Goal: Task Accomplishment & Management: Complete application form

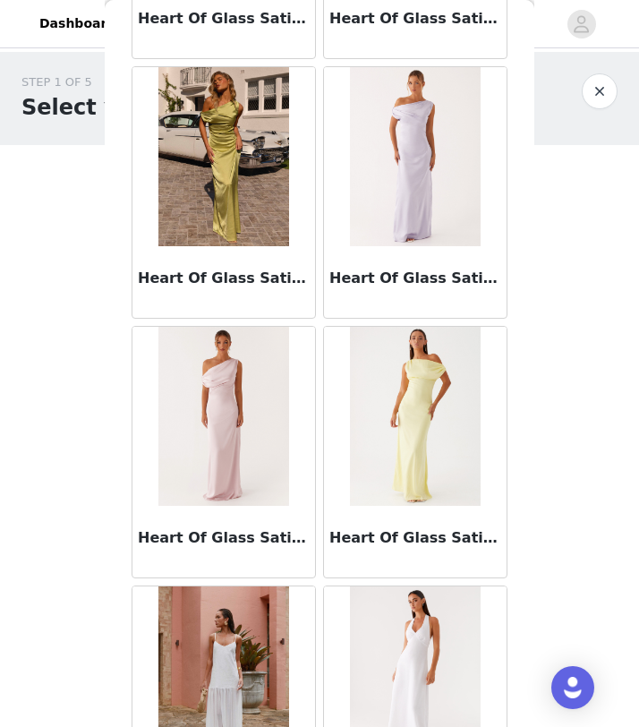
scroll to position [25383, 0]
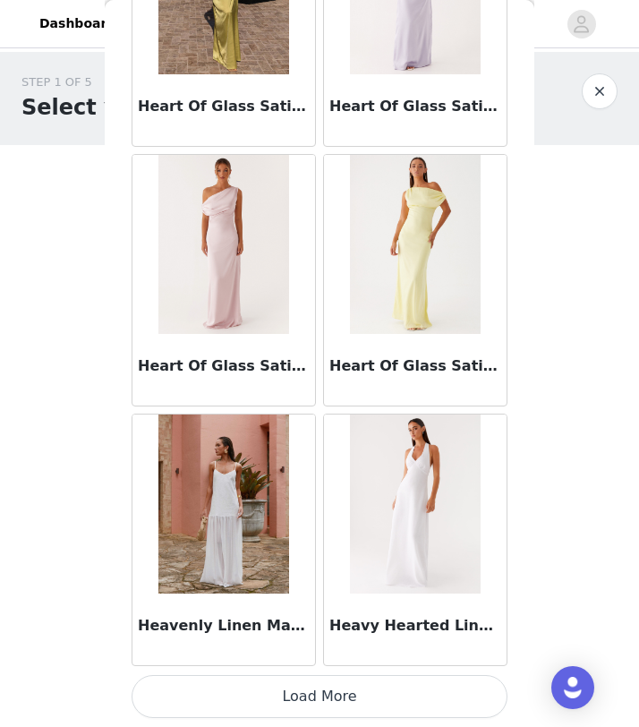
click at [317, 676] on button "Load More" at bounding box center [320, 696] width 376 height 43
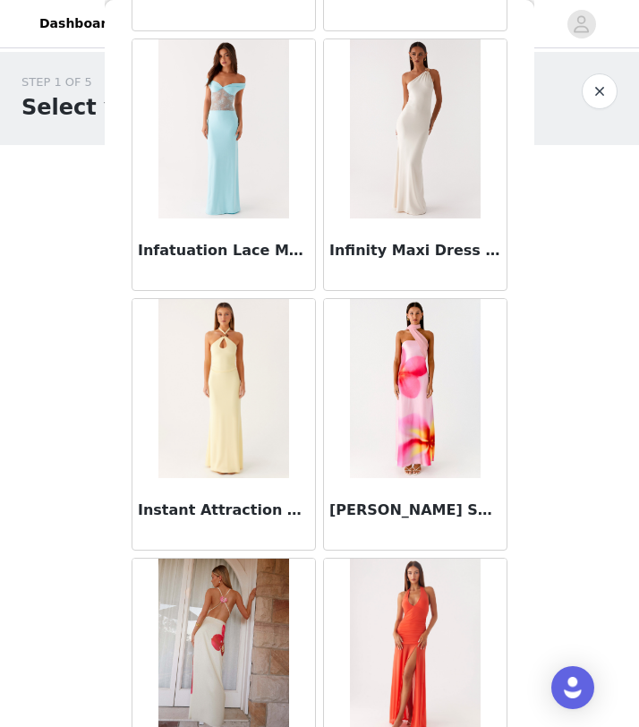
scroll to position [27980, 0]
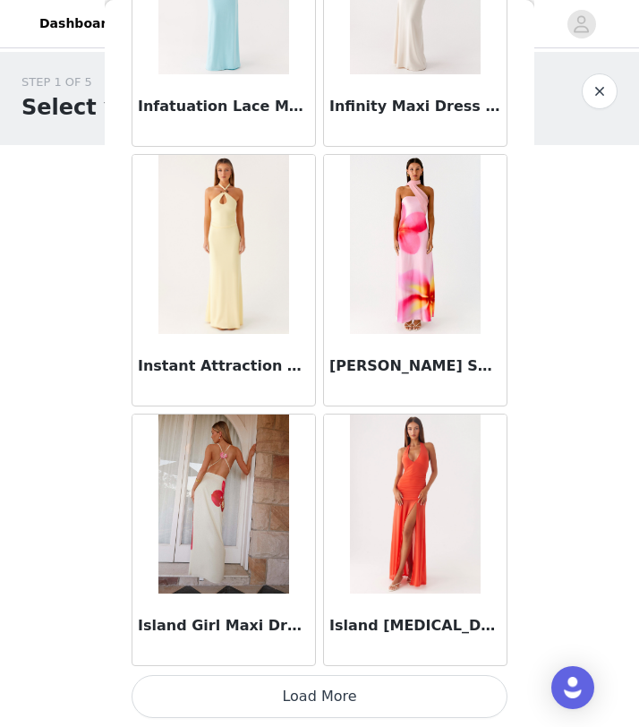
click at [320, 675] on button "Load More" at bounding box center [320, 696] width 376 height 43
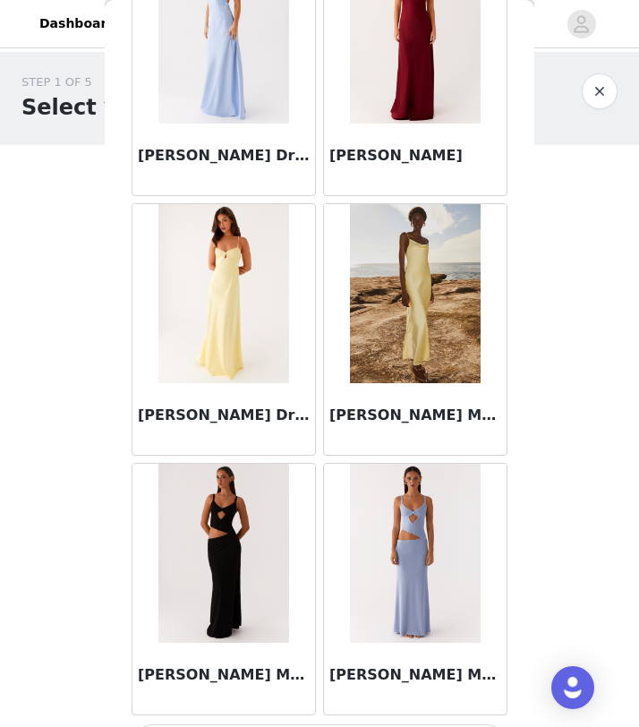
scroll to position [30577, 0]
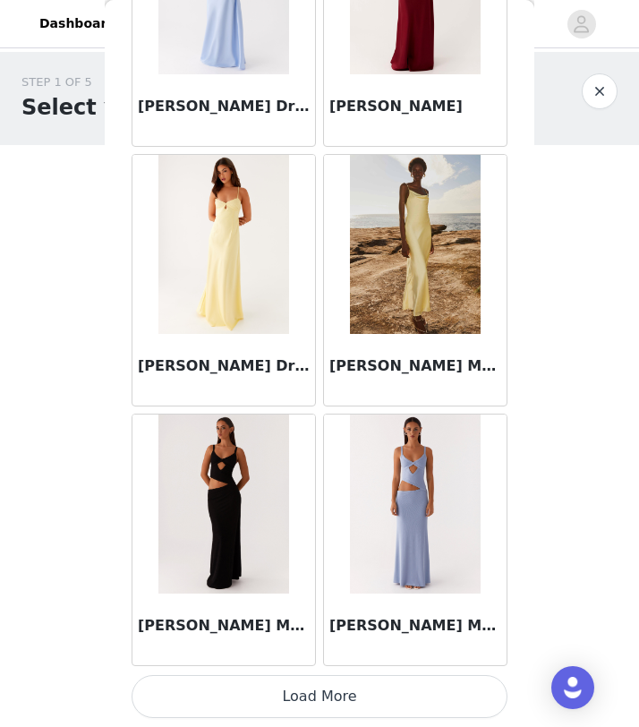
click at [317, 679] on button "Load More" at bounding box center [320, 696] width 376 height 43
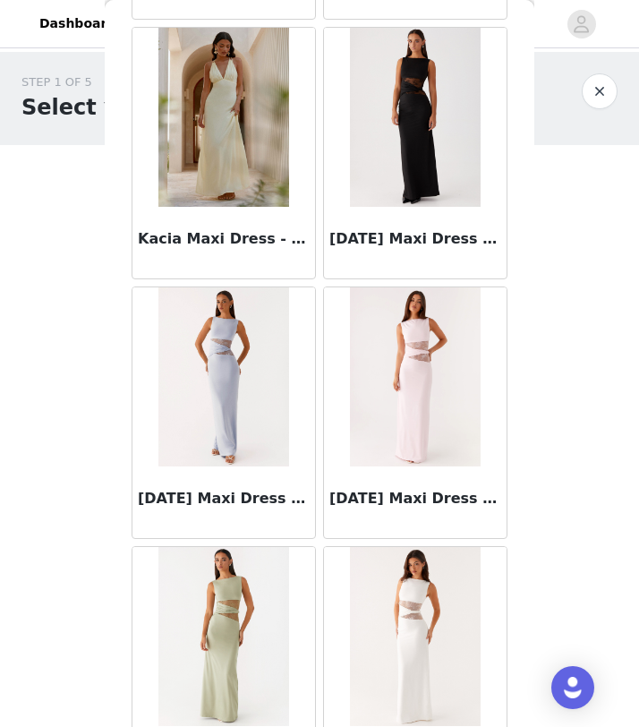
scroll to position [33174, 0]
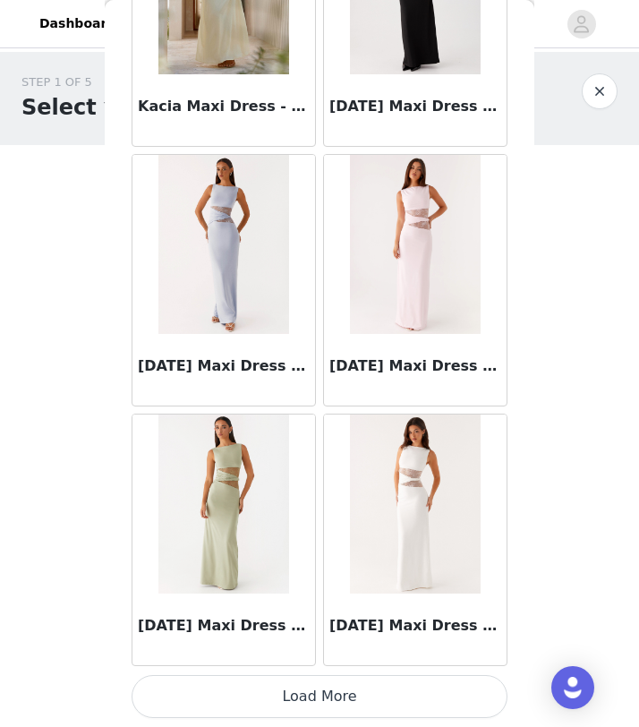
click at [318, 681] on button "Load More" at bounding box center [320, 696] width 376 height 43
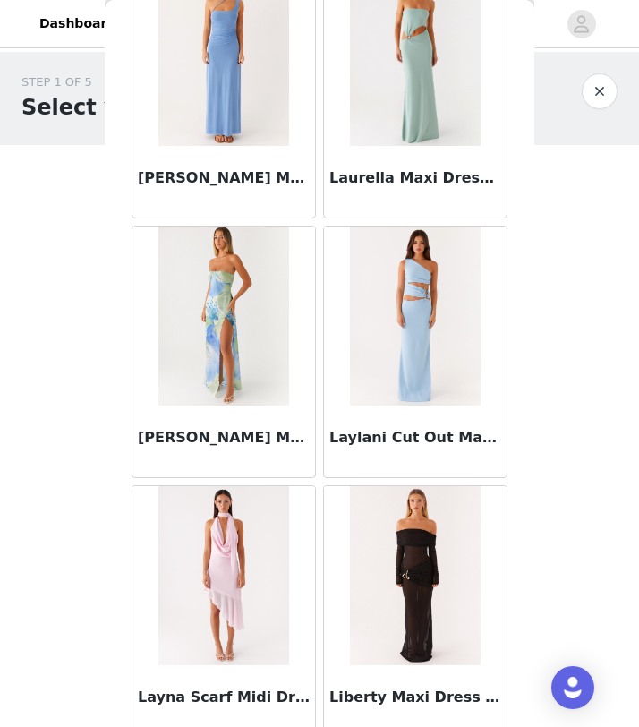
scroll to position [35770, 0]
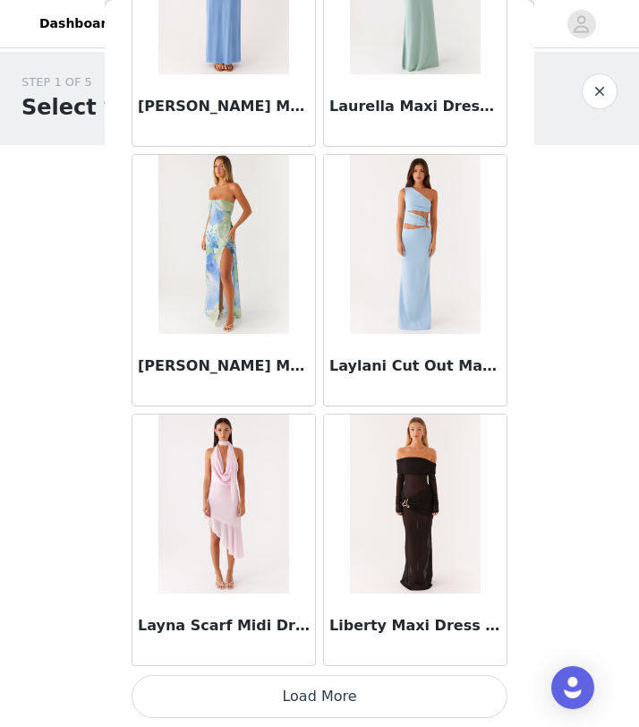
click at [321, 684] on button "Load More" at bounding box center [320, 696] width 376 height 43
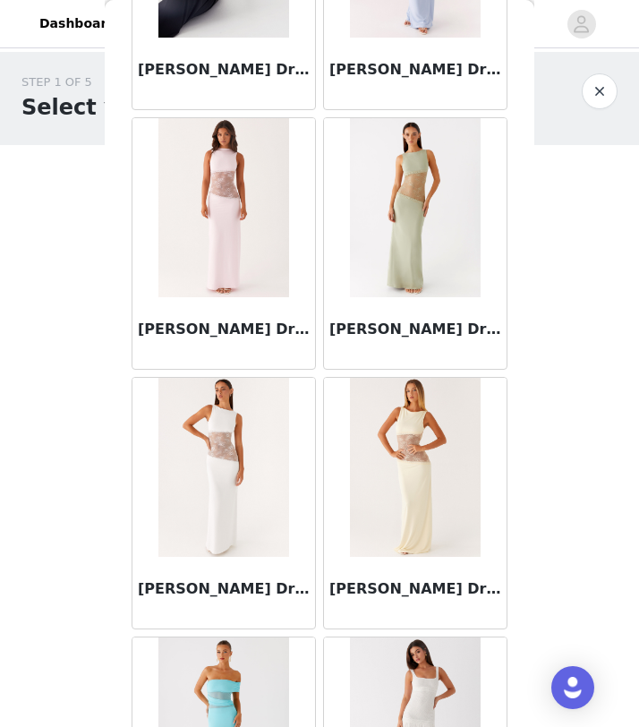
scroll to position [38367, 0]
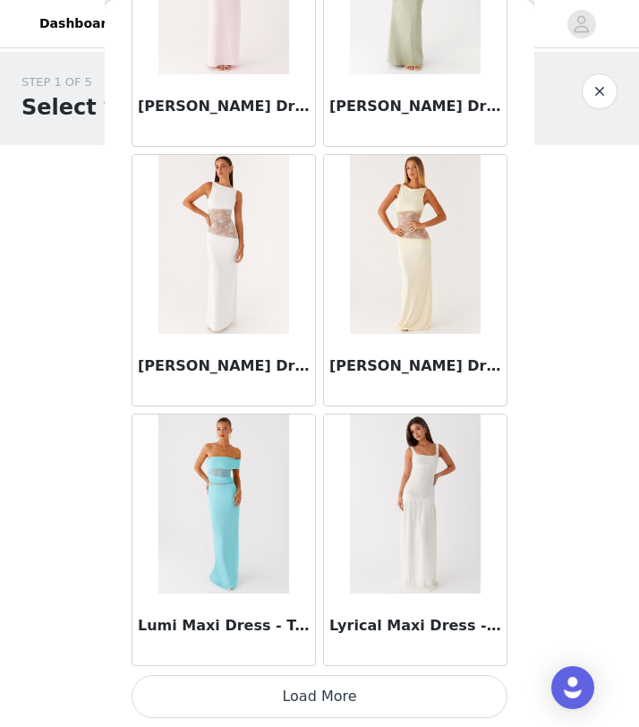
click at [318, 681] on button "Load More" at bounding box center [320, 696] width 376 height 43
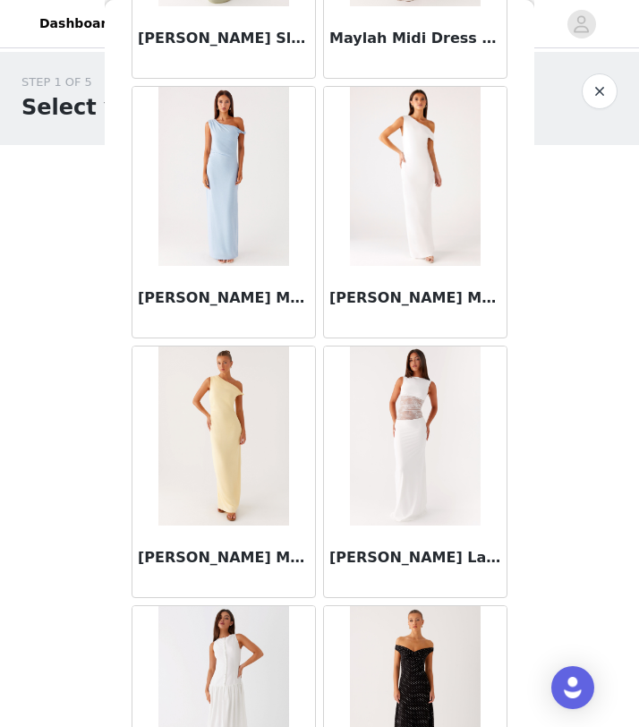
scroll to position [40964, 0]
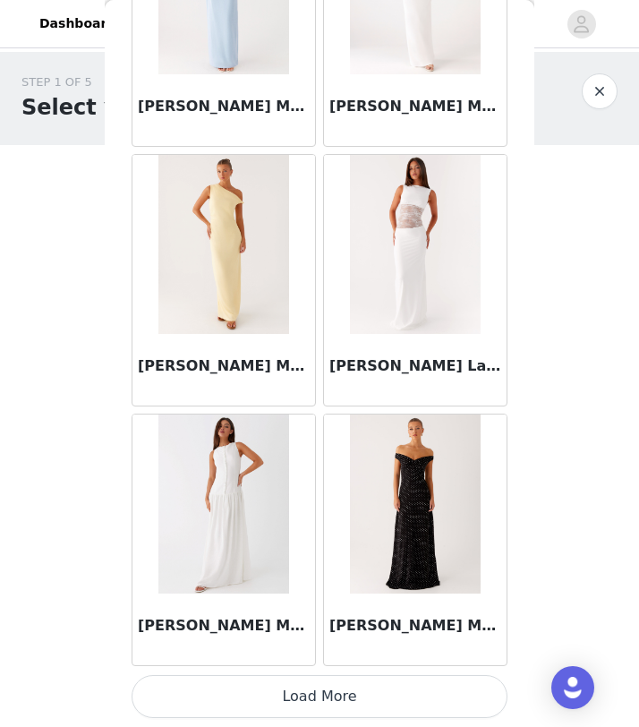
click at [318, 681] on button "Load More" at bounding box center [320, 696] width 376 height 43
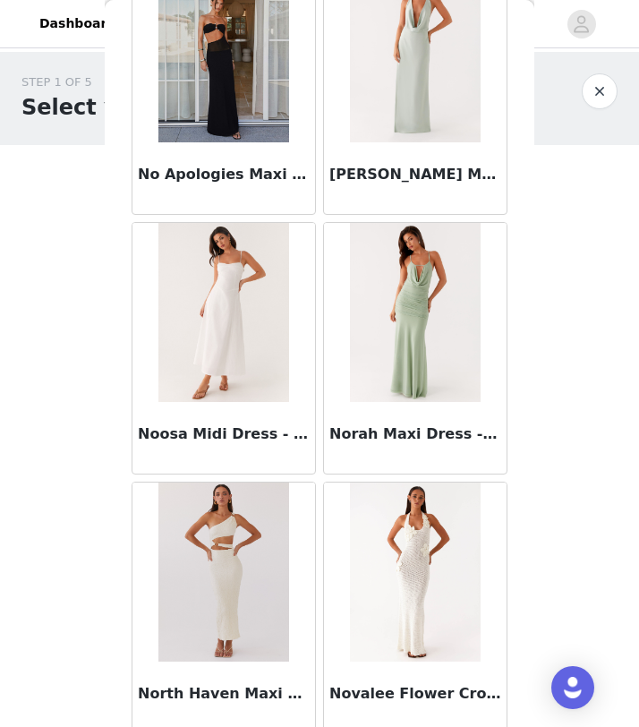
scroll to position [43560, 0]
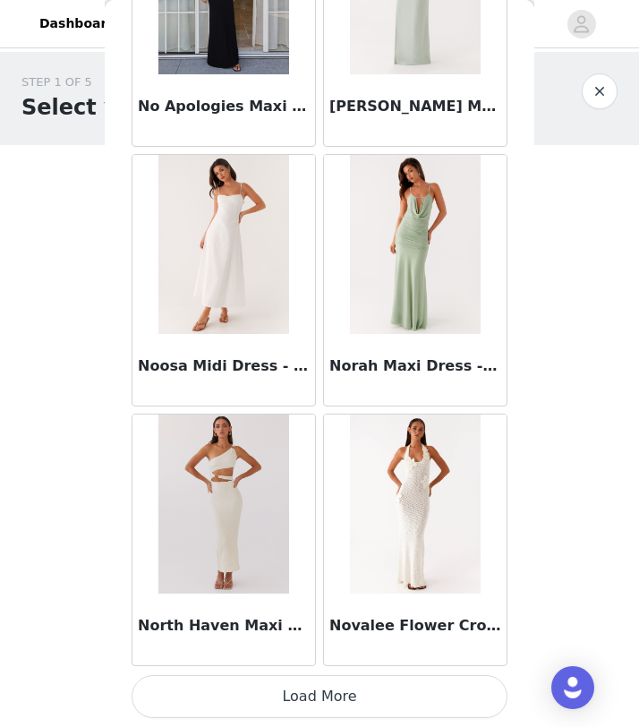
click at [318, 676] on button "Load More" at bounding box center [320, 696] width 376 height 43
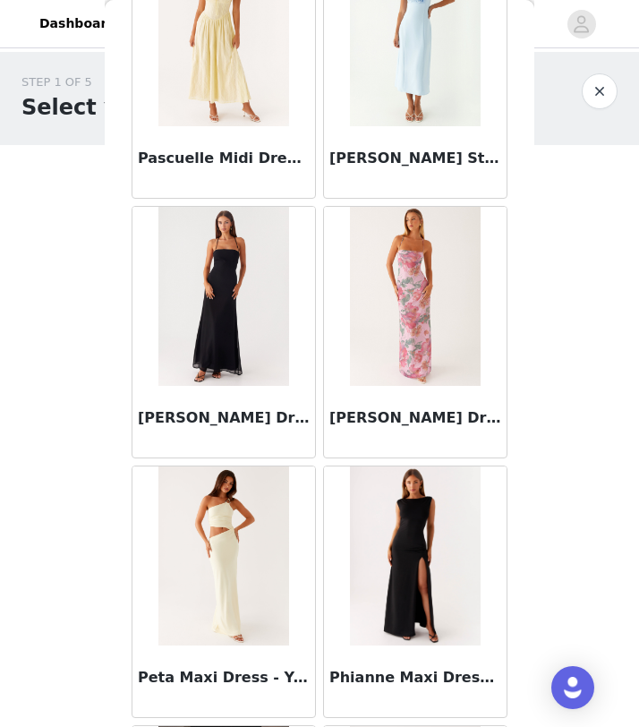
scroll to position [46157, 0]
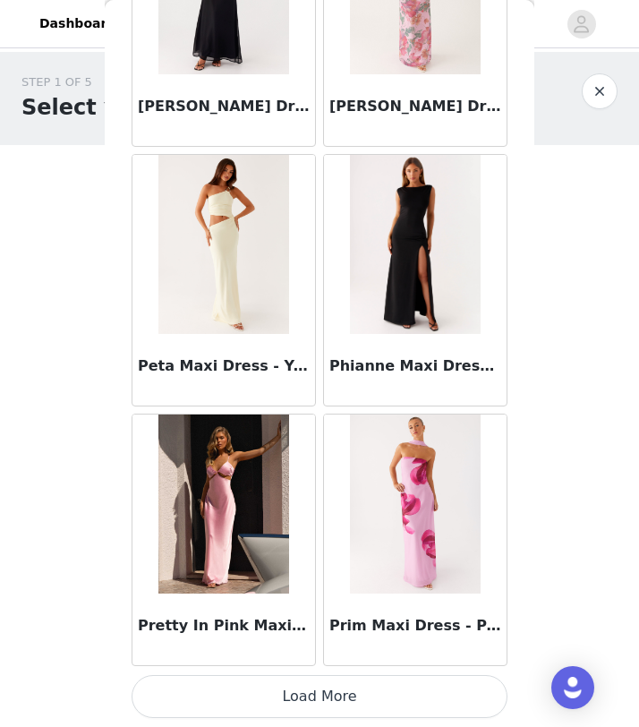
click at [319, 681] on button "Load More" at bounding box center [320, 696] width 376 height 43
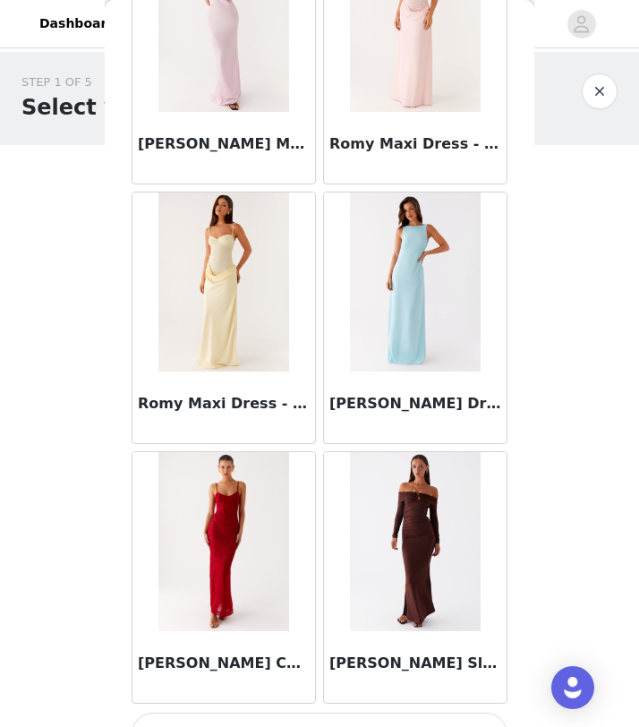
scroll to position [48754, 0]
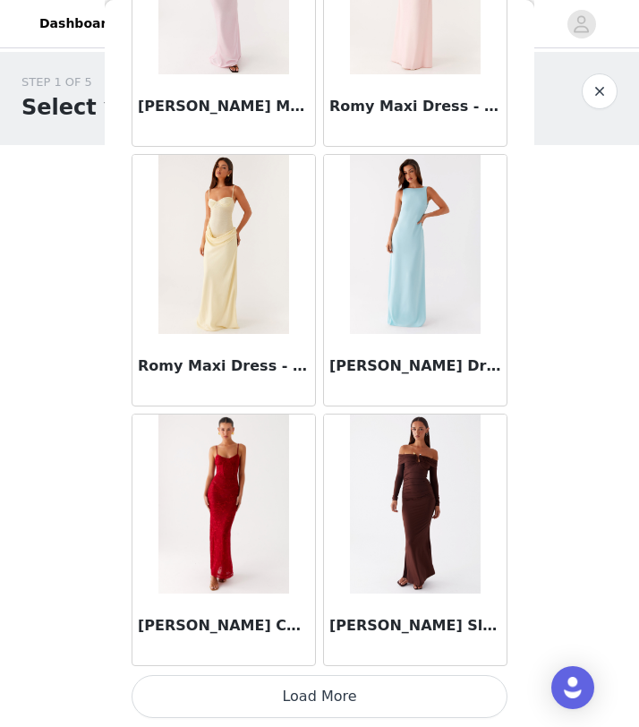
click at [335, 689] on button "Load More" at bounding box center [320, 696] width 376 height 43
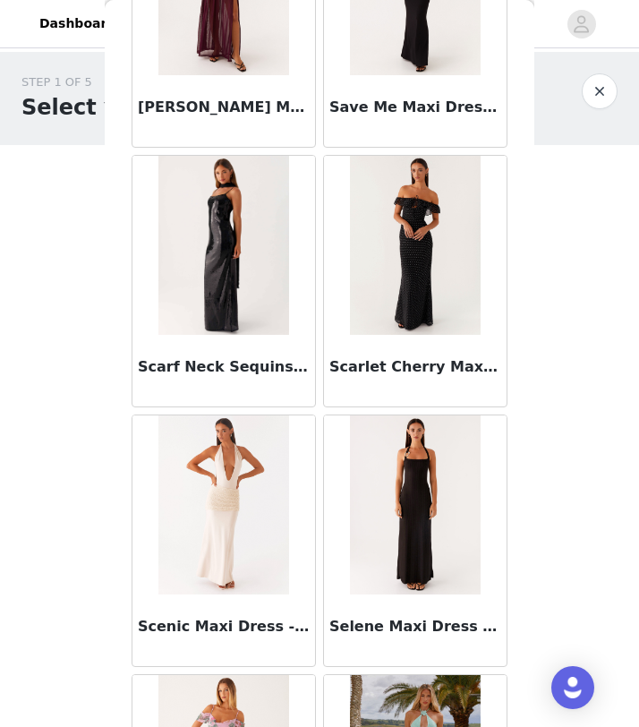
scroll to position [51351, 0]
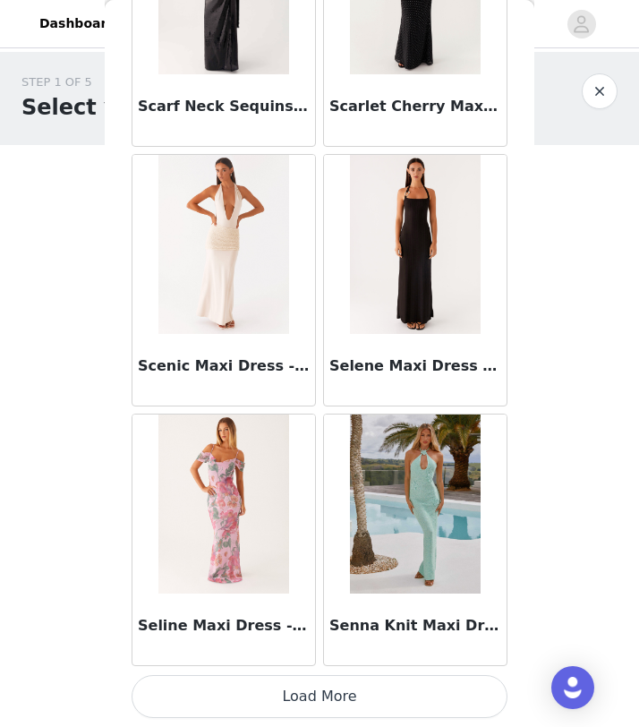
click at [332, 687] on button "Load More" at bounding box center [320, 696] width 376 height 43
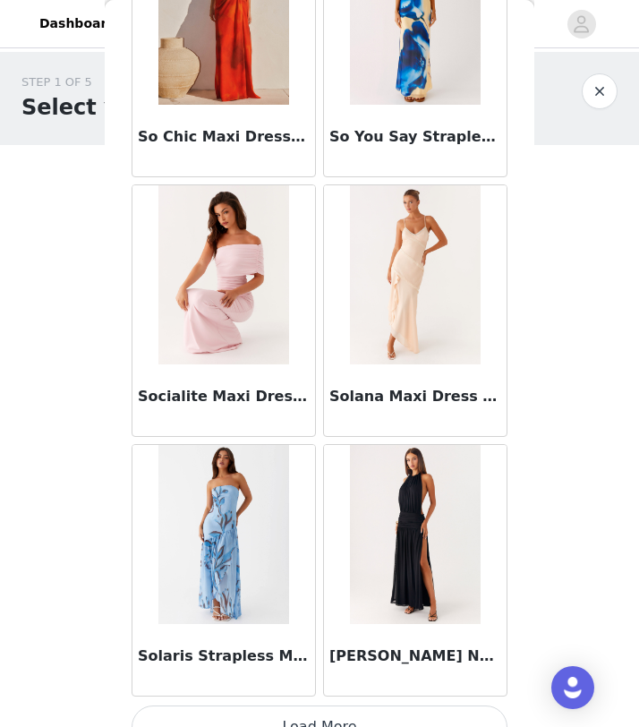
scroll to position [53947, 0]
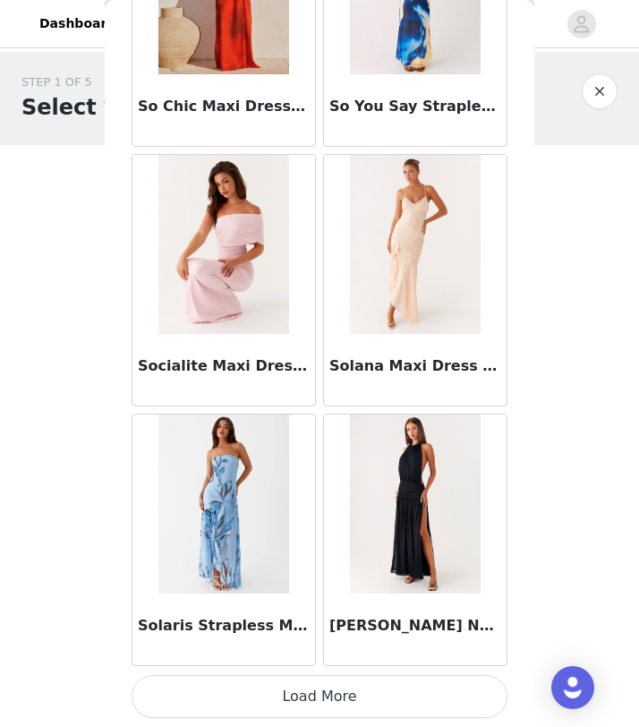
click at [321, 684] on button "Load More" at bounding box center [320, 696] width 376 height 43
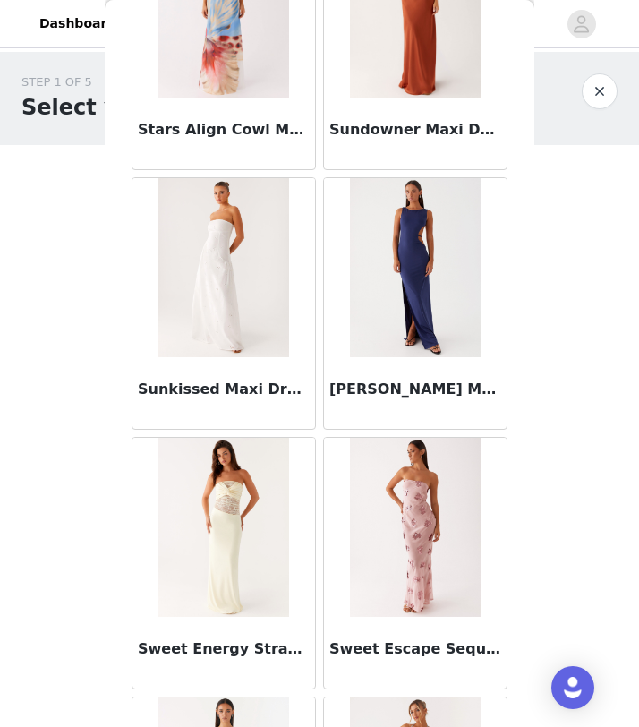
scroll to position [56544, 0]
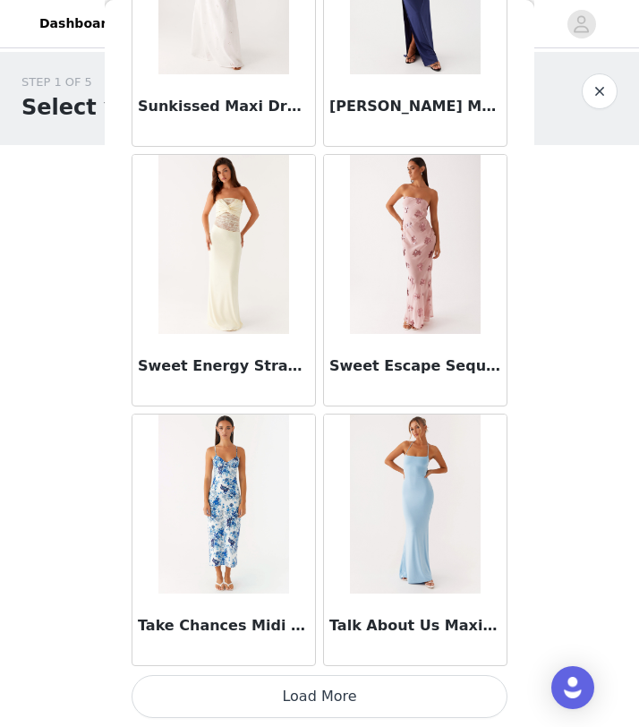
click at [326, 689] on button "Load More" at bounding box center [320, 696] width 376 height 43
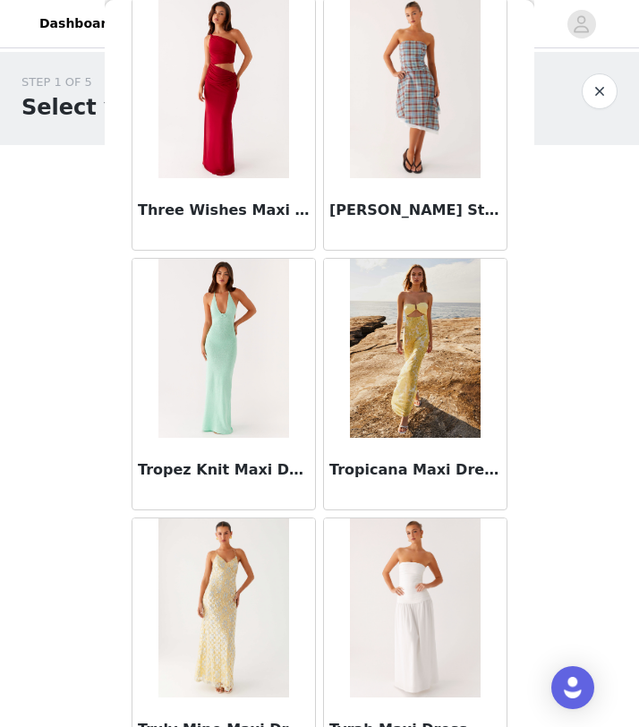
scroll to position [59141, 0]
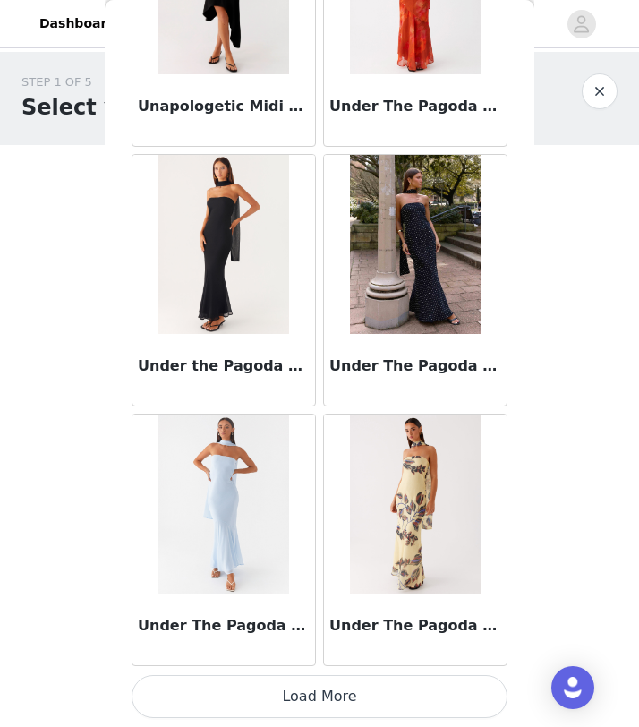
click at [346, 694] on button "Load More" at bounding box center [320, 696] width 376 height 43
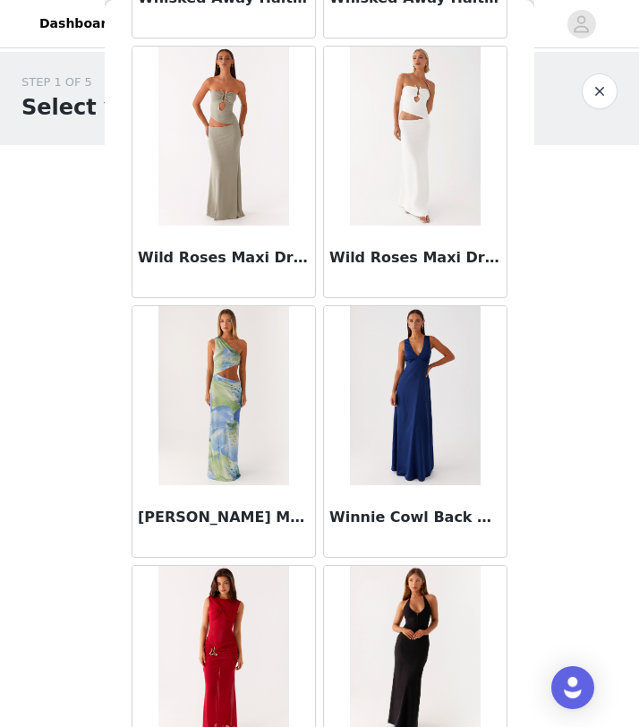
scroll to position [61737, 0]
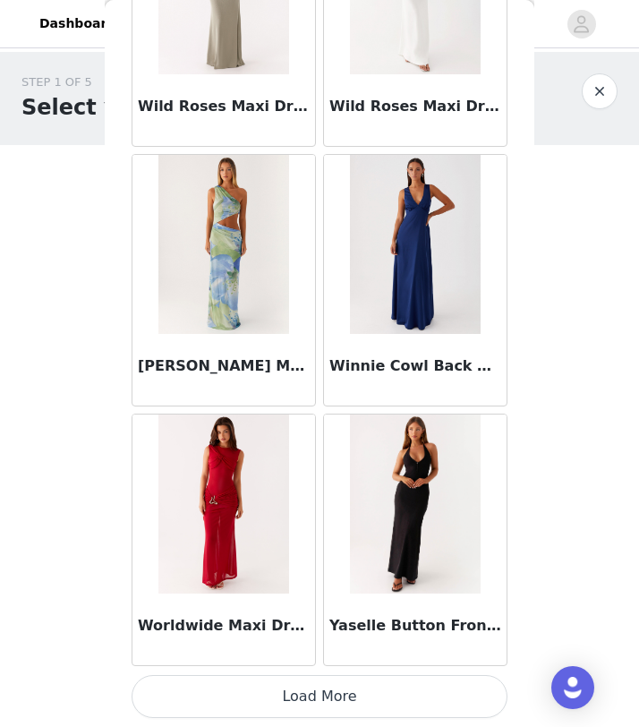
click at [353, 703] on button "Load More" at bounding box center [320, 696] width 376 height 43
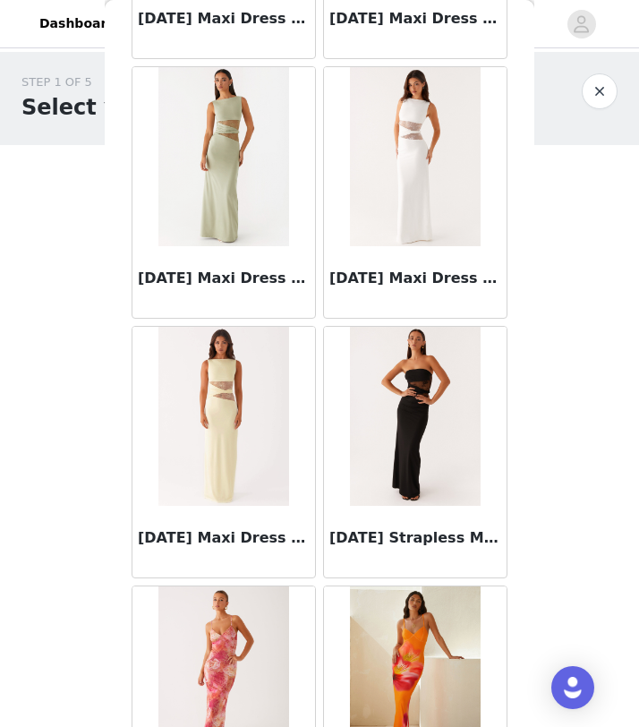
scroll to position [0, 0]
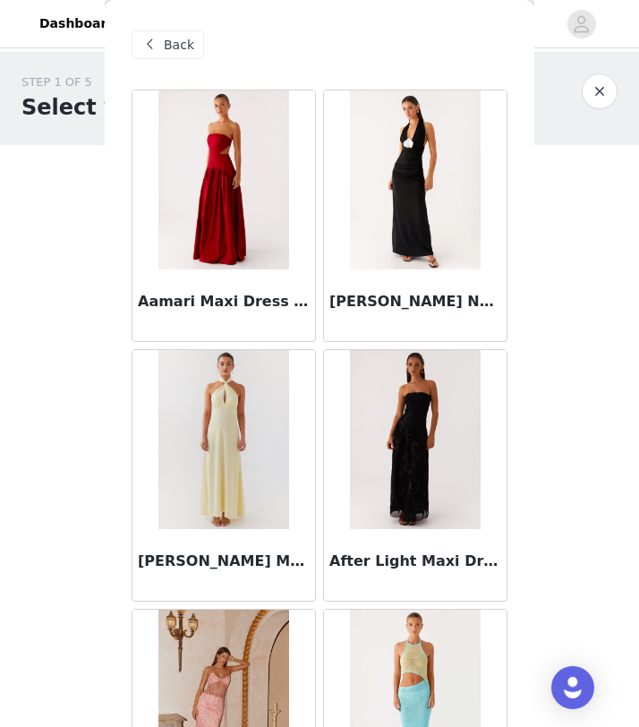
click at [159, 49] on span at bounding box center [149, 44] width 21 height 21
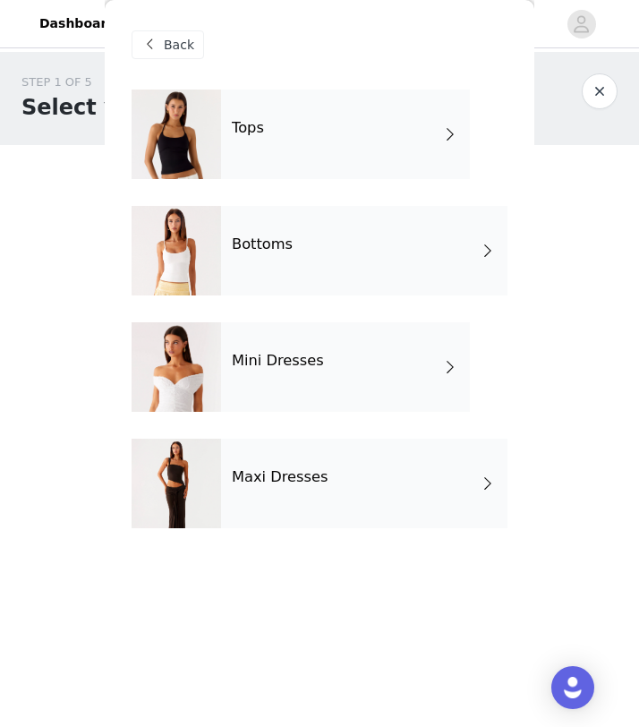
click at [384, 260] on div "Bottoms" at bounding box center [364, 251] width 287 height 90
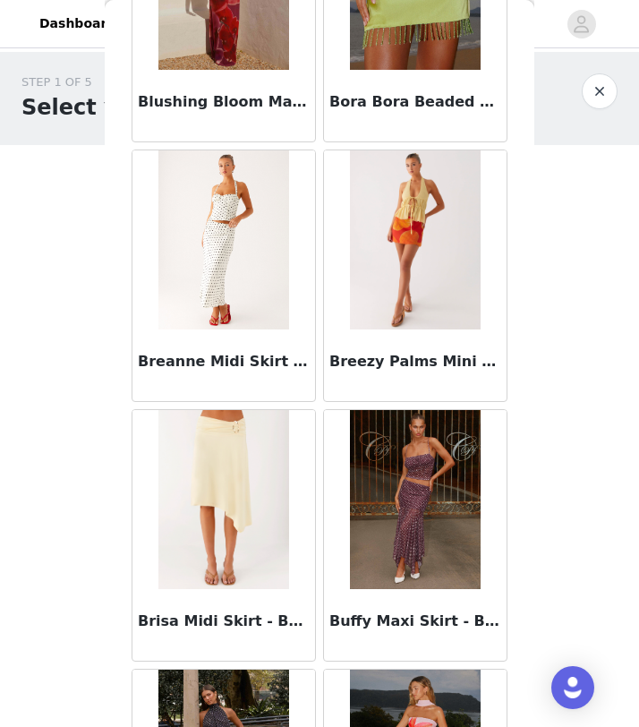
scroll to position [2013, 0]
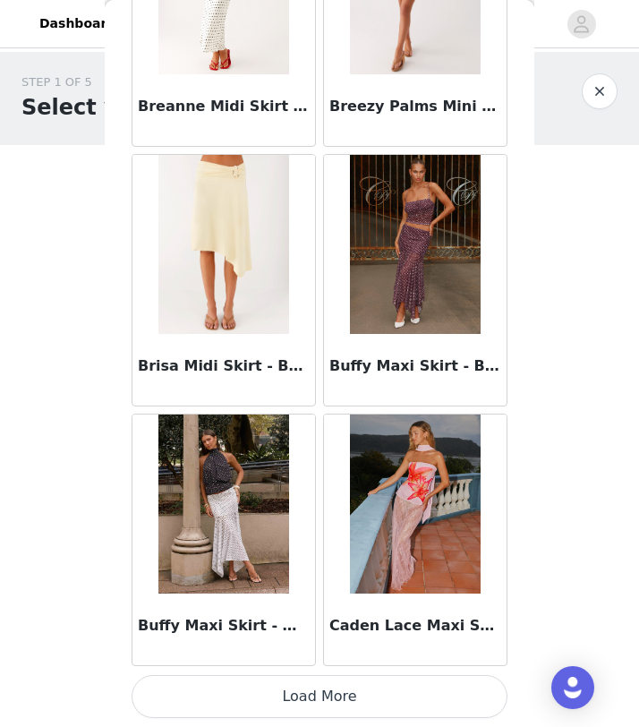
click at [346, 705] on button "Load More" at bounding box center [320, 696] width 376 height 43
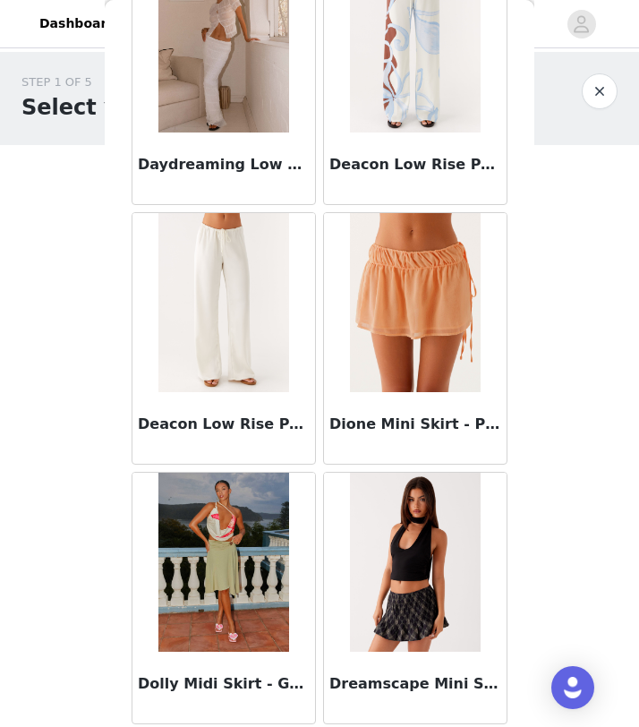
scroll to position [4610, 0]
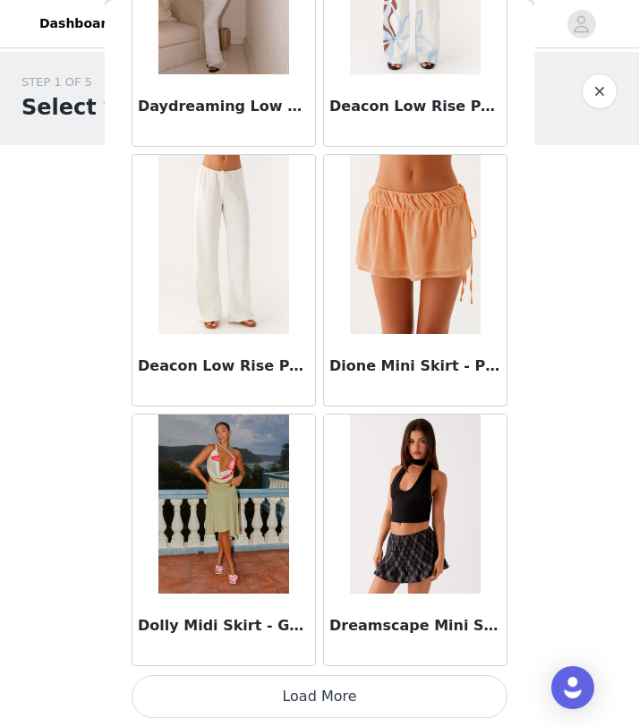
click at [327, 689] on button "Load More" at bounding box center [320, 696] width 376 height 43
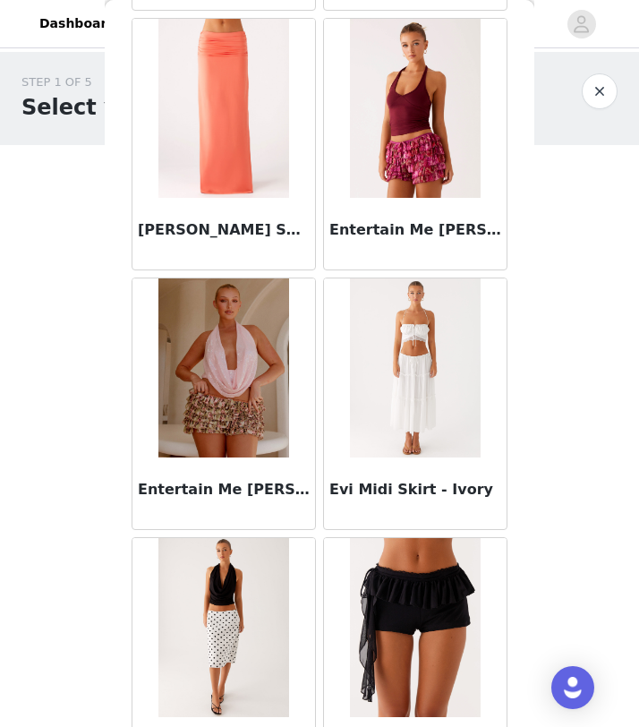
scroll to position [5334, 0]
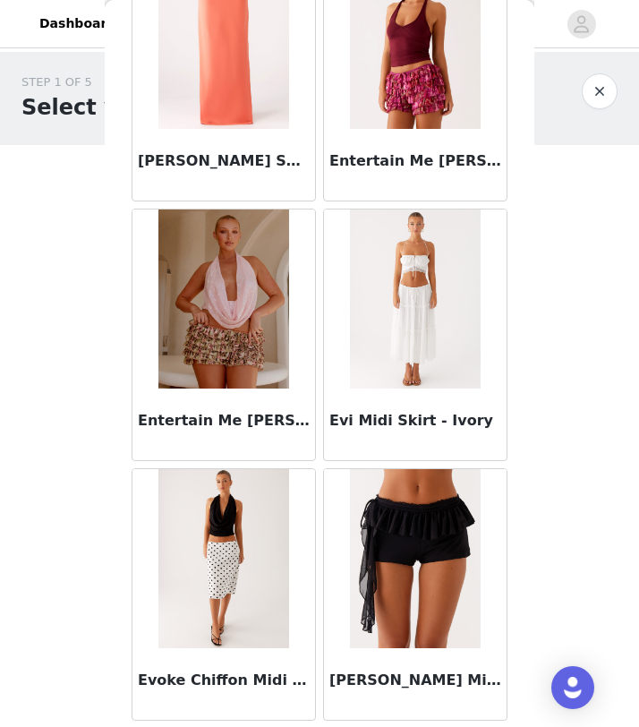
click at [238, 569] on img at bounding box center [223, 558] width 130 height 179
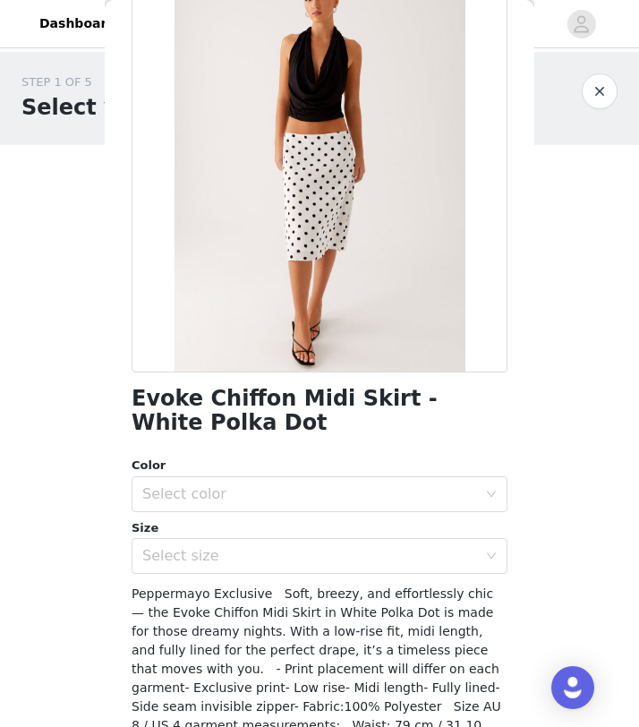
scroll to position [122, 0]
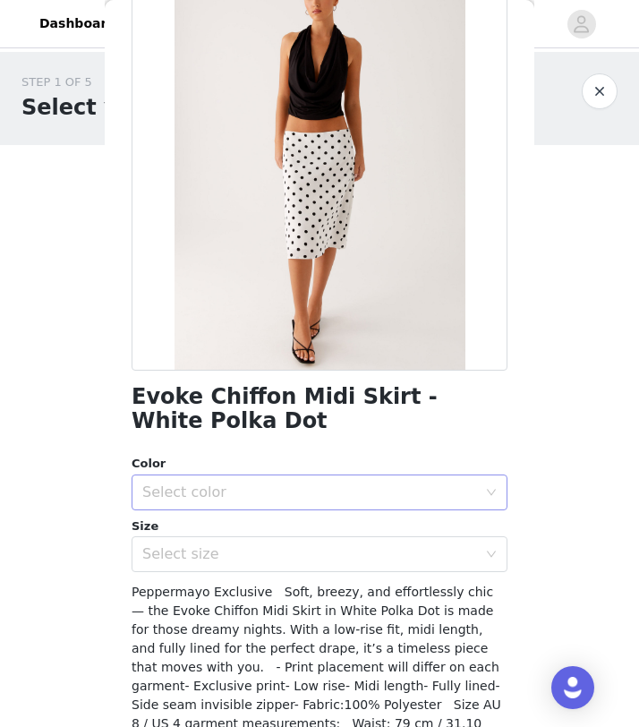
click at [364, 482] on div "Select color" at bounding box center [313, 492] width 343 height 34
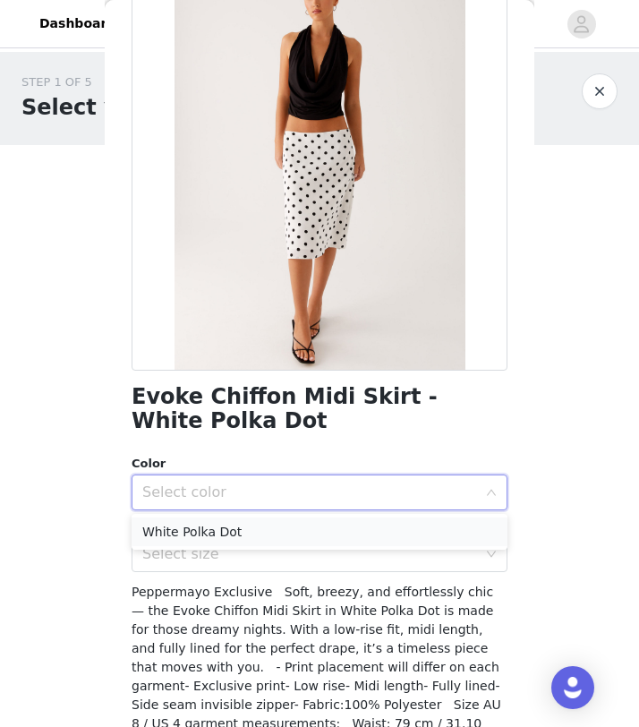
click at [355, 524] on li "White Polka Dot" at bounding box center [320, 532] width 376 height 29
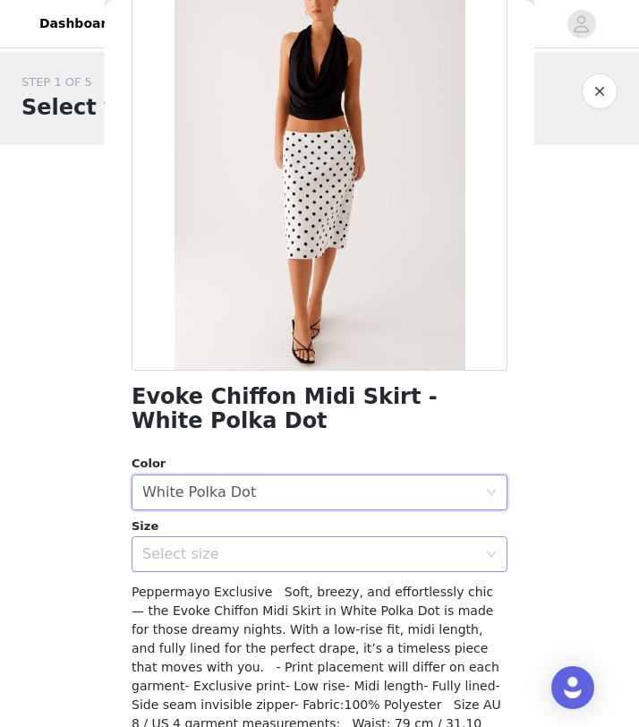
click at [356, 554] on div "Select size" at bounding box center [309, 554] width 335 height 18
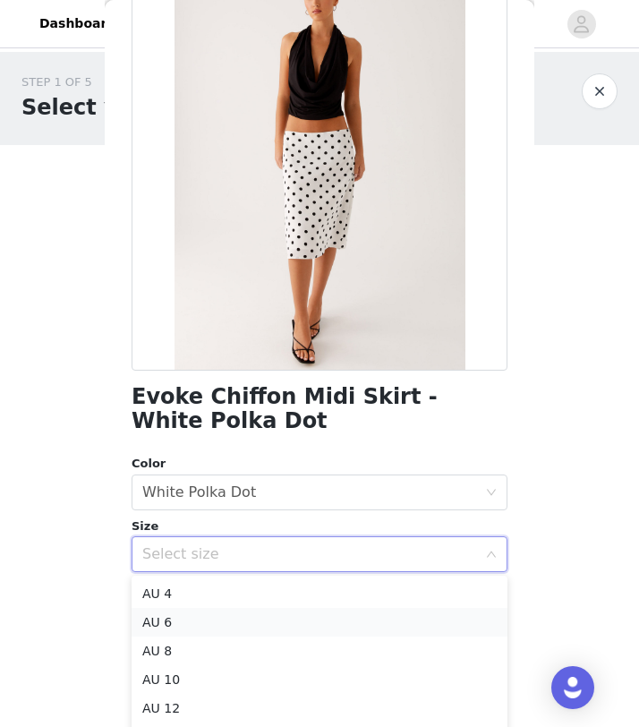
click at [334, 616] on li "AU 6" at bounding box center [320, 622] width 376 height 29
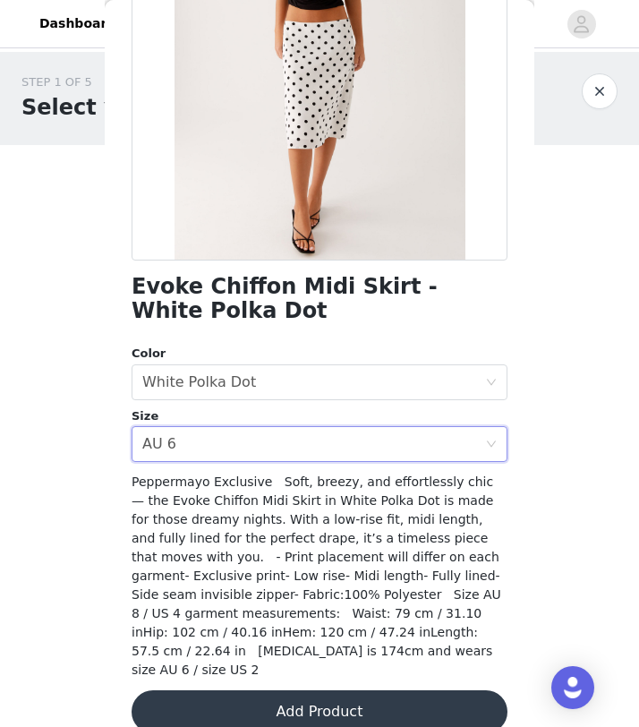
scroll to position [241, 0]
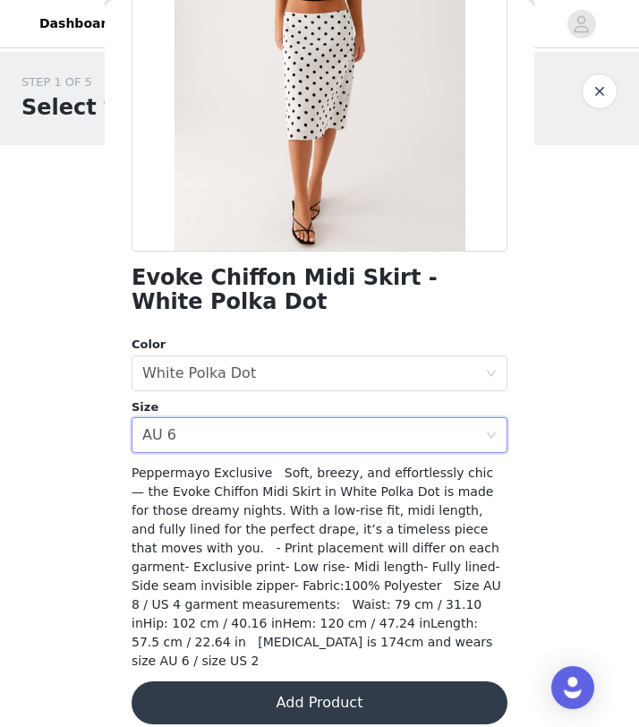
click at [354, 681] on button "Add Product" at bounding box center [320, 702] width 376 height 43
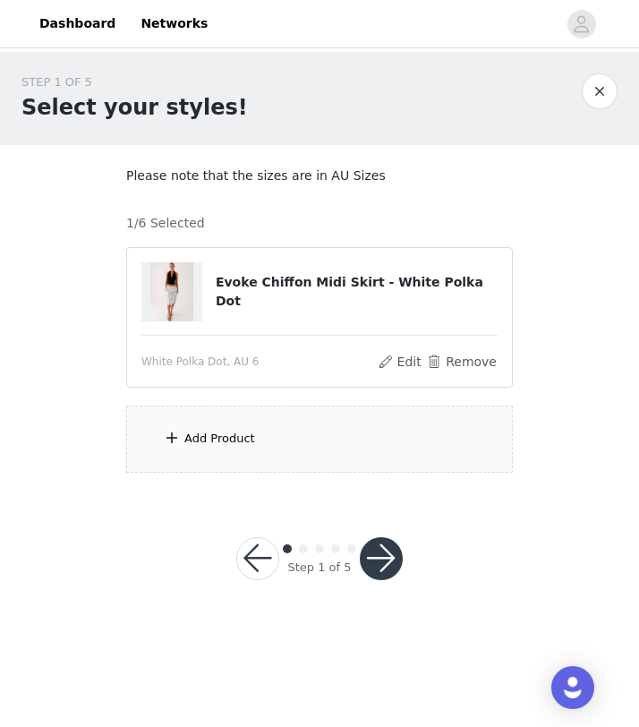
click at [338, 453] on div "Add Product" at bounding box center [319, 439] width 387 height 67
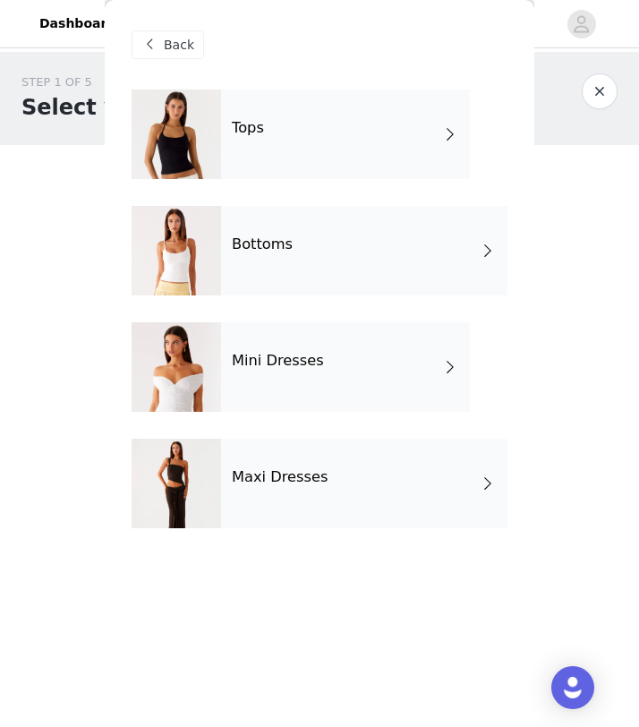
click at [323, 251] on div "Bottoms" at bounding box center [364, 251] width 287 height 90
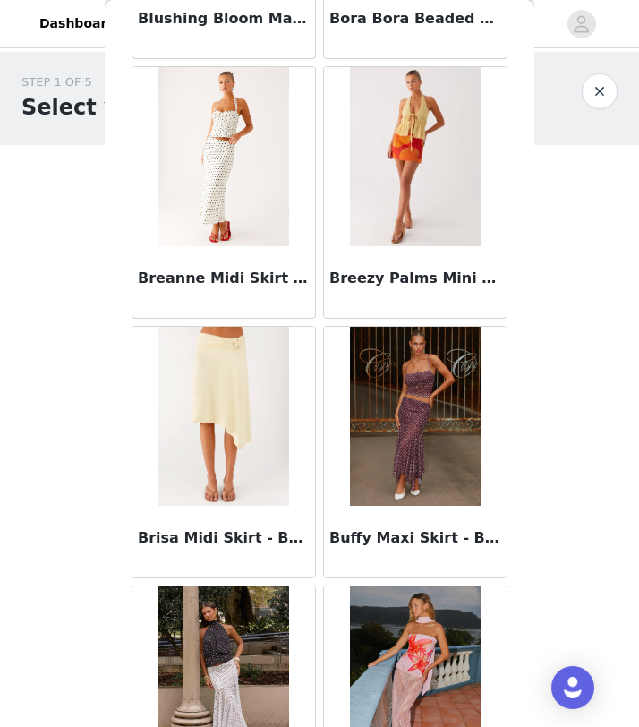
scroll to position [2013, 0]
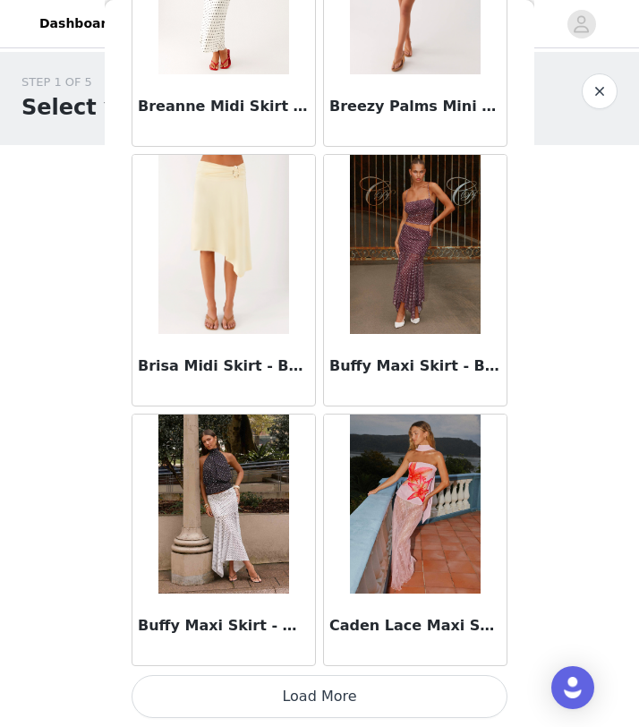
click at [336, 705] on button "Load More" at bounding box center [320, 696] width 376 height 43
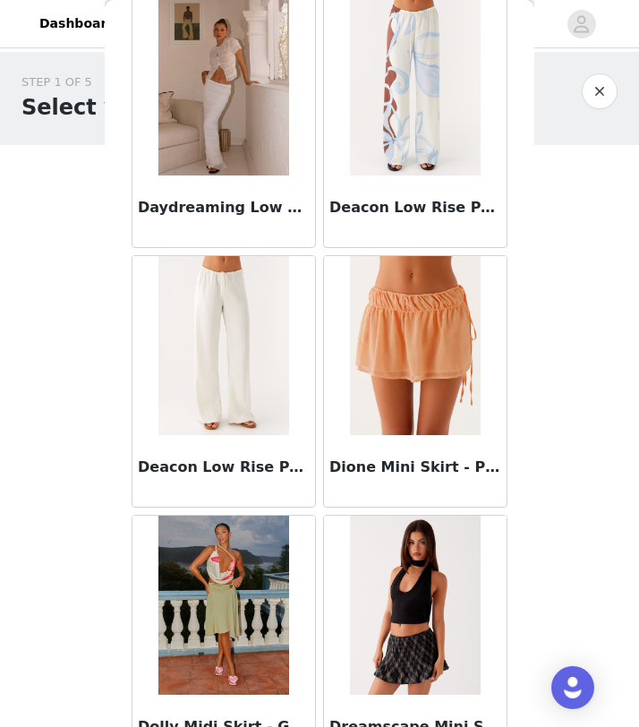
scroll to position [4610, 0]
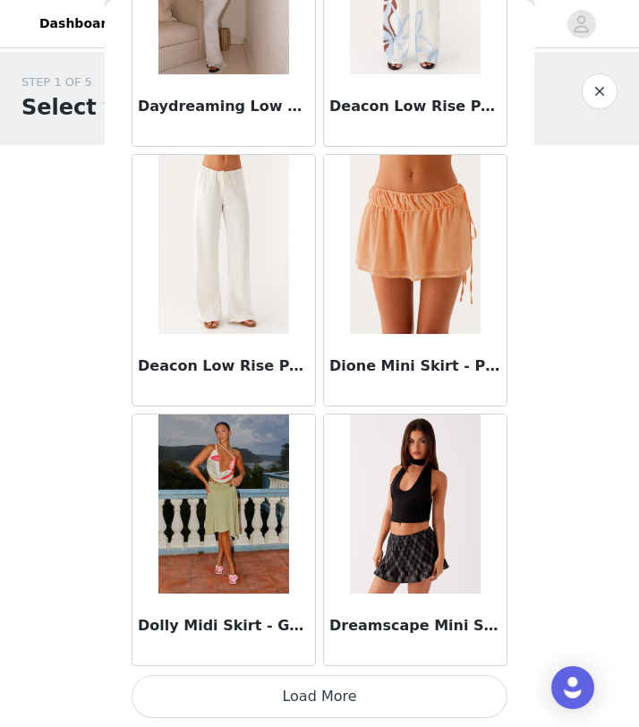
click at [344, 698] on button "Load More" at bounding box center [320, 696] width 376 height 43
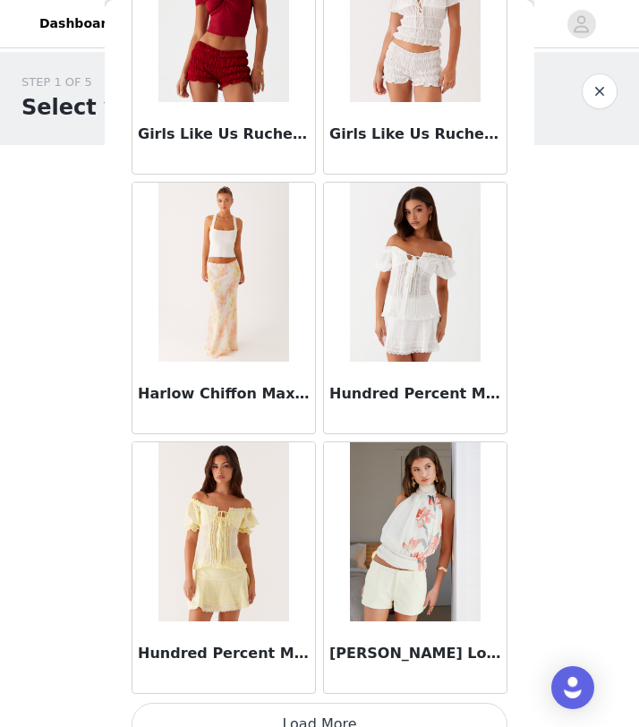
scroll to position [7206, 0]
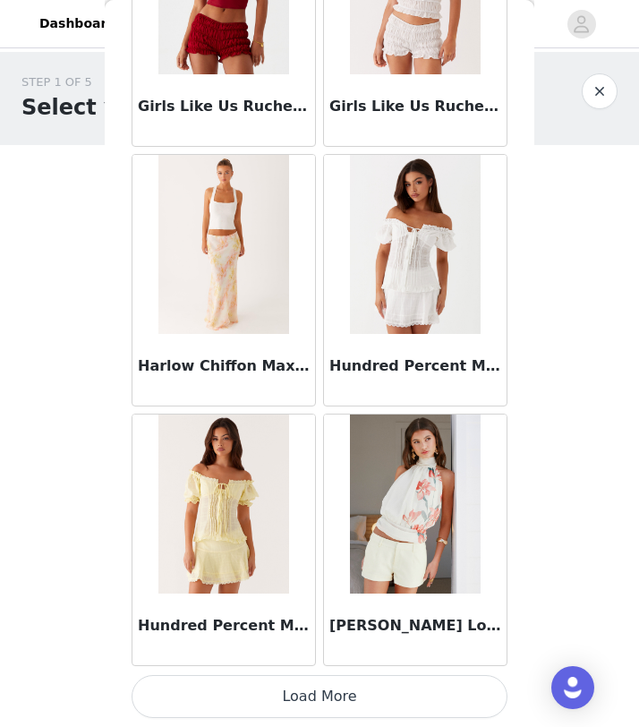
click at [329, 678] on button "Load More" at bounding box center [320, 696] width 376 height 43
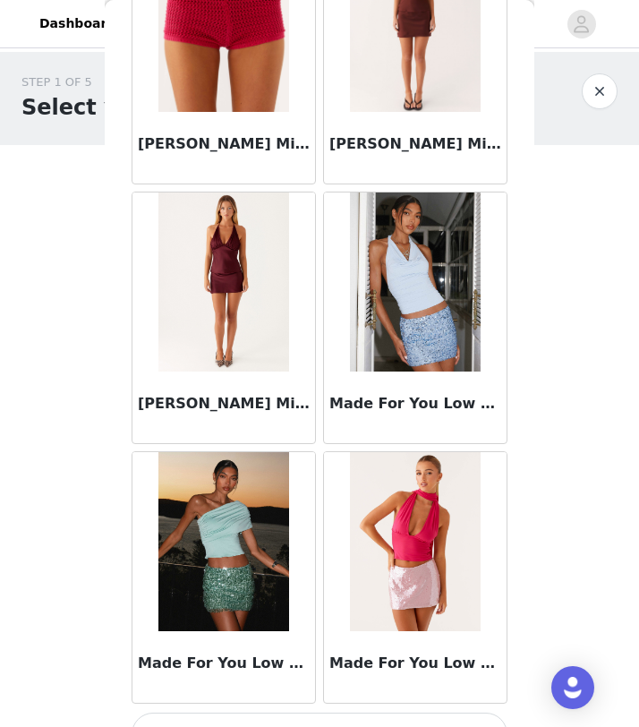
scroll to position [9803, 0]
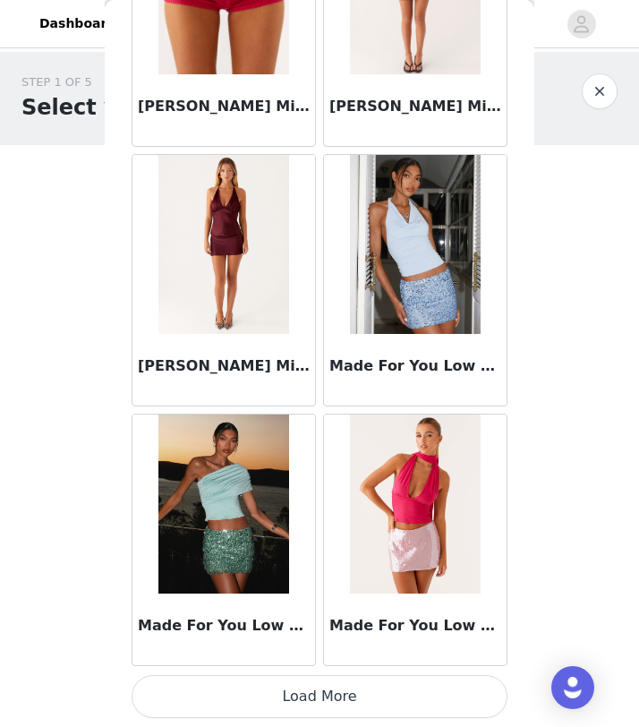
click at [345, 698] on button "Load More" at bounding box center [320, 696] width 376 height 43
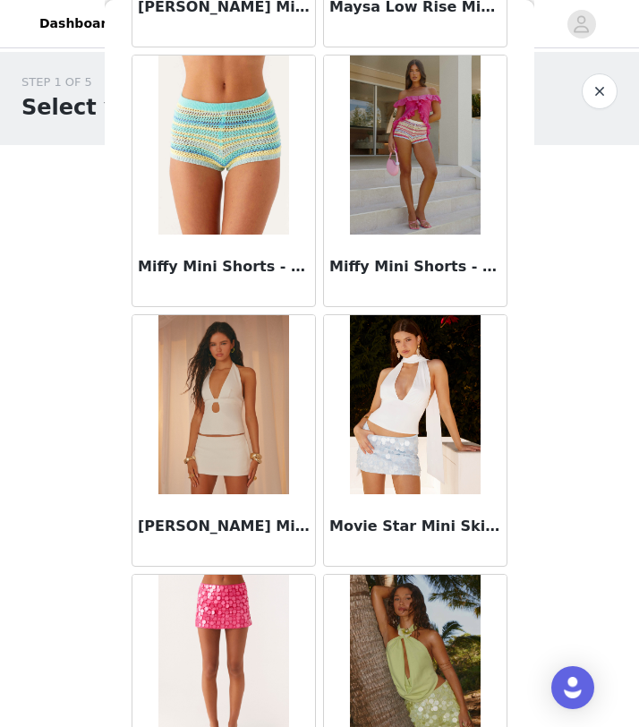
scroll to position [10989, 0]
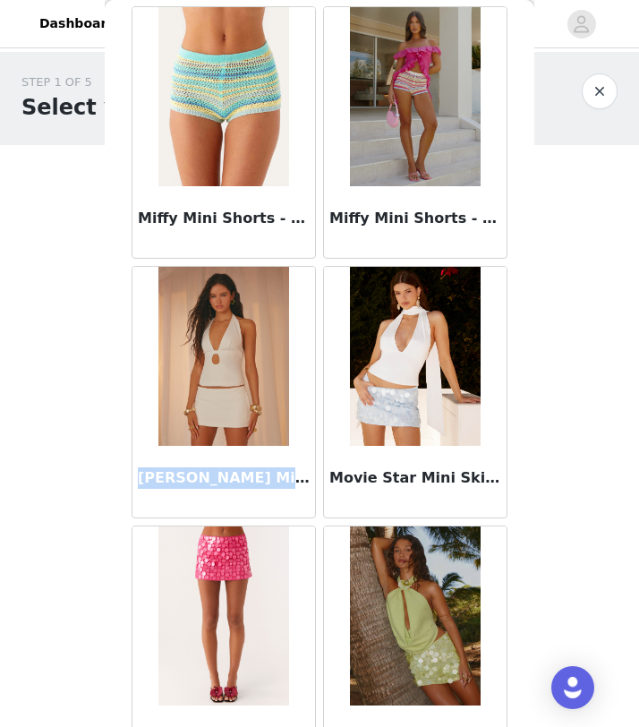
drag, startPoint x: 137, startPoint y: 476, endPoint x: 317, endPoint y: 478, distance: 180.0
click at [317, 478] on div "Mirna Micro Skort - Cream" at bounding box center [224, 392] width 192 height 260
copy h3 "Mirna Micro Skort - Cream"
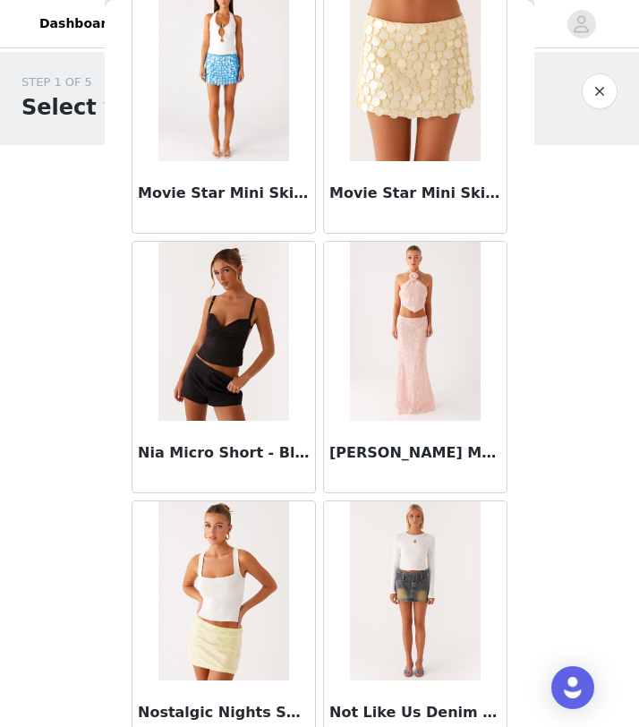
scroll to position [12400, 0]
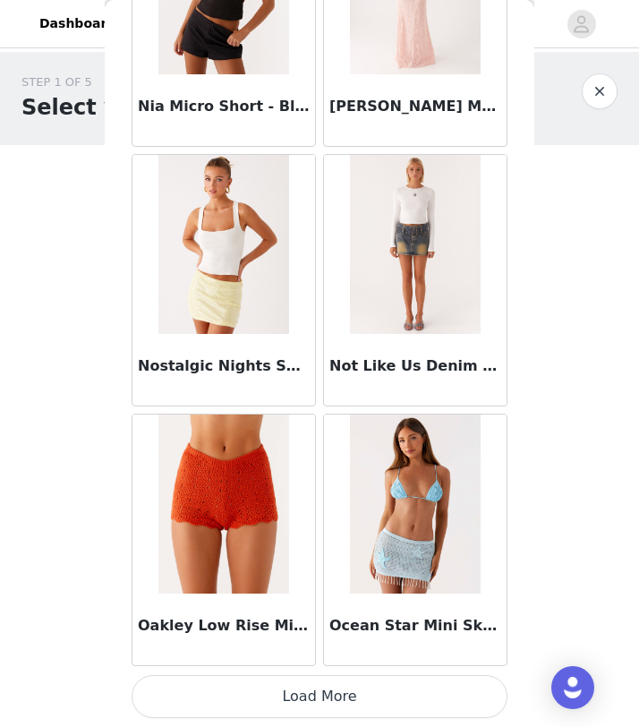
click at [322, 689] on button "Load More" at bounding box center [320, 696] width 376 height 43
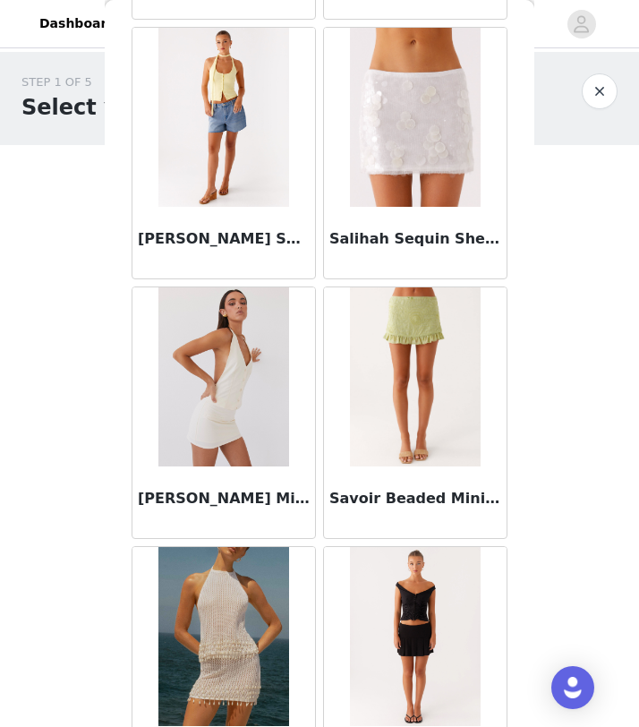
scroll to position [14996, 0]
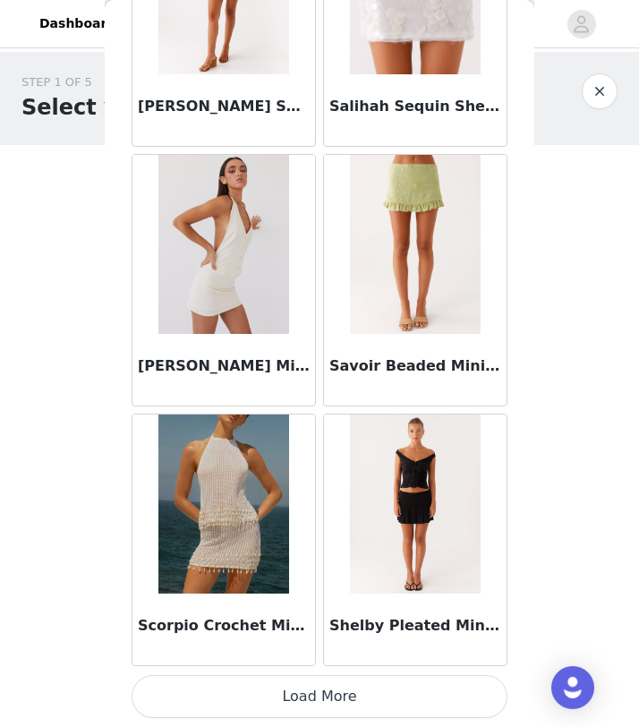
click at [326, 693] on button "Load More" at bounding box center [320, 696] width 376 height 43
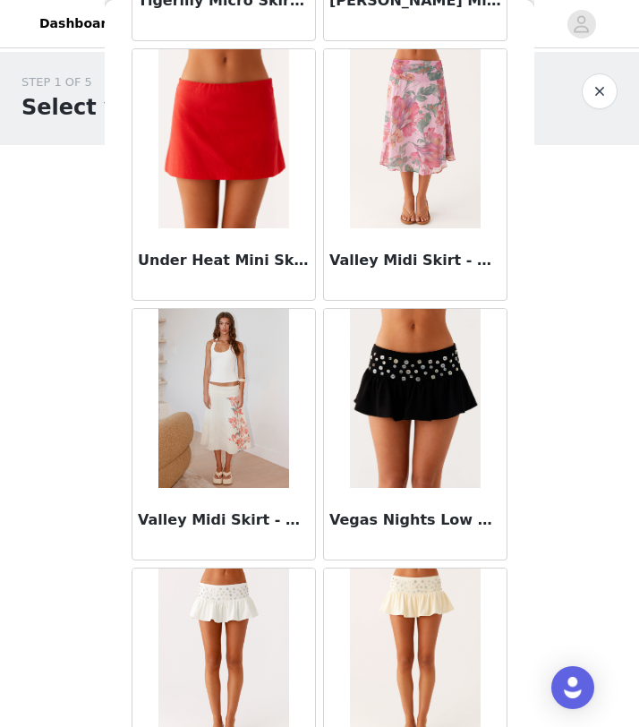
scroll to position [17593, 0]
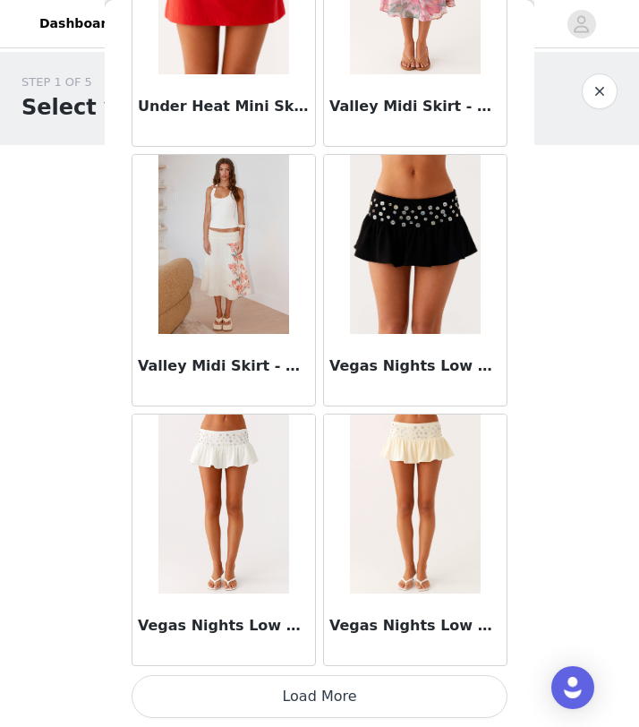
click at [343, 691] on button "Load More" at bounding box center [320, 696] width 376 height 43
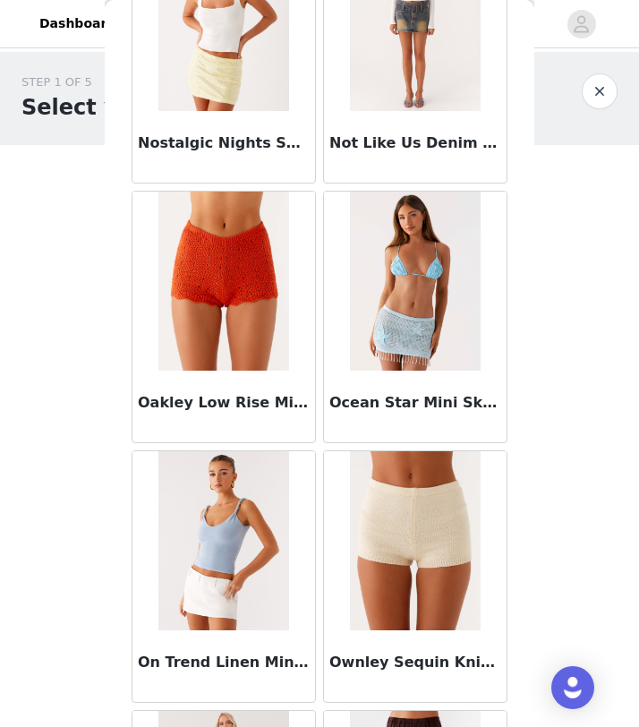
scroll to position [12769, 0]
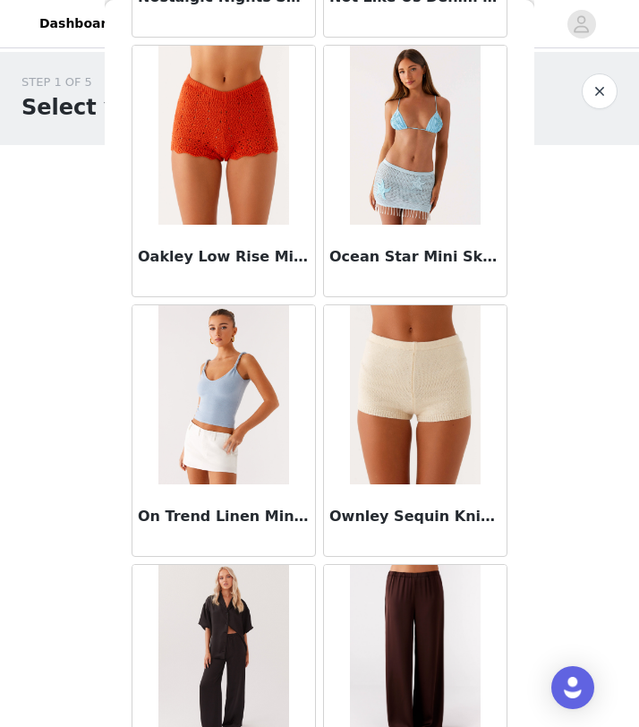
click at [259, 446] on img at bounding box center [223, 394] width 130 height 179
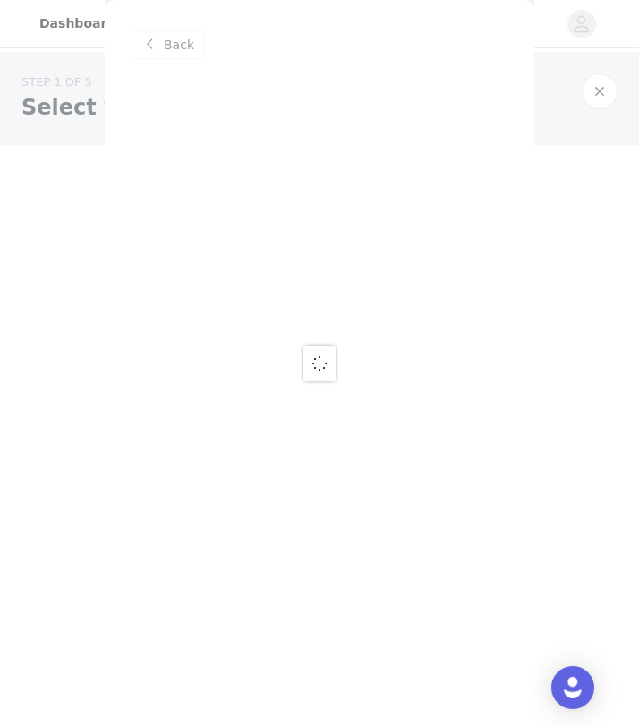
scroll to position [0, 0]
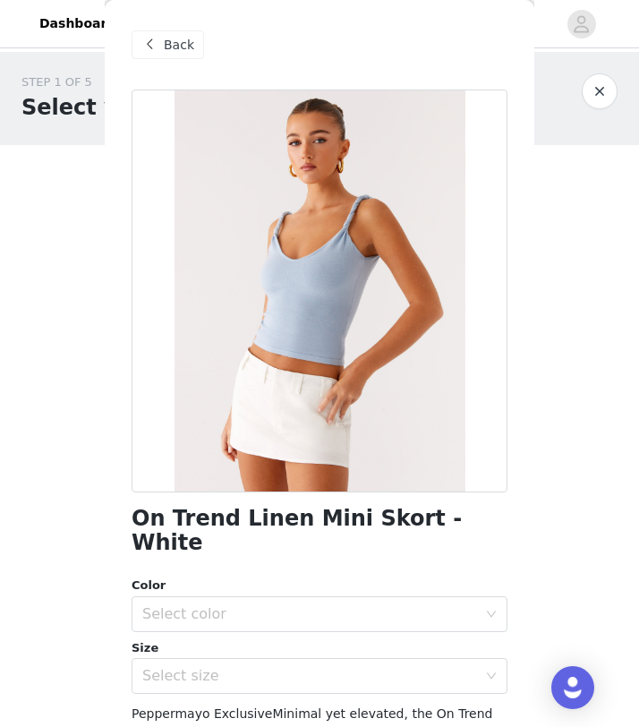
click at [355, 577] on div "Color" at bounding box center [320, 586] width 376 height 18
click at [357, 577] on div "Color" at bounding box center [320, 586] width 376 height 18
click at [360, 605] on div "Select color" at bounding box center [309, 614] width 335 height 18
click at [356, 636] on li "White" at bounding box center [320, 629] width 376 height 29
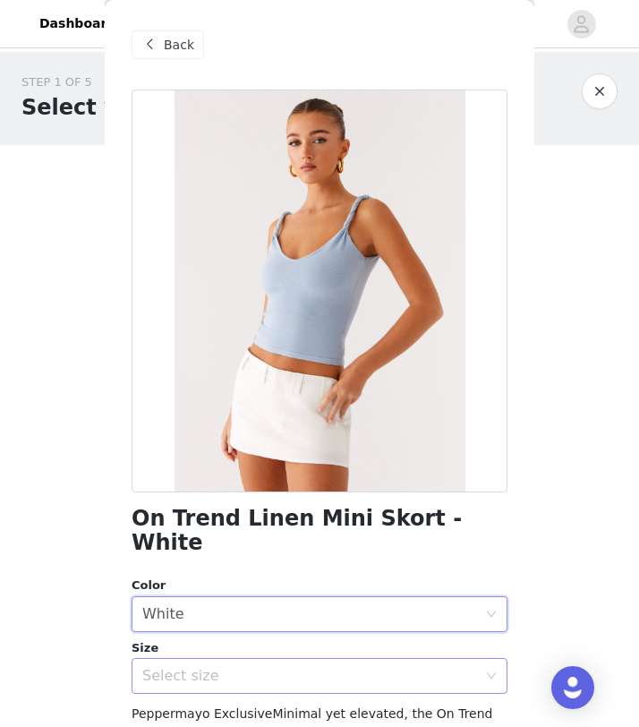
click at [349, 667] on div "Select size" at bounding box center [309, 676] width 335 height 18
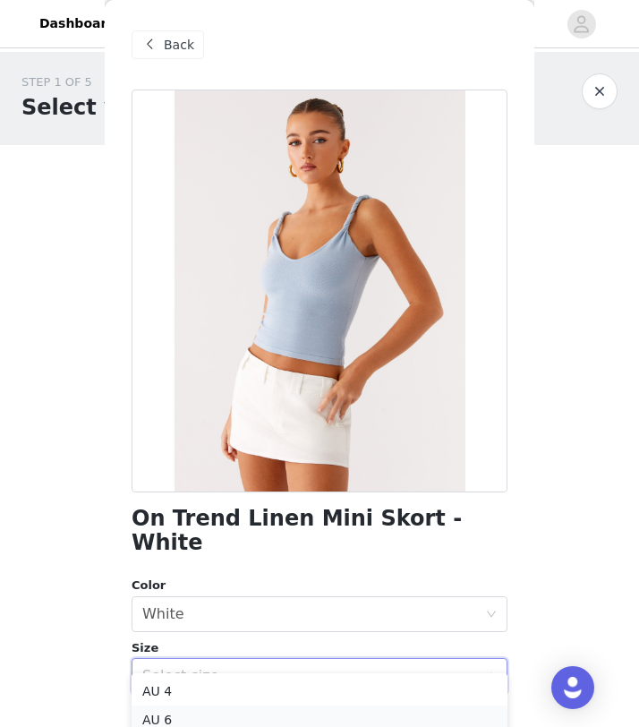
click at [236, 723] on li "AU 6" at bounding box center [320, 720] width 376 height 29
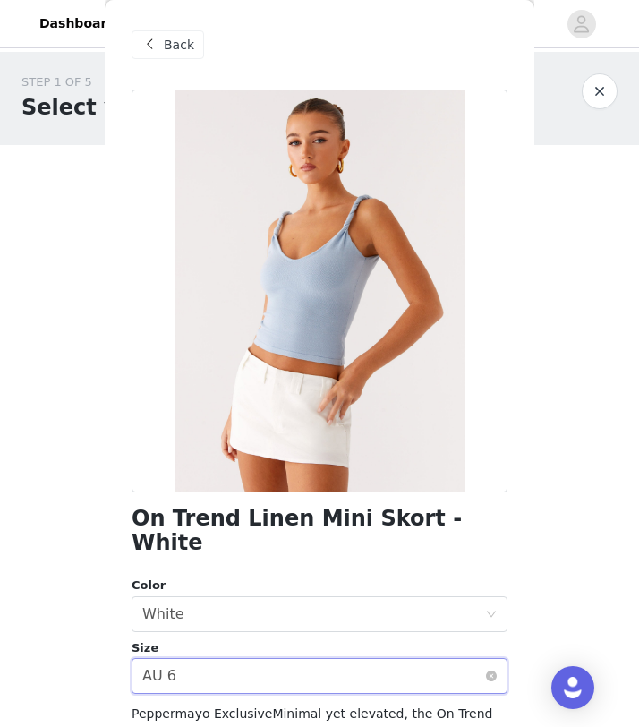
scroll to position [179, 0]
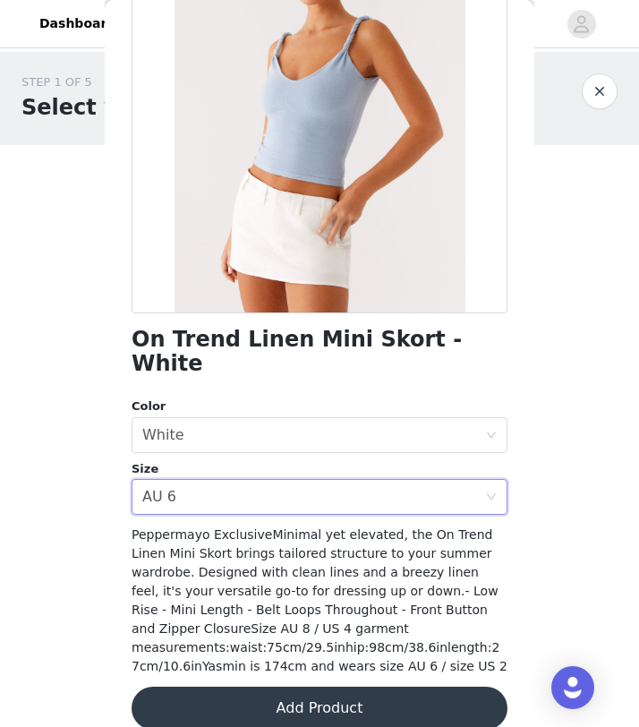
click at [282, 687] on button "Add Product" at bounding box center [320, 708] width 376 height 43
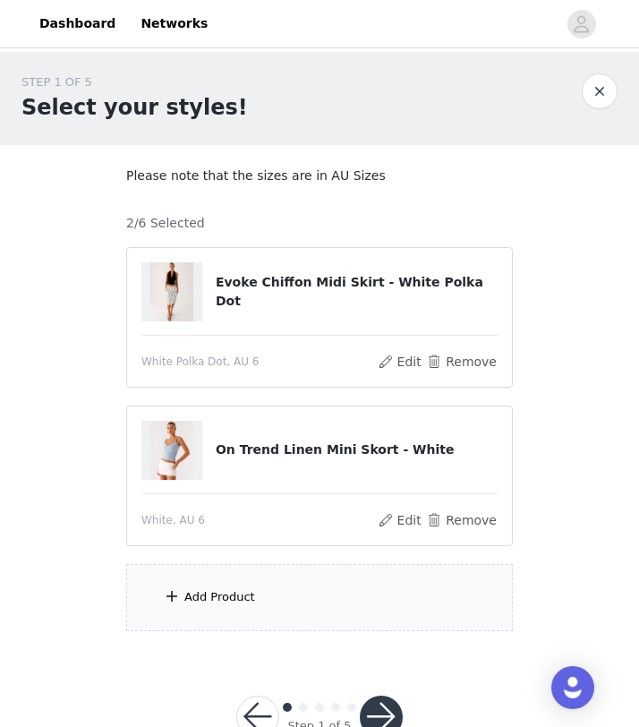
click at [252, 612] on div "Add Product" at bounding box center [319, 597] width 387 height 67
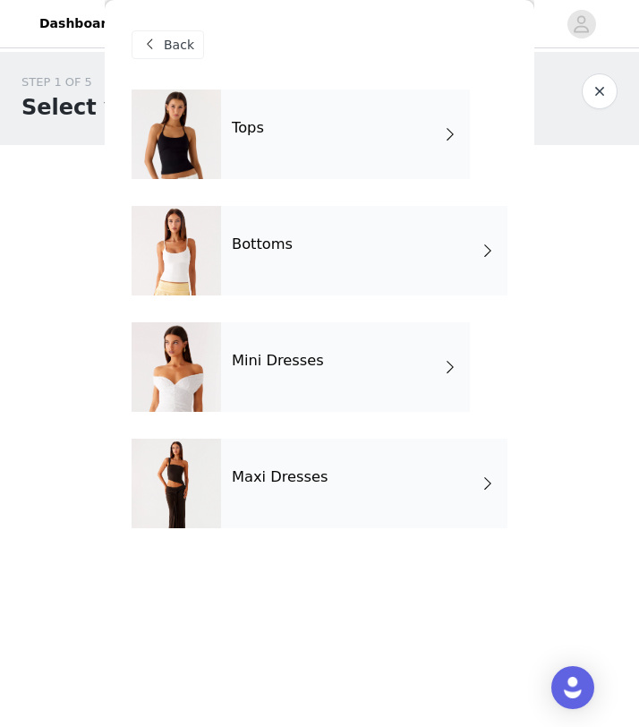
click at [312, 116] on div "Tops" at bounding box center [345, 135] width 249 height 90
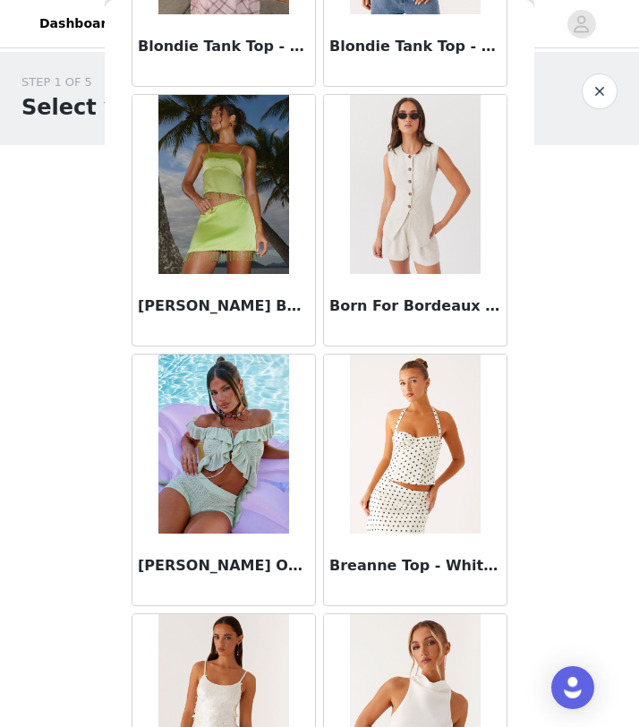
scroll to position [2013, 0]
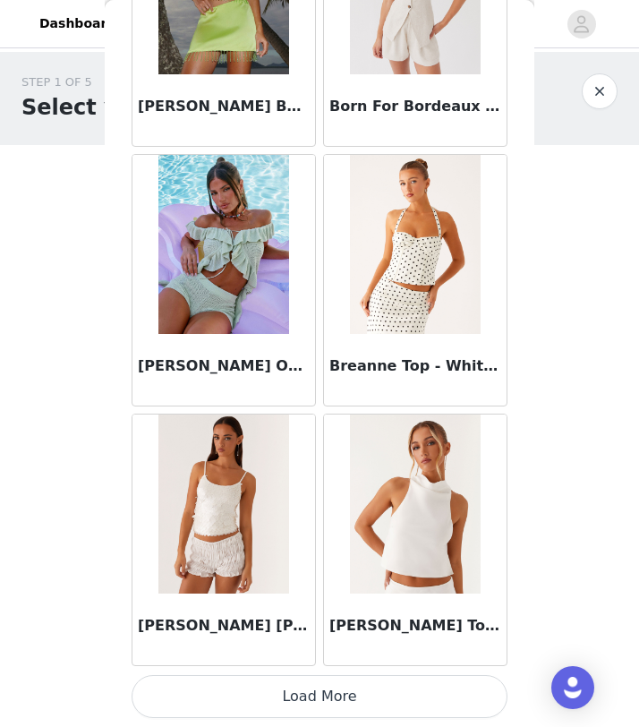
click at [333, 702] on button "Load More" at bounding box center [320, 696] width 376 height 43
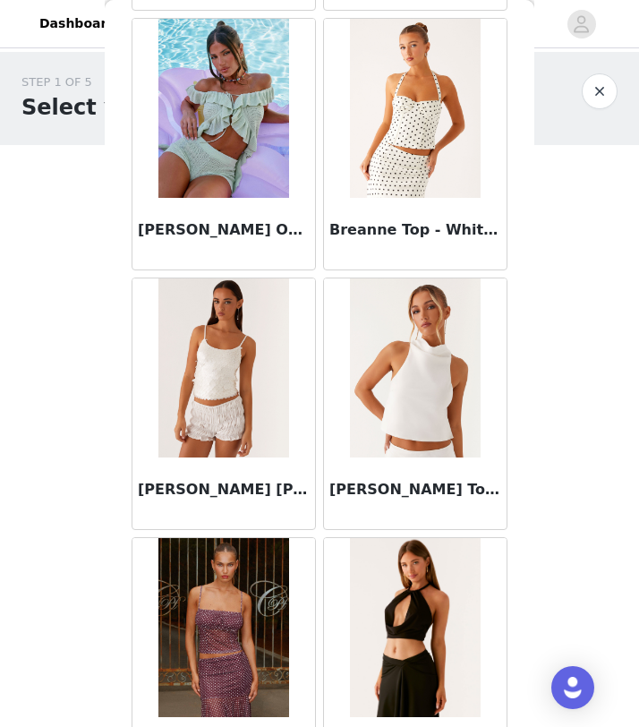
scroll to position [2184, 0]
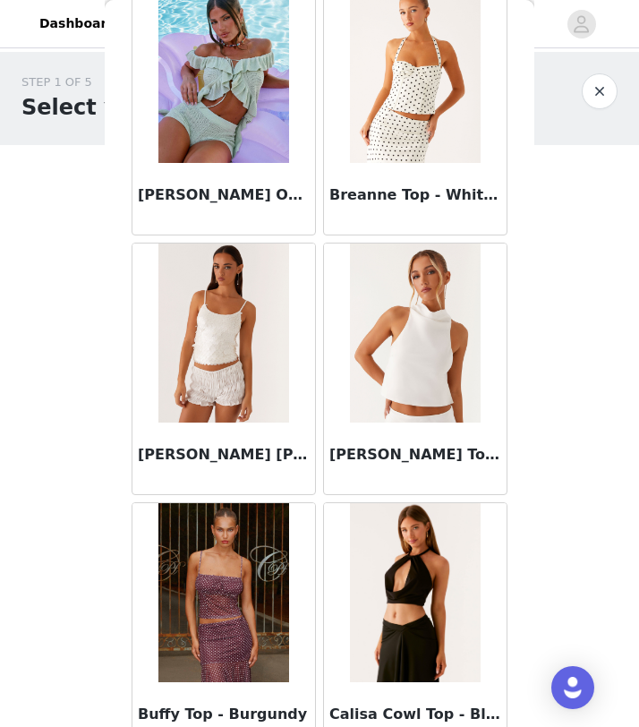
click at [377, 398] on img at bounding box center [415, 333] width 130 height 179
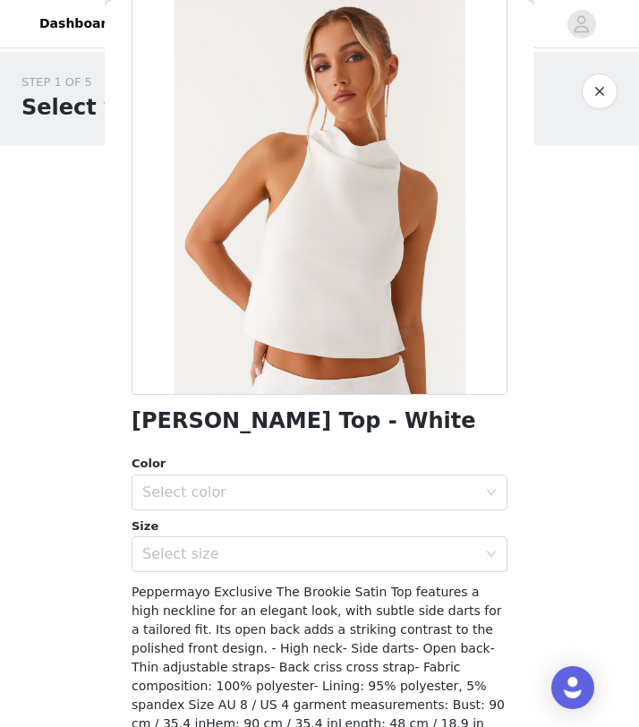
scroll to position [116, 0]
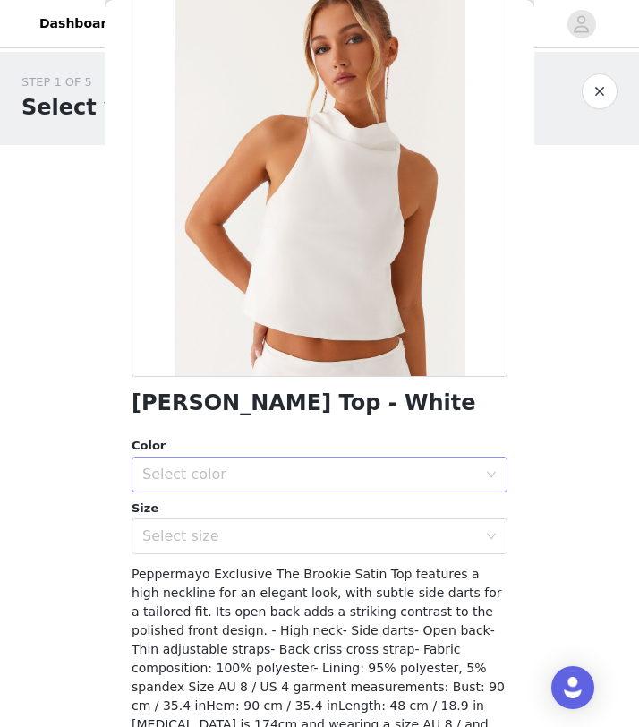
click at [323, 475] on div "Select color" at bounding box center [309, 475] width 335 height 18
click at [318, 509] on li "White" at bounding box center [320, 514] width 376 height 29
click at [321, 536] on div "Select size" at bounding box center [309, 536] width 335 height 18
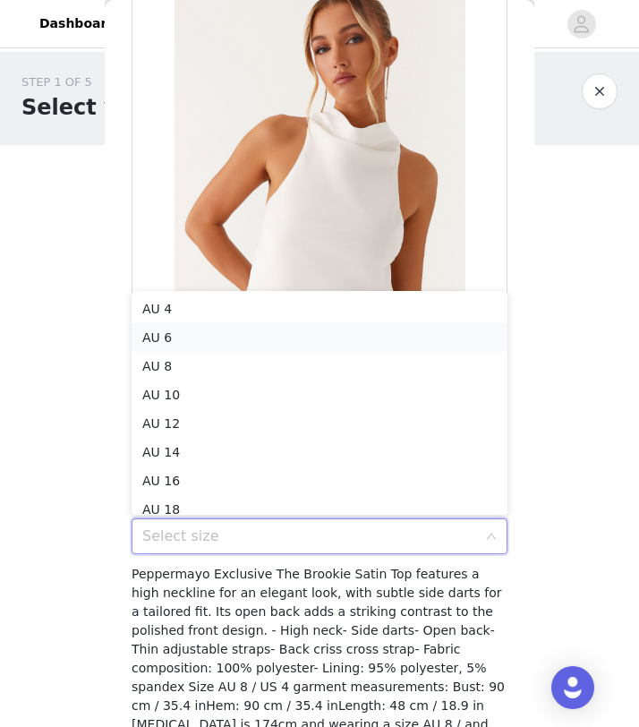
click at [317, 341] on li "AU 6" at bounding box center [320, 337] width 376 height 29
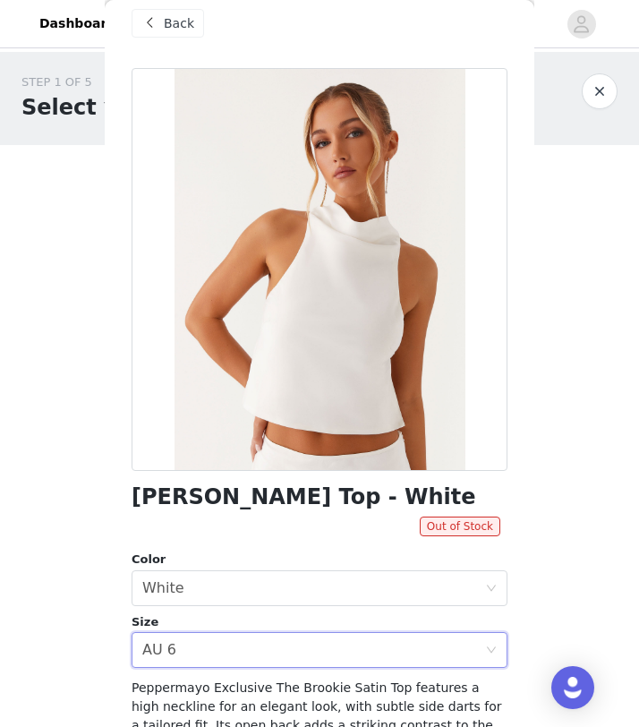
scroll to position [0, 0]
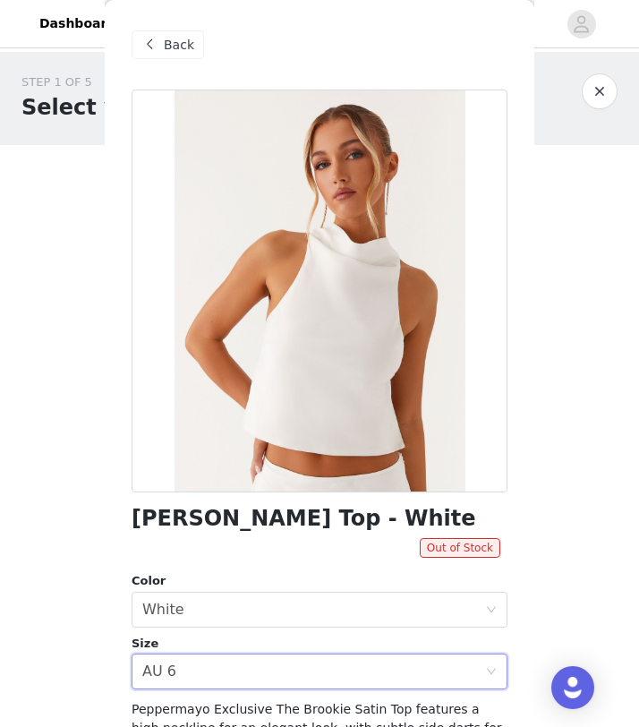
click at [172, 44] on span "Back" at bounding box center [179, 45] width 30 height 19
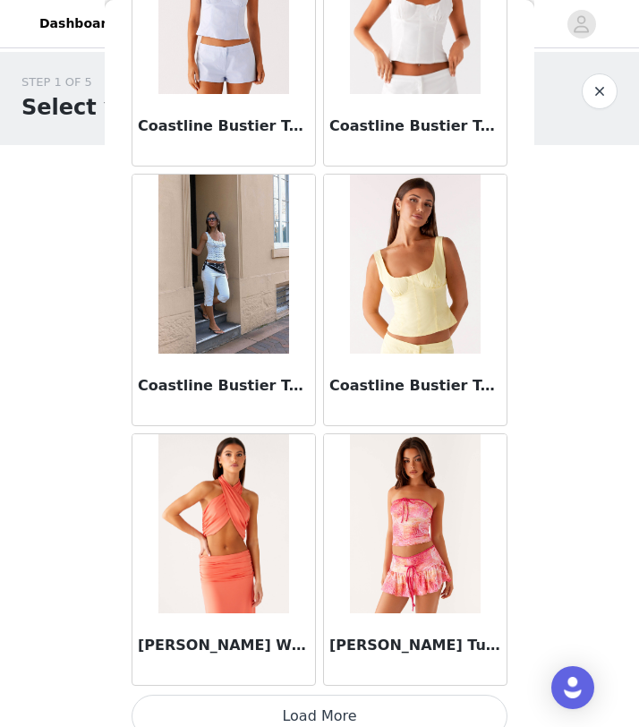
scroll to position [4610, 0]
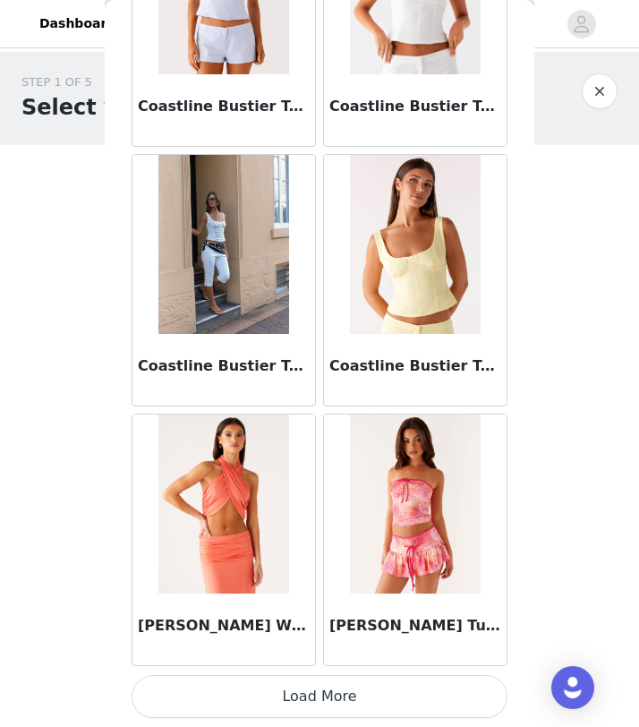
click at [338, 695] on button "Load More" at bounding box center [320, 696] width 376 height 43
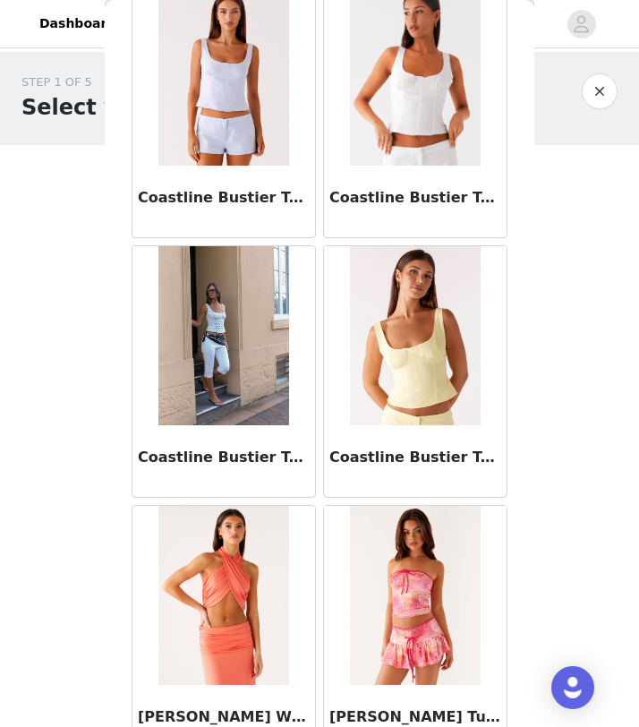
scroll to position [4516, 0]
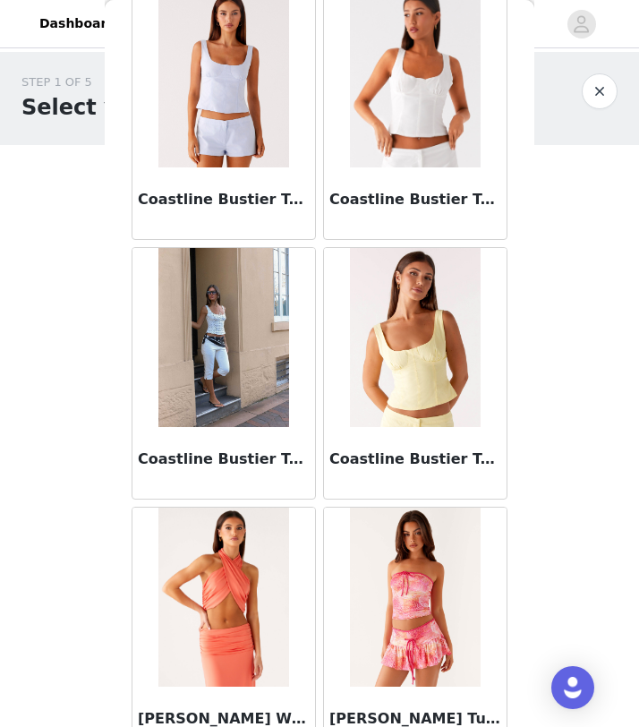
click at [261, 398] on img at bounding box center [223, 337] width 130 height 179
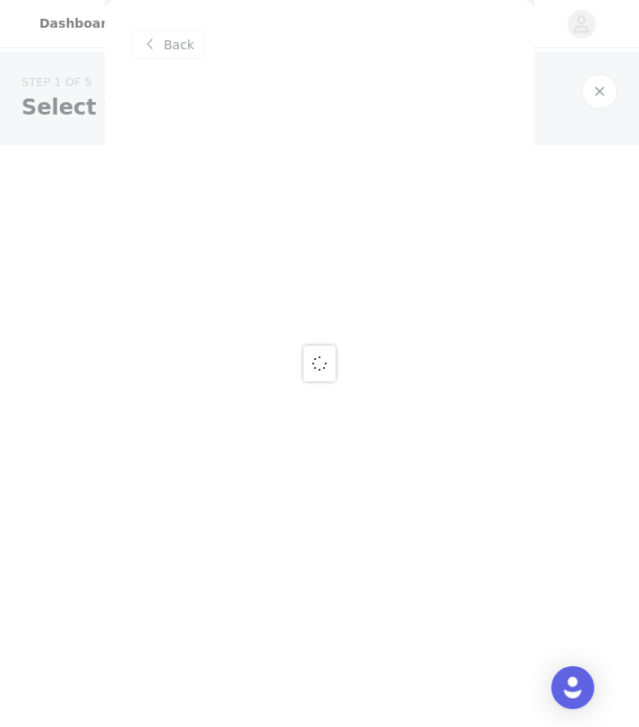
scroll to position [0, 0]
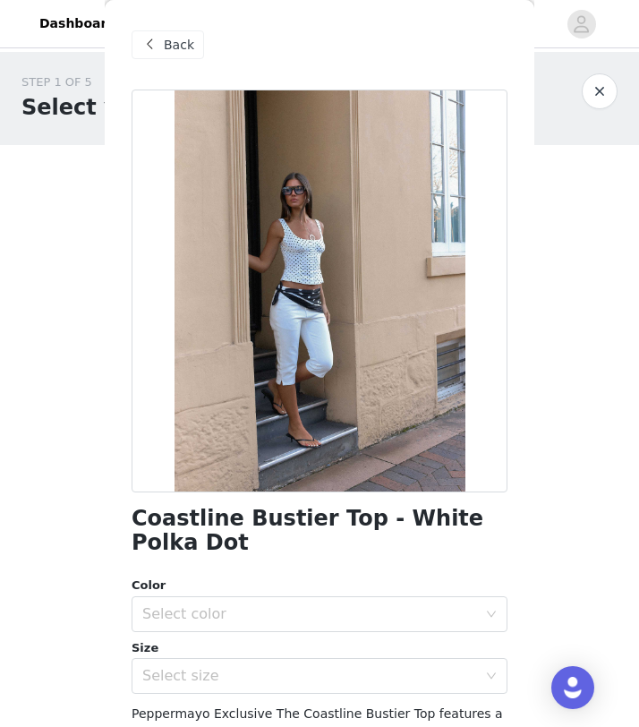
click at [186, 38] on span "Back" at bounding box center [179, 45] width 30 height 19
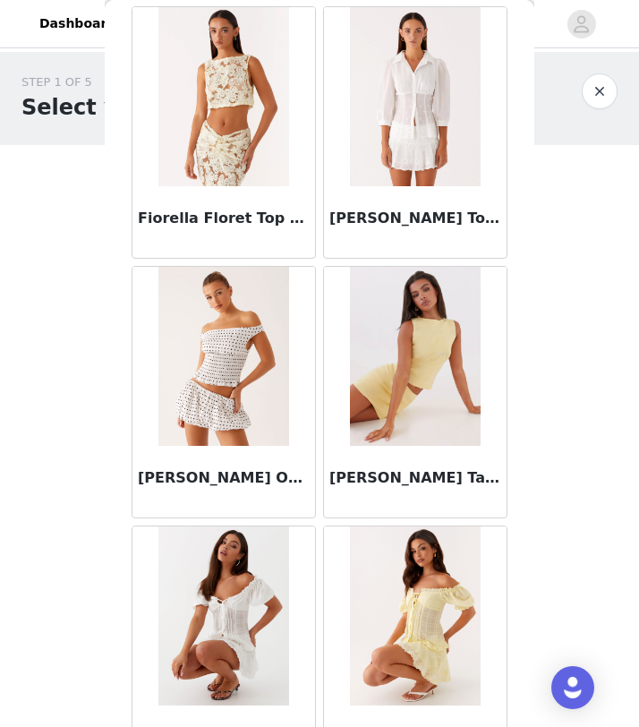
scroll to position [7206, 0]
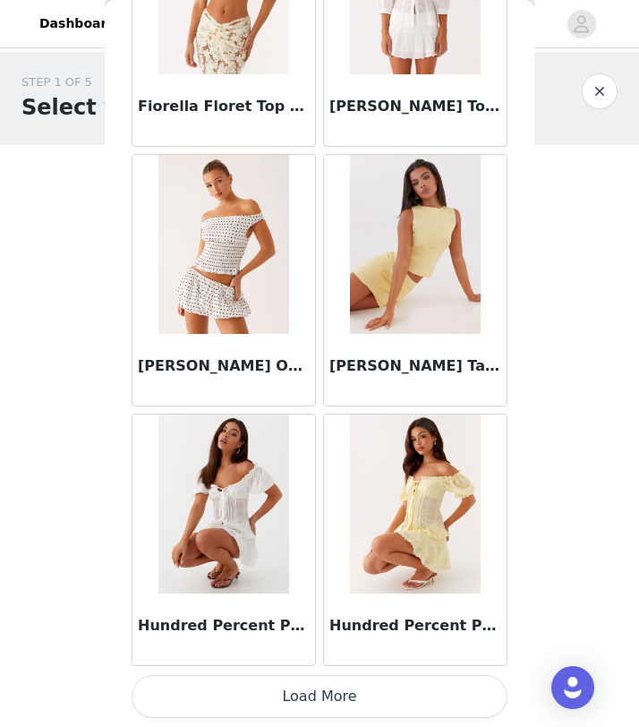
click at [359, 693] on button "Load More" at bounding box center [320, 696] width 376 height 43
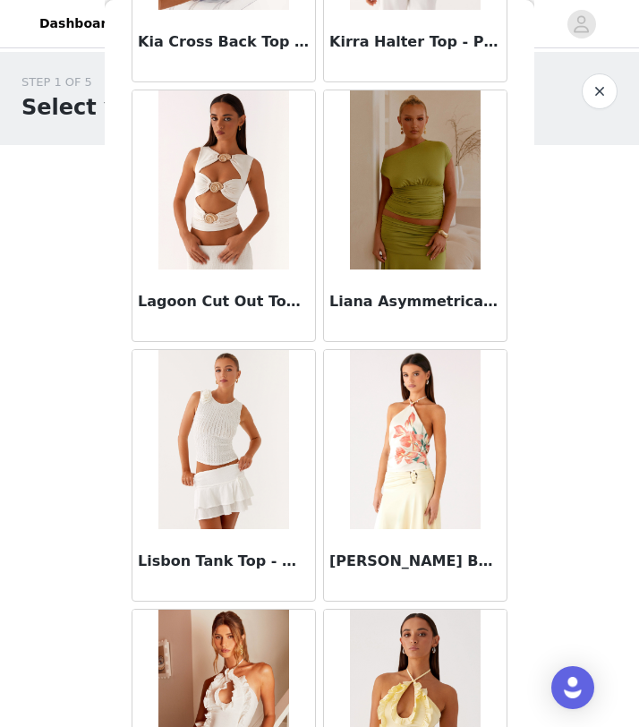
scroll to position [9346, 0]
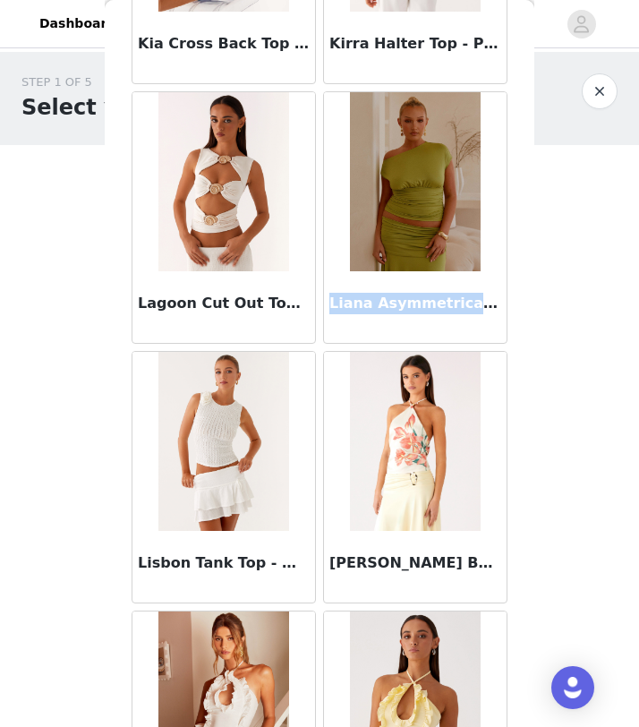
drag, startPoint x: 327, startPoint y: 303, endPoint x: 509, endPoint y: 316, distance: 183.2
click at [509, 316] on div "Liana Asymmetrical Top - Green" at bounding box center [416, 218] width 192 height 260
copy h3 "Liana Asymmetrical Top - Green"
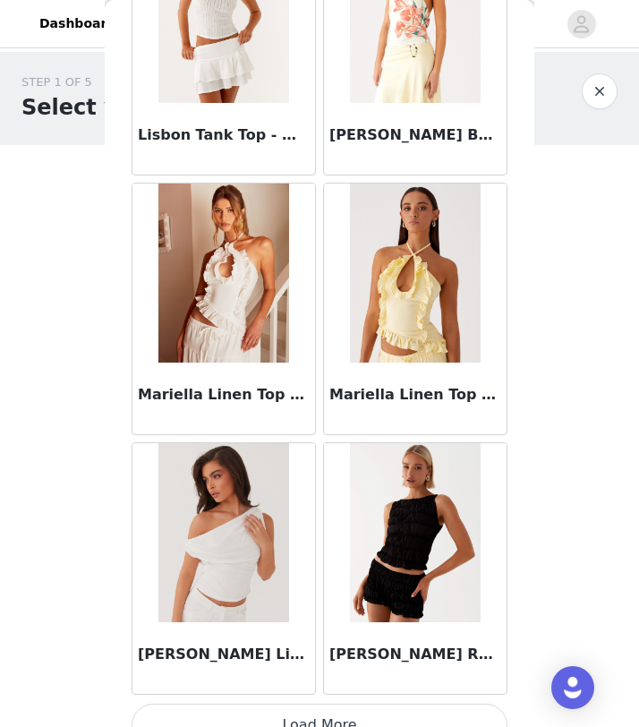
scroll to position [9803, 0]
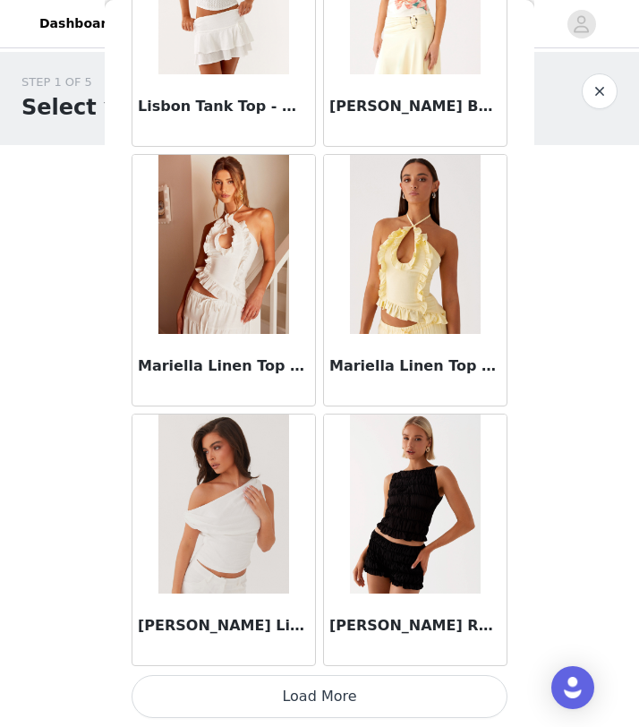
click at [319, 694] on button "Load More" at bounding box center [320, 696] width 376 height 43
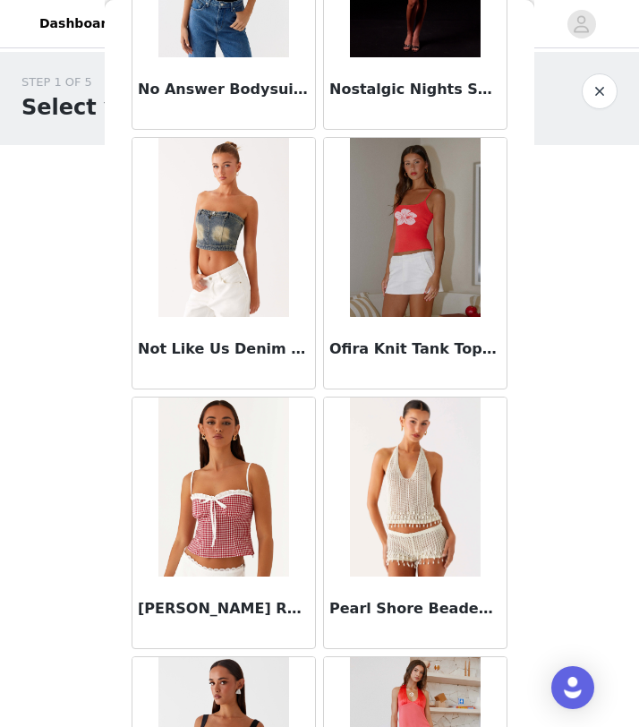
scroll to position [12400, 0]
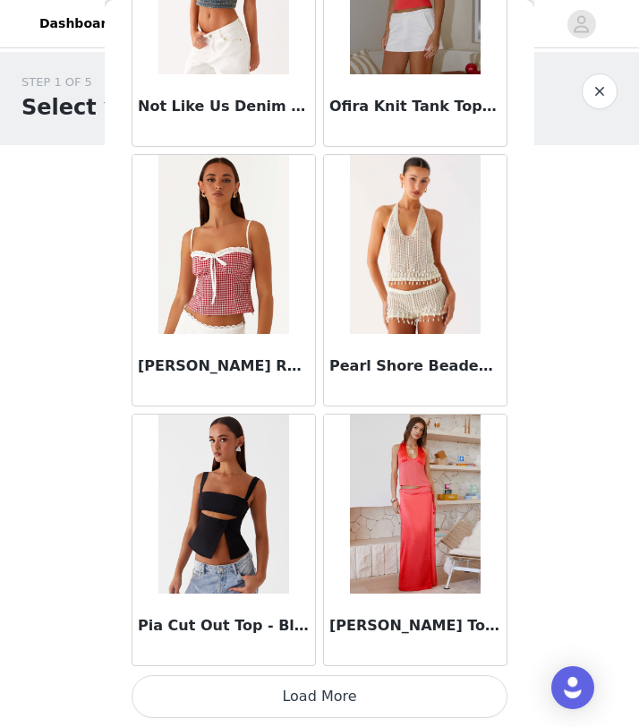
click at [325, 684] on button "Load More" at bounding box center [320, 696] width 376 height 43
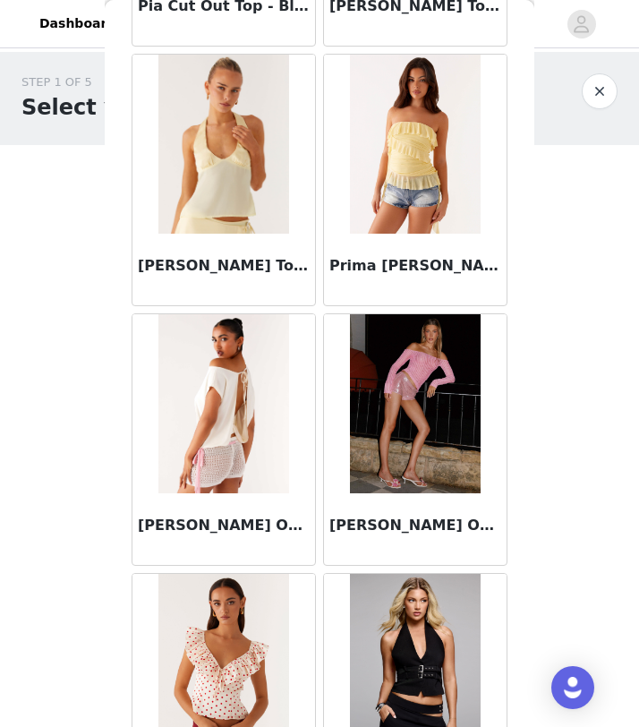
scroll to position [13033, 0]
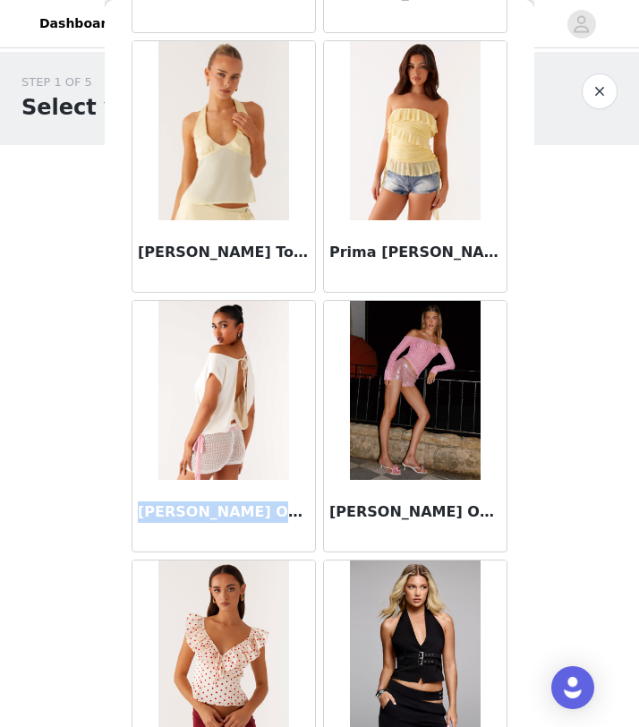
drag, startPoint x: 136, startPoint y: 513, endPoint x: 319, endPoint y: 514, distance: 182.7
copy h3 "Raeni Off Shoulder Top - Iv"
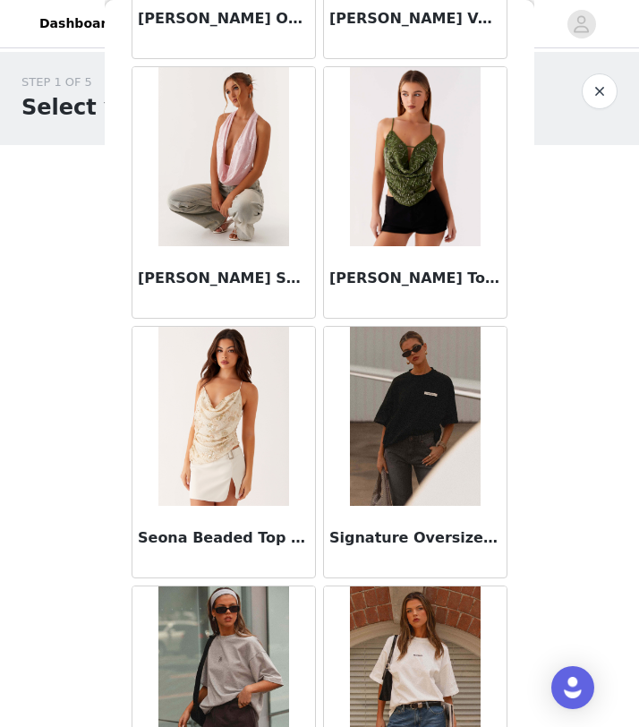
scroll to position [14996, 0]
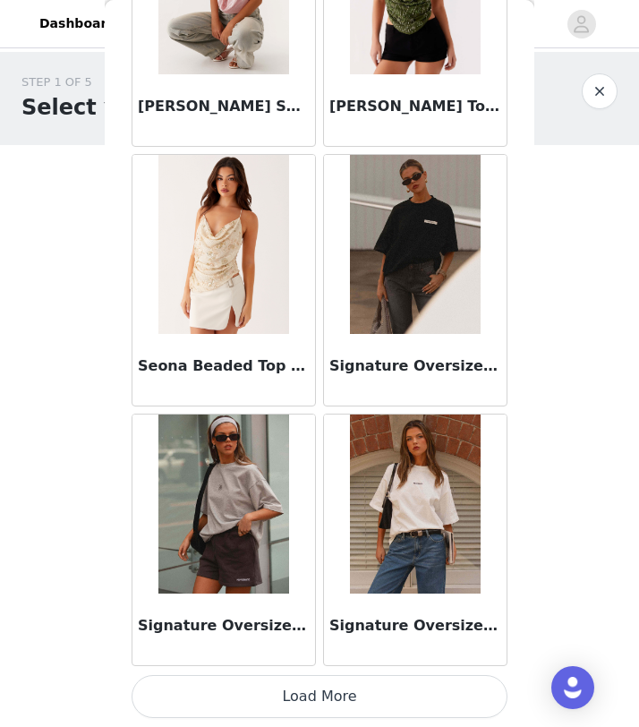
click at [342, 705] on button "Load More" at bounding box center [320, 696] width 376 height 43
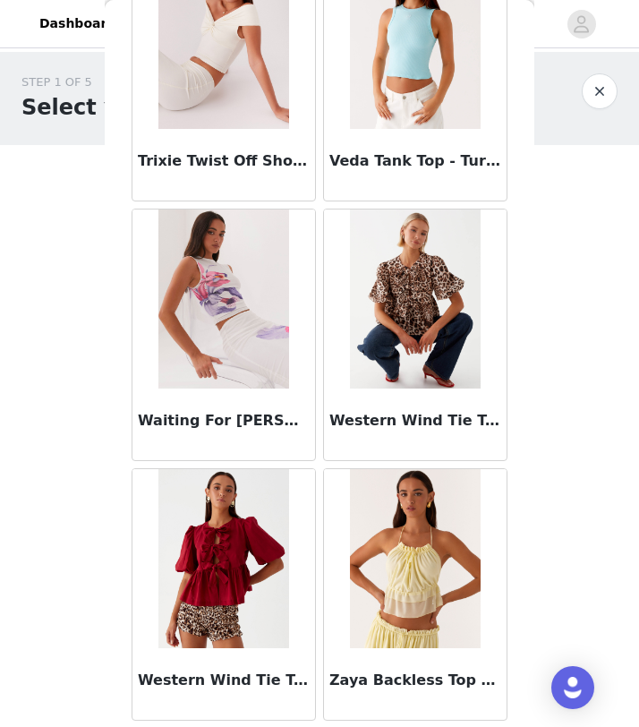
scroll to position [17593, 0]
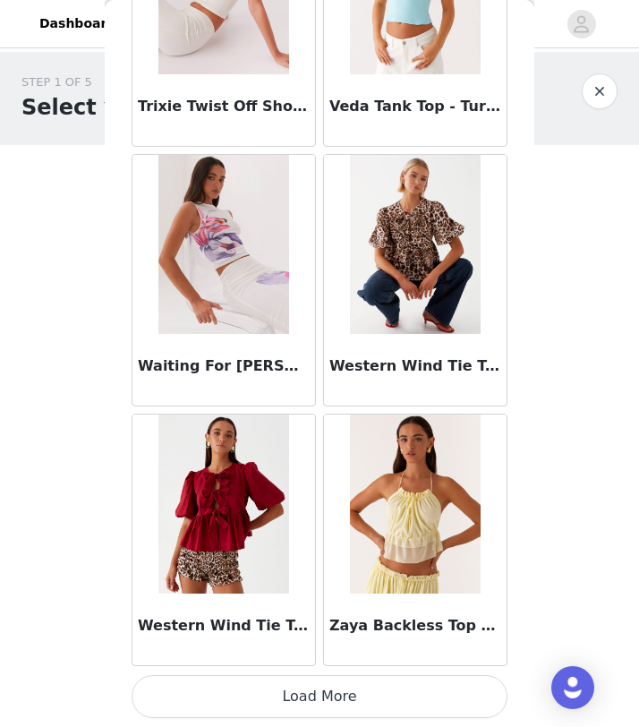
click at [338, 693] on button "Load More" at bounding box center [320, 696] width 376 height 43
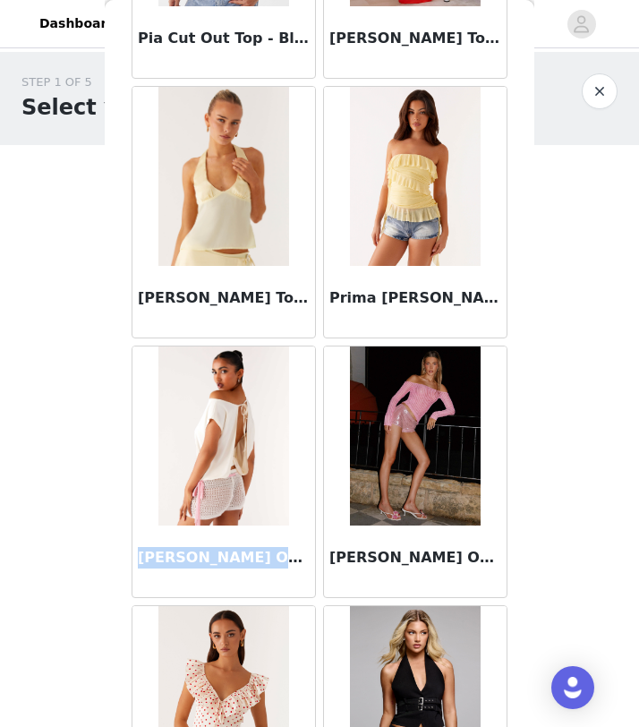
scroll to position [12939, 0]
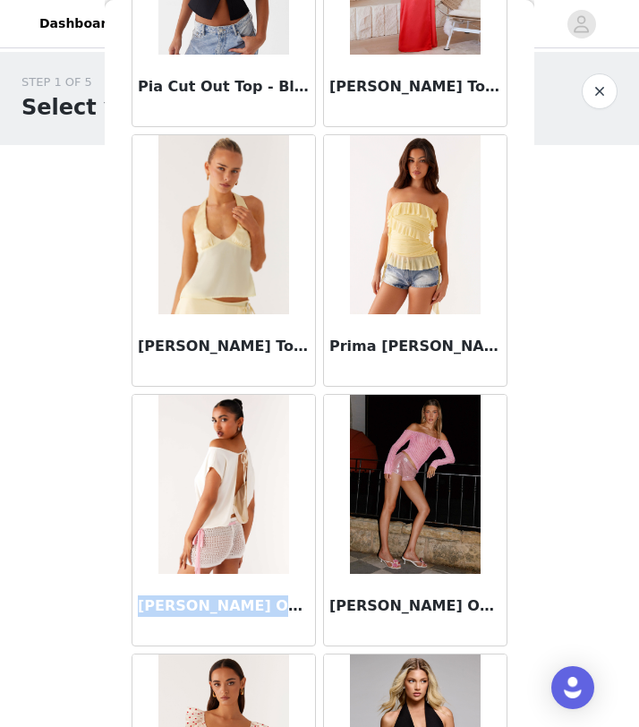
click at [255, 524] on img at bounding box center [223, 484] width 130 height 179
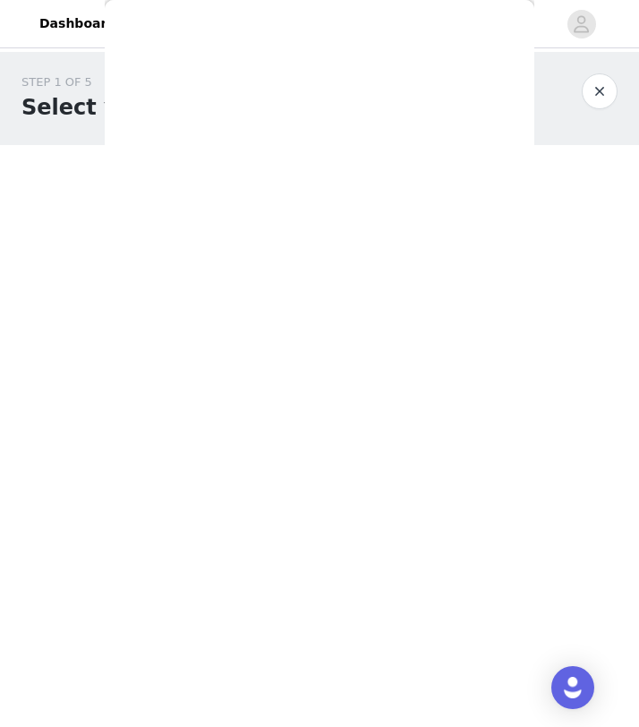
scroll to position [0, 0]
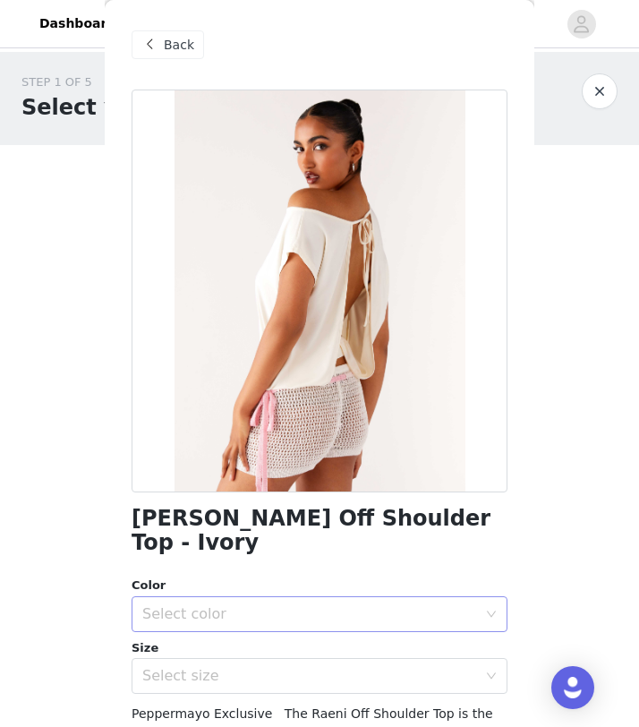
click at [261, 601] on div "Select color" at bounding box center [313, 614] width 343 height 34
click at [253, 627] on li "Ivory" at bounding box center [320, 629] width 376 height 29
click at [253, 667] on div "Select size" at bounding box center [309, 676] width 335 height 18
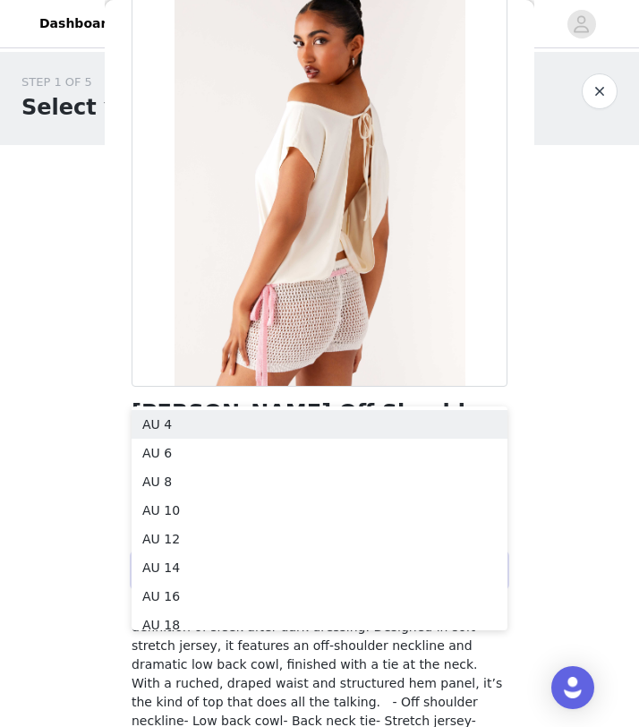
scroll to position [107, 0]
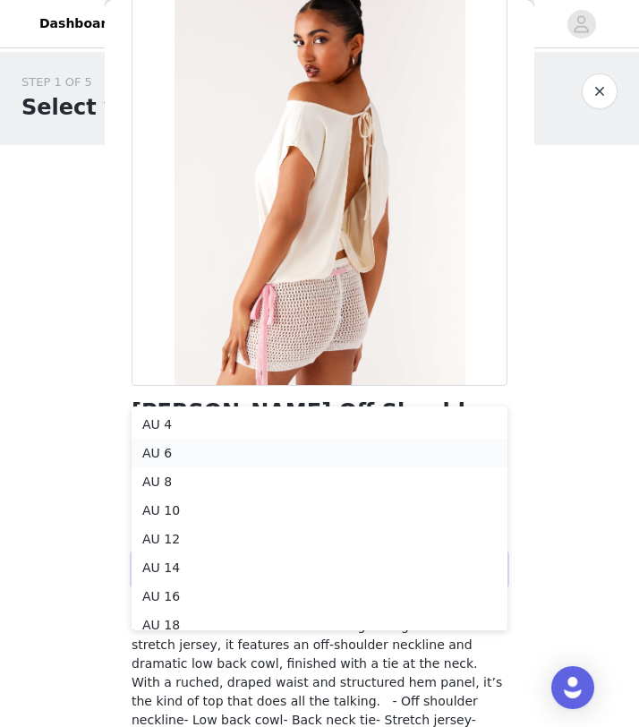
click at [224, 454] on li "AU 6" at bounding box center [320, 453] width 376 height 29
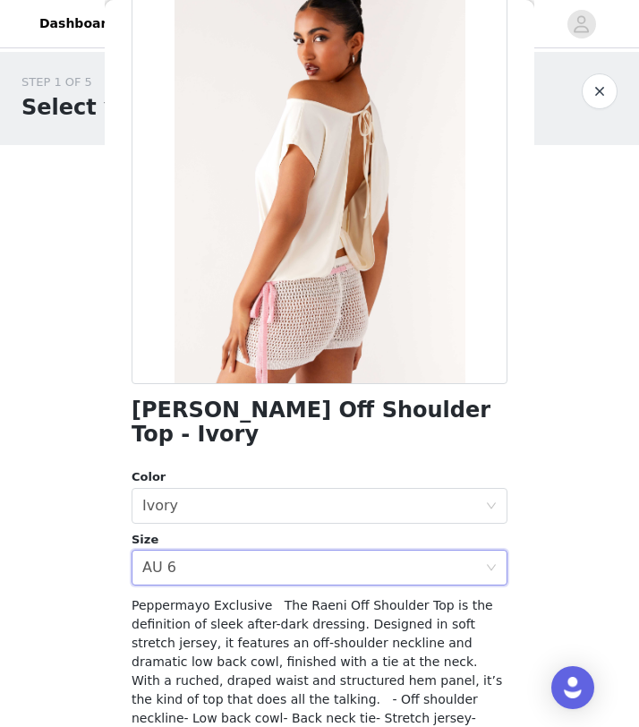
scroll to position [235, 0]
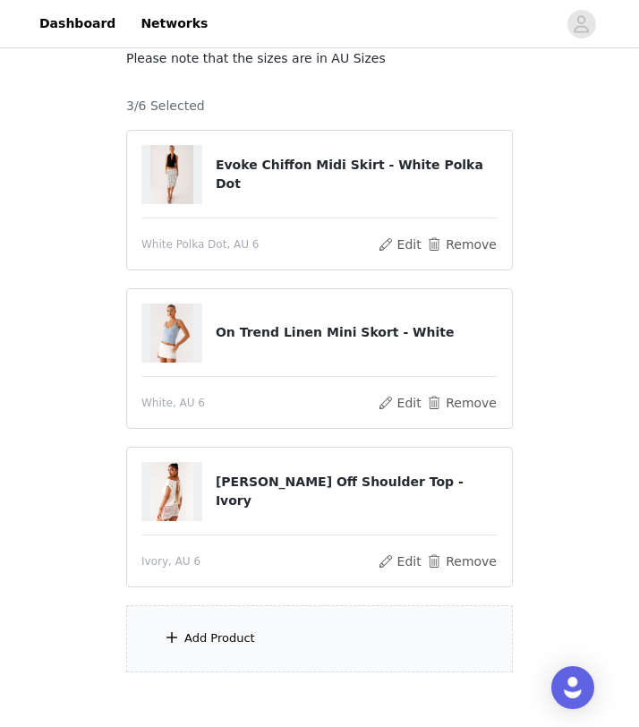
scroll to position [212, 0]
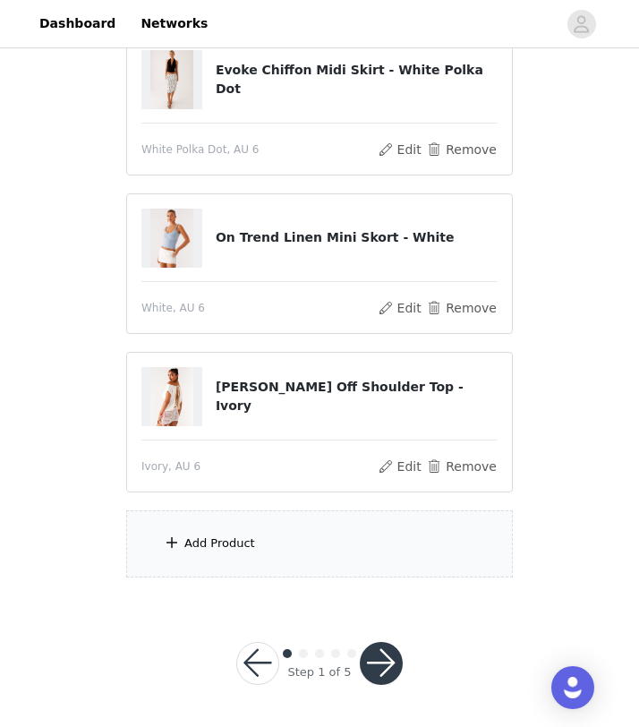
click at [289, 547] on div "Add Product" at bounding box center [319, 543] width 387 height 67
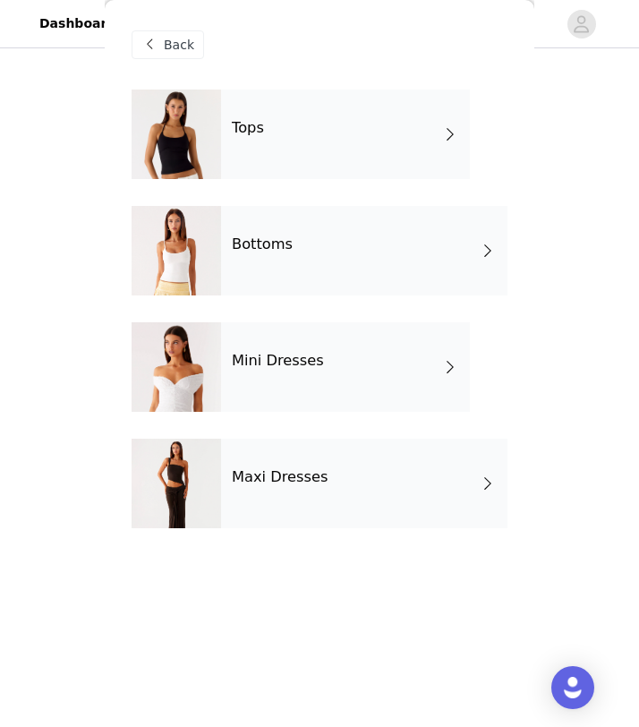
click at [321, 371] on div "Mini Dresses" at bounding box center [345, 367] width 249 height 90
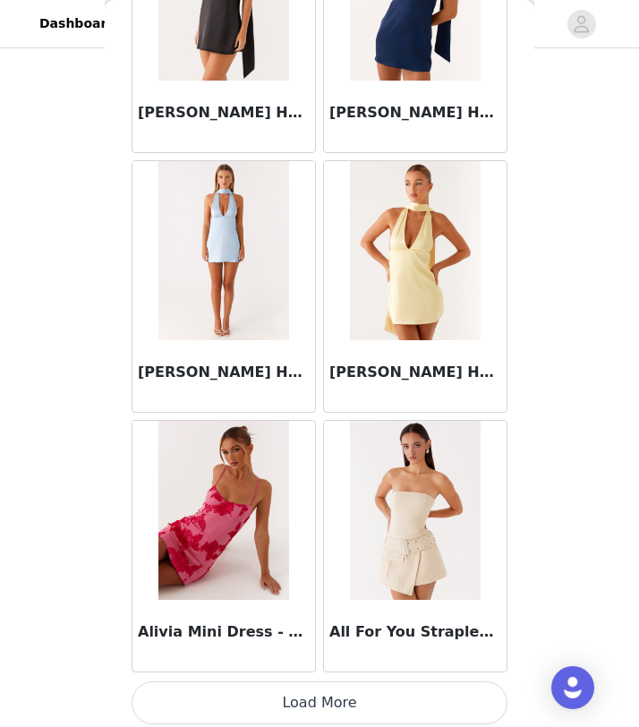
scroll to position [2013, 0]
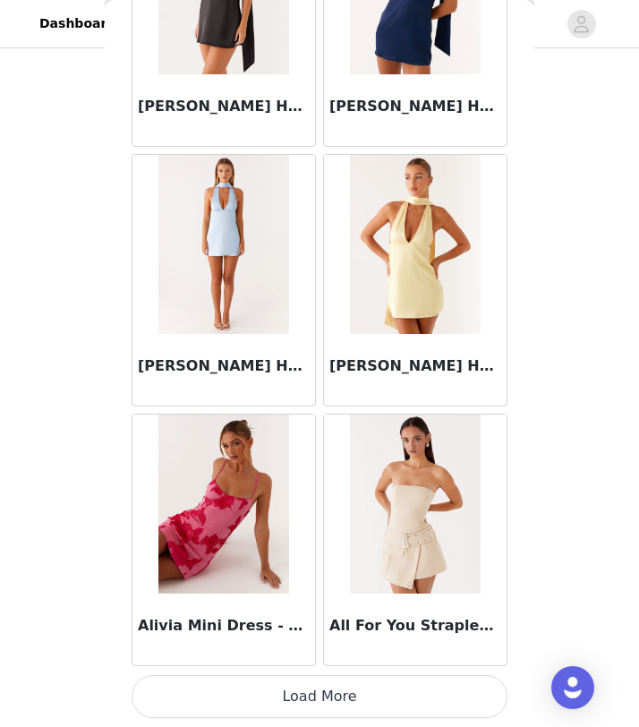
click at [325, 685] on button "Load More" at bounding box center [320, 696] width 376 height 43
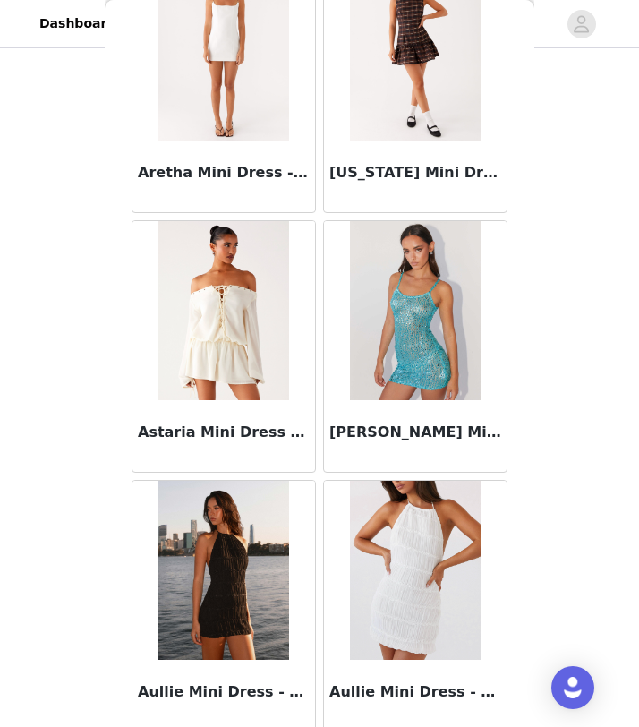
scroll to position [4610, 0]
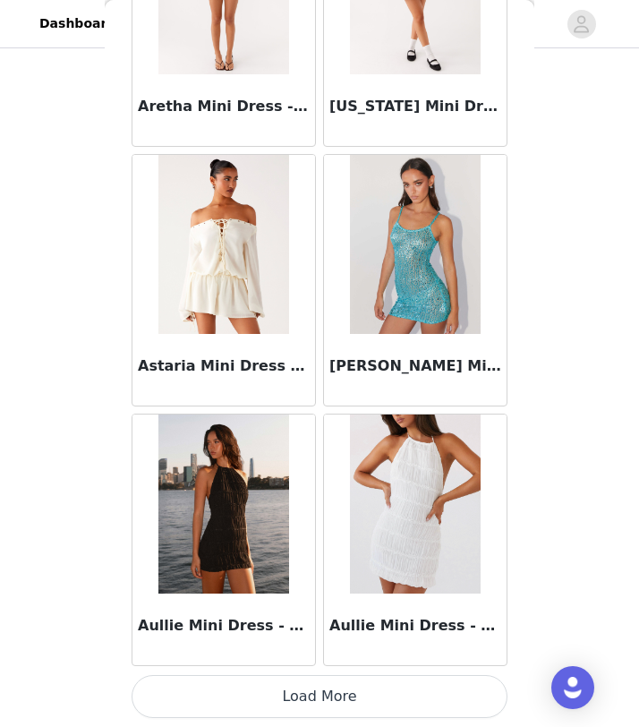
click at [330, 693] on button "Load More" at bounding box center [320, 696] width 376 height 43
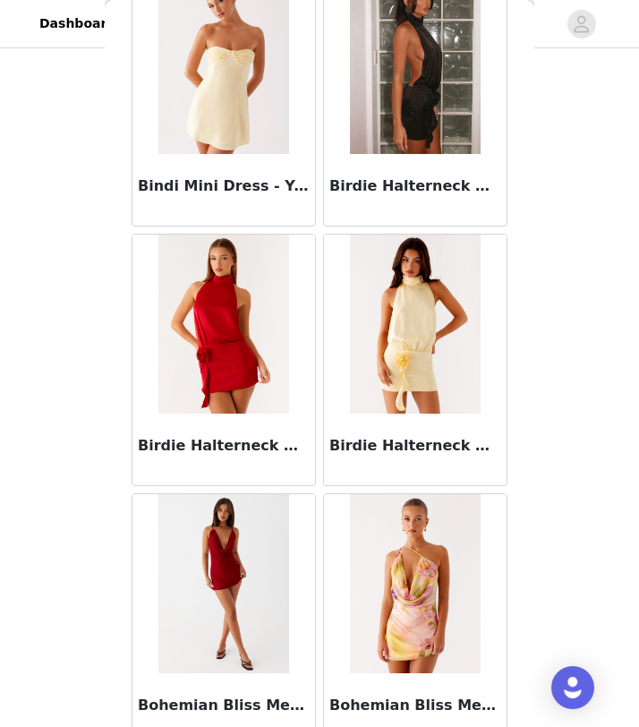
scroll to position [7206, 0]
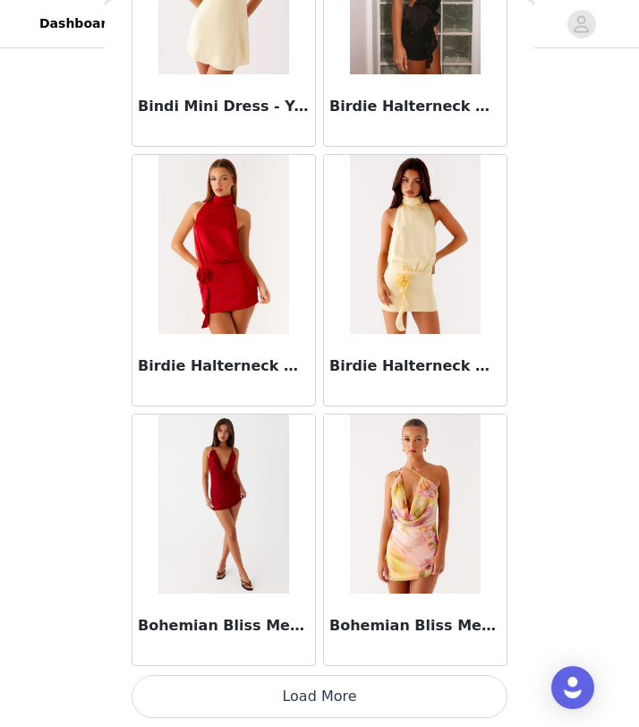
click at [326, 692] on button "Load More" at bounding box center [320, 696] width 376 height 43
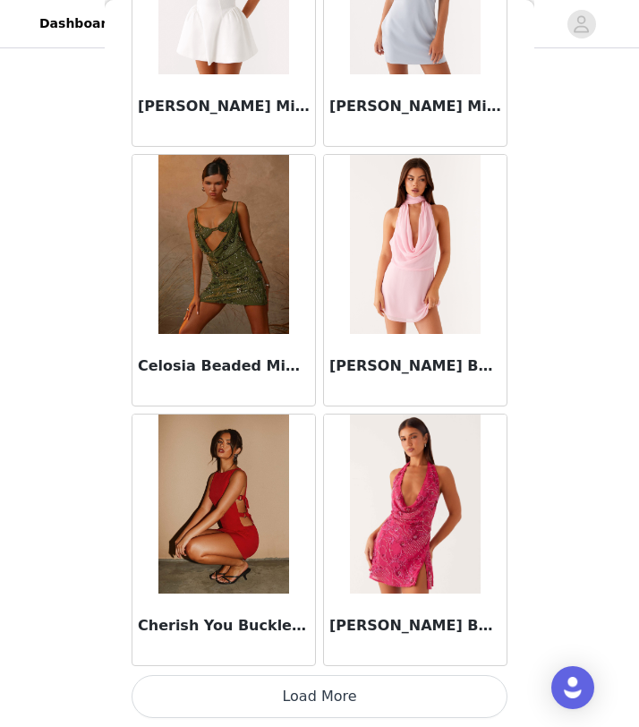
scroll to position [9801, 0]
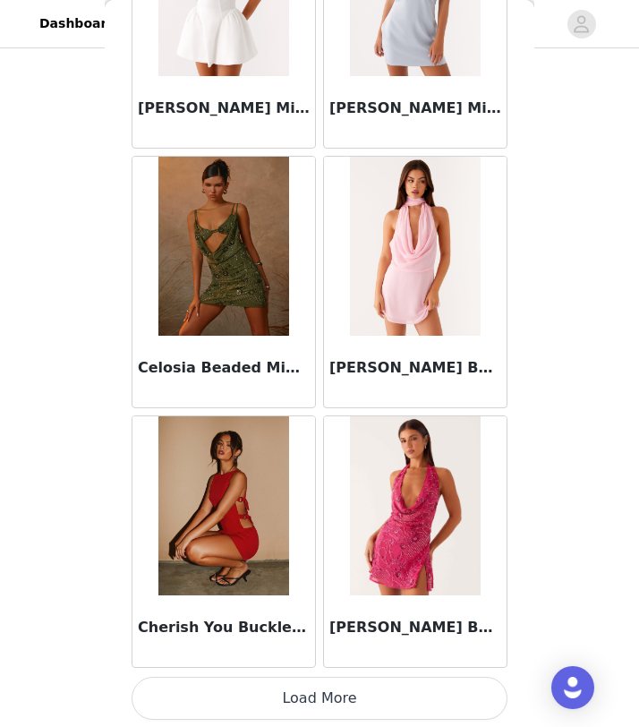
click at [317, 693] on button "Load More" at bounding box center [320, 698] width 376 height 43
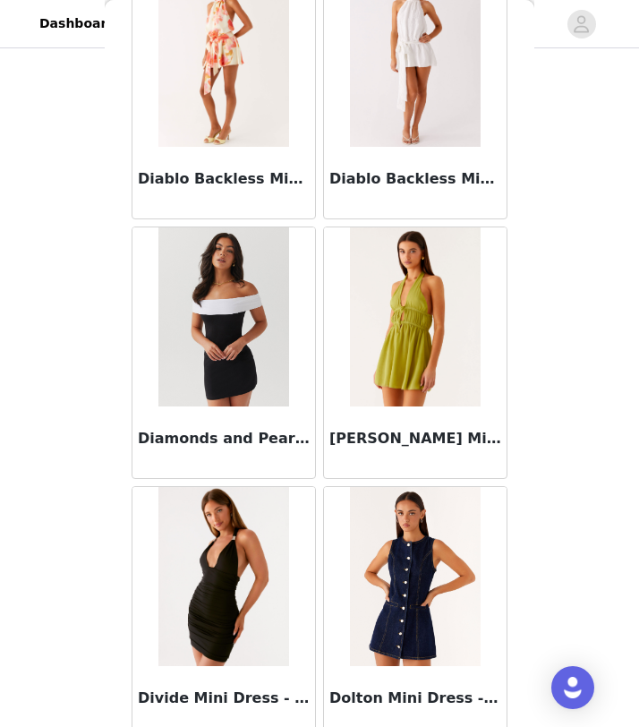
scroll to position [12400, 0]
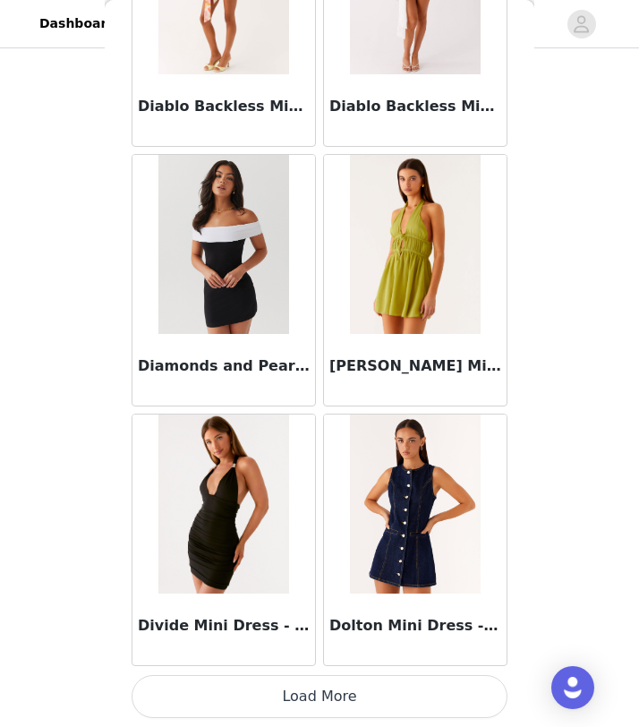
click at [317, 700] on button "Load More" at bounding box center [320, 696] width 376 height 43
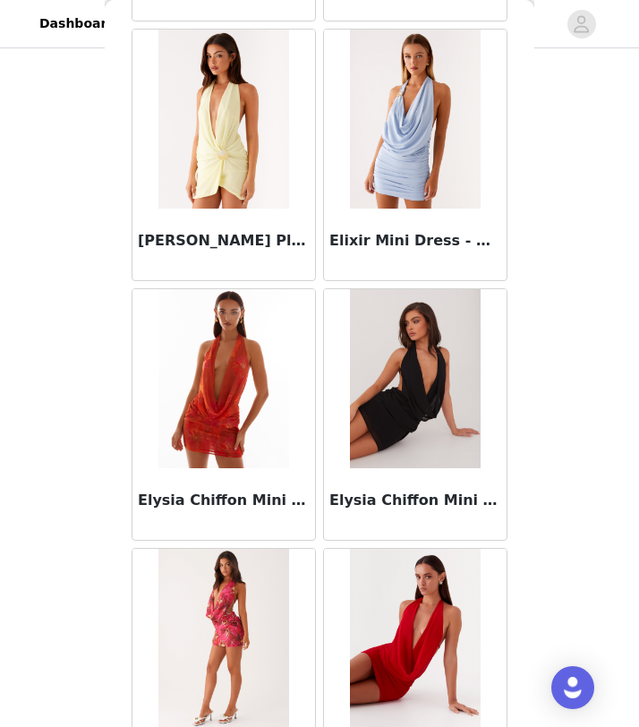
scroll to position [14996, 0]
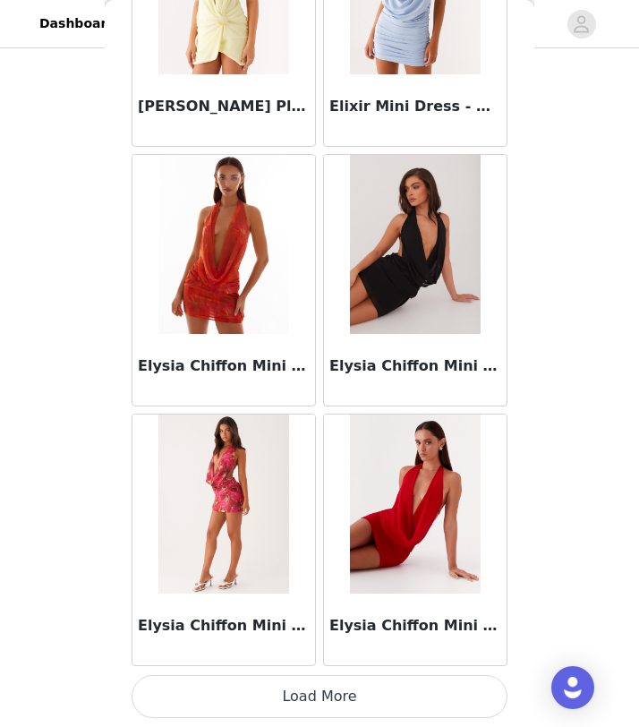
click at [342, 691] on button "Load More" at bounding box center [320, 696] width 376 height 43
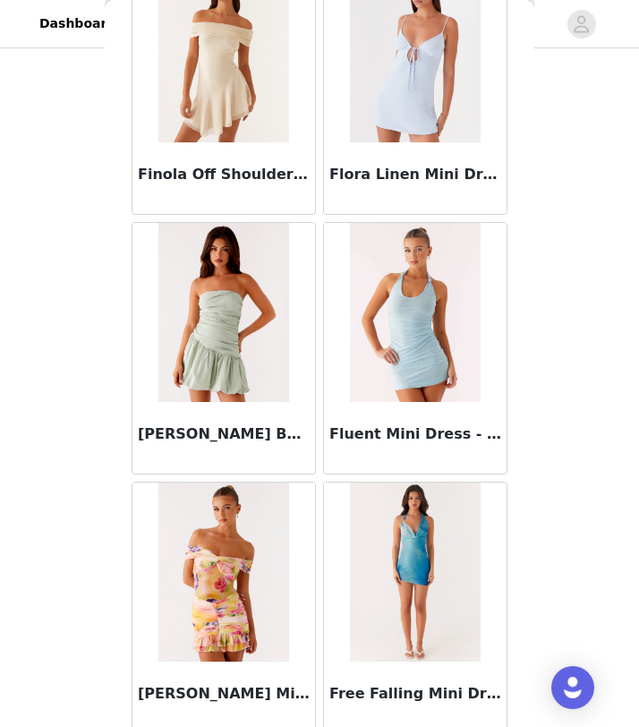
scroll to position [17593, 0]
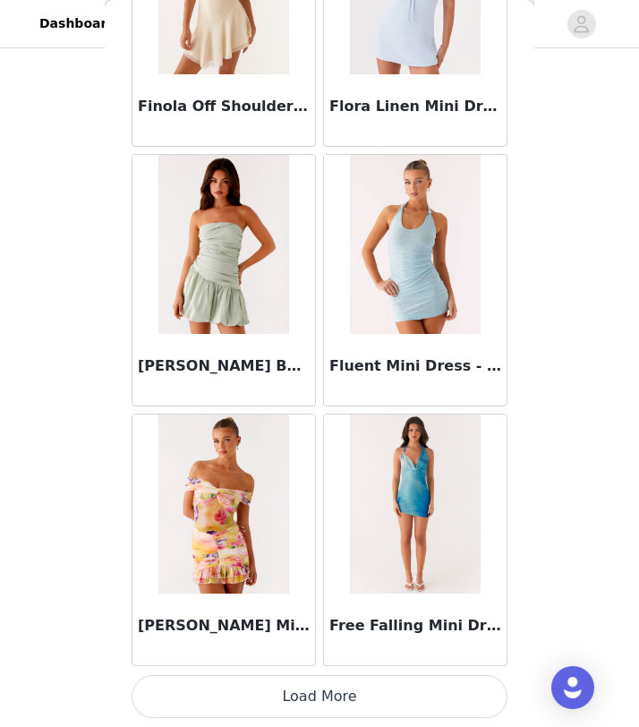
click at [345, 693] on button "Load More" at bounding box center [320, 696] width 376 height 43
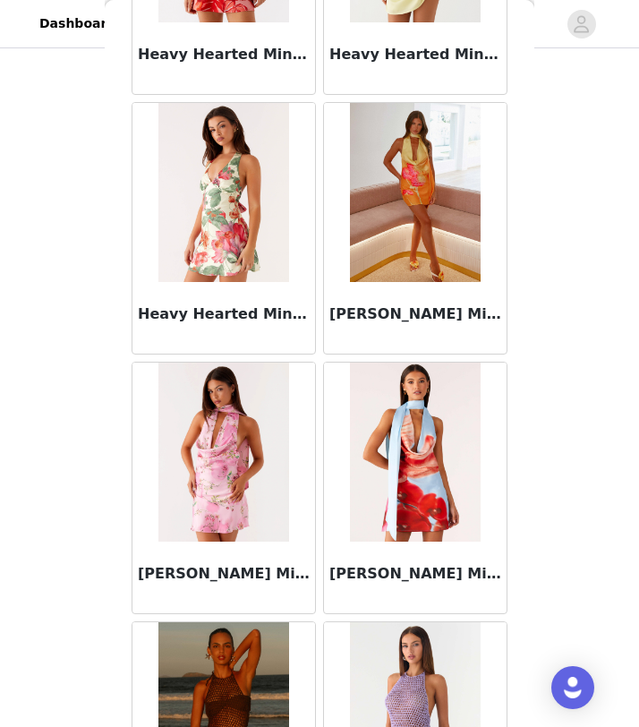
scroll to position [20190, 0]
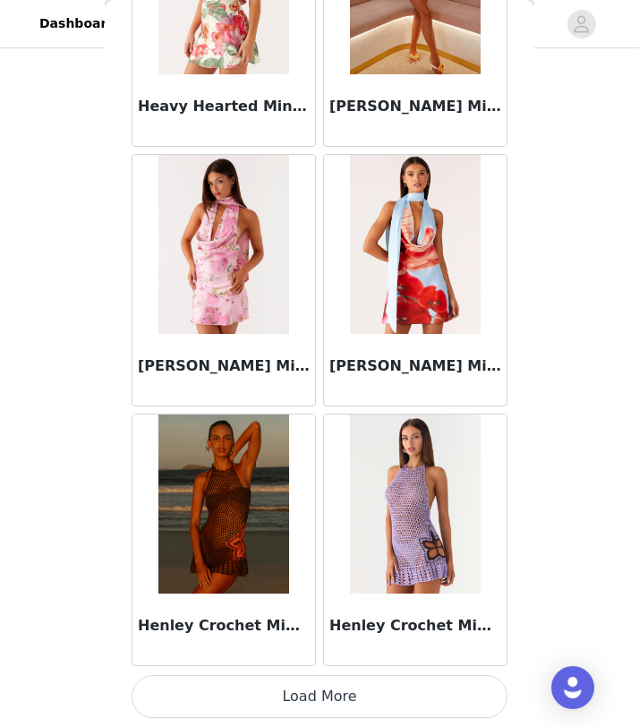
click at [335, 701] on button "Load More" at bounding box center [320, 696] width 376 height 43
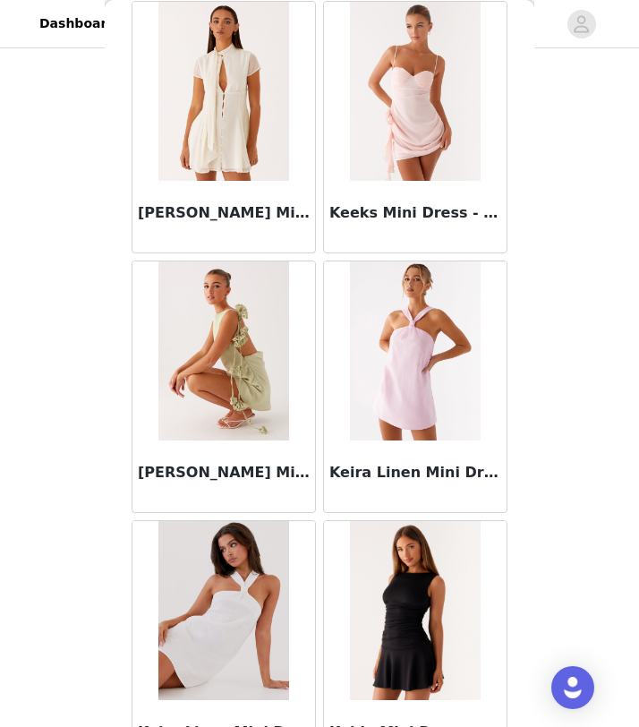
scroll to position [22787, 0]
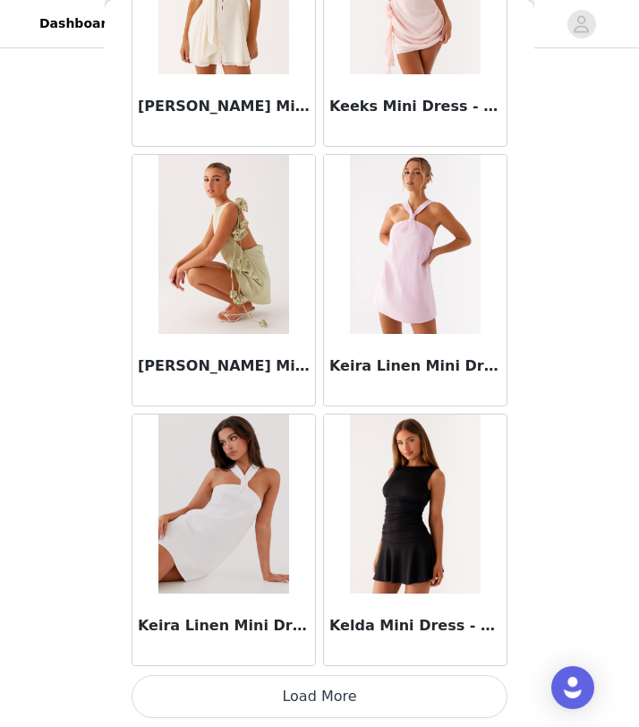
click at [326, 710] on button "Load More" at bounding box center [320, 696] width 376 height 43
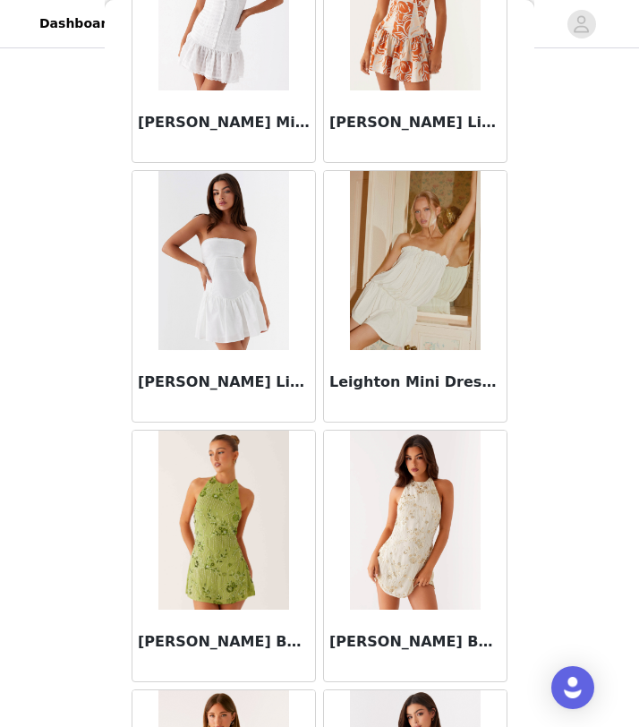
scroll to position [24678, 0]
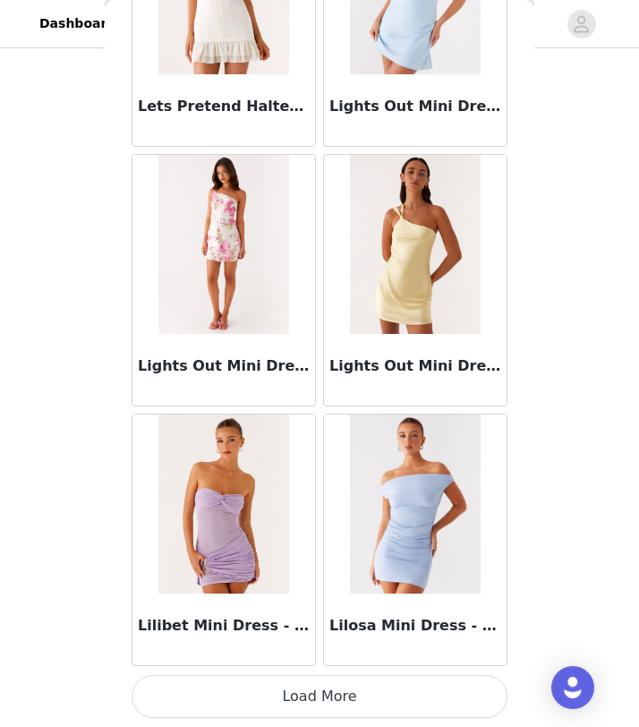
click at [318, 697] on button "Load More" at bounding box center [320, 696] width 376 height 43
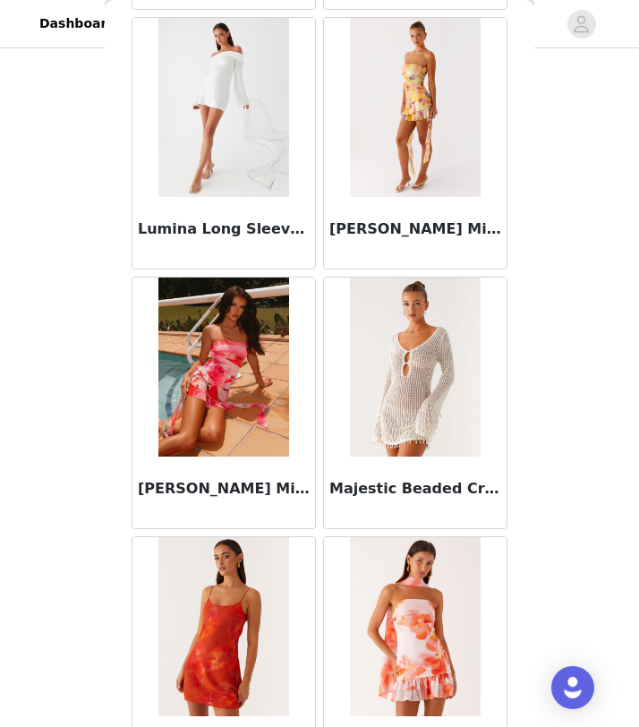
scroll to position [27980, 0]
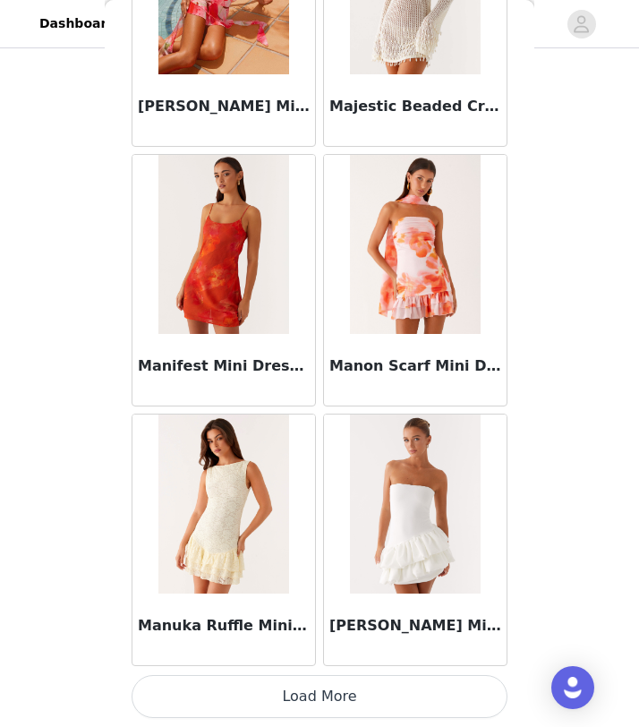
click at [313, 698] on button "Load More" at bounding box center [320, 696] width 376 height 43
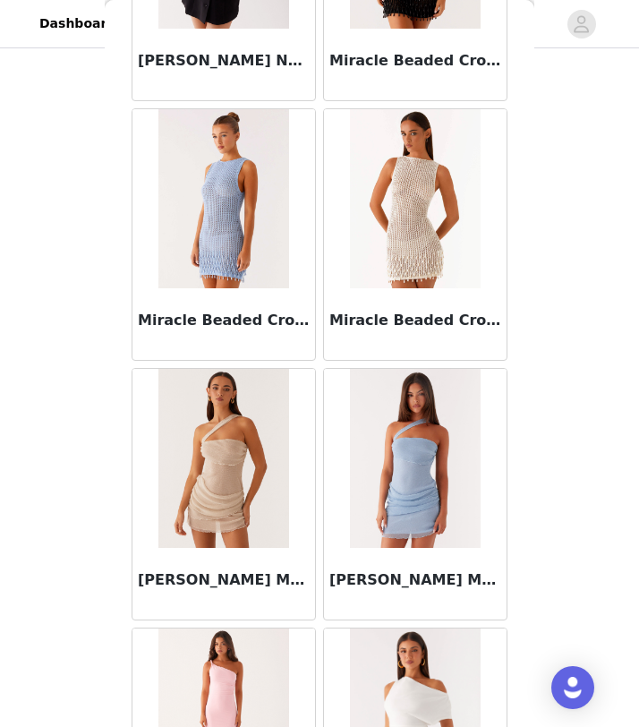
scroll to position [30577, 0]
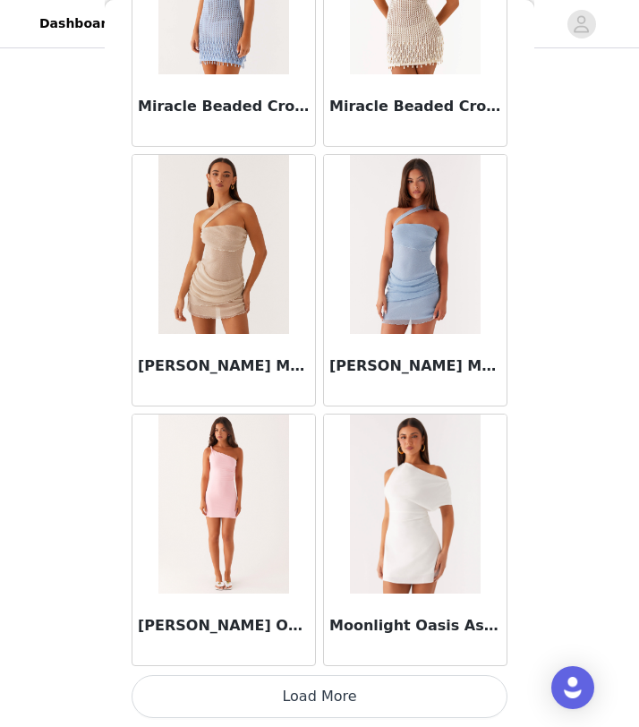
click at [313, 698] on button "Load More" at bounding box center [320, 696] width 376 height 43
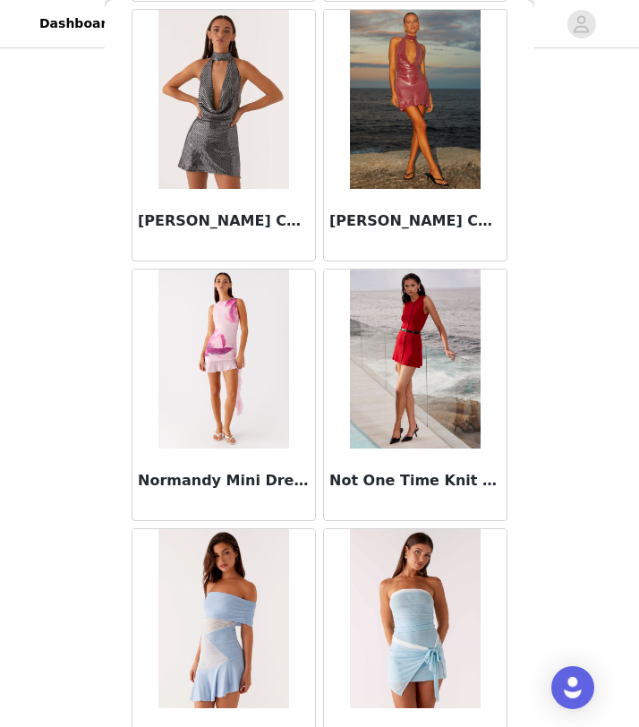
scroll to position [33174, 0]
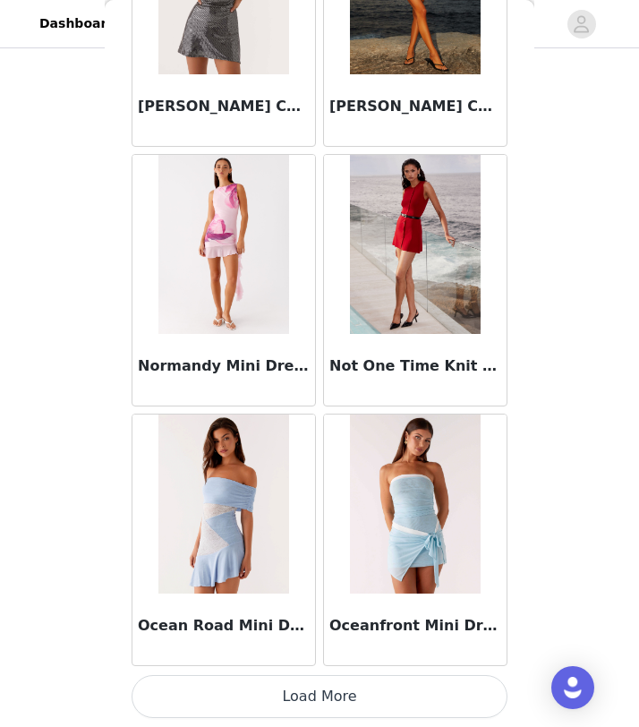
click at [315, 689] on button "Load More" at bounding box center [320, 696] width 376 height 43
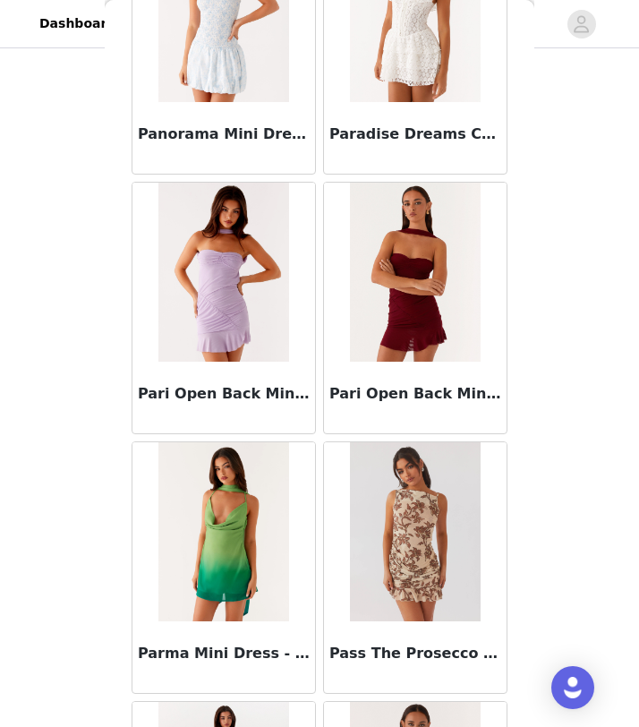
scroll to position [35770, 0]
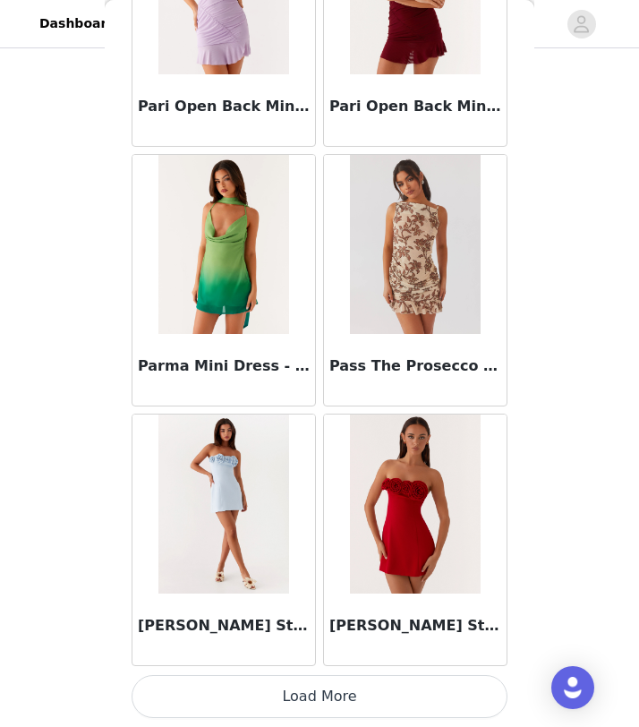
click at [318, 706] on button "Load More" at bounding box center [320, 696] width 376 height 43
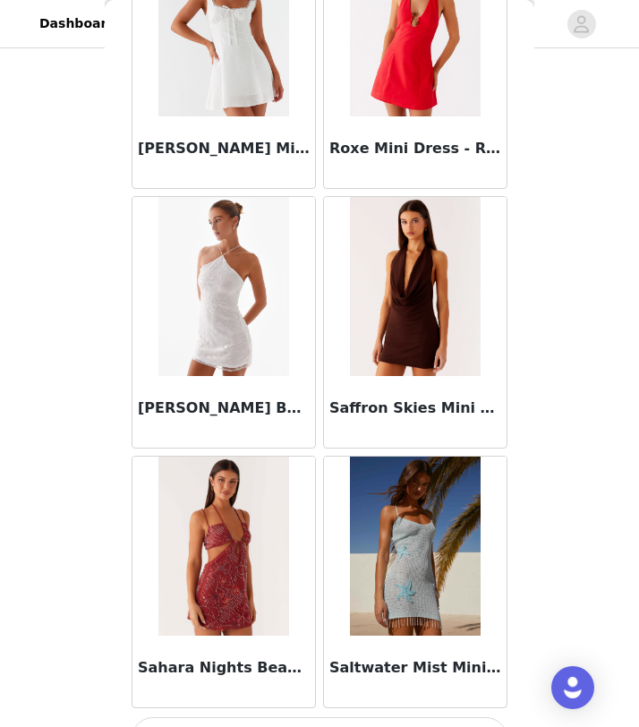
scroll to position [38367, 0]
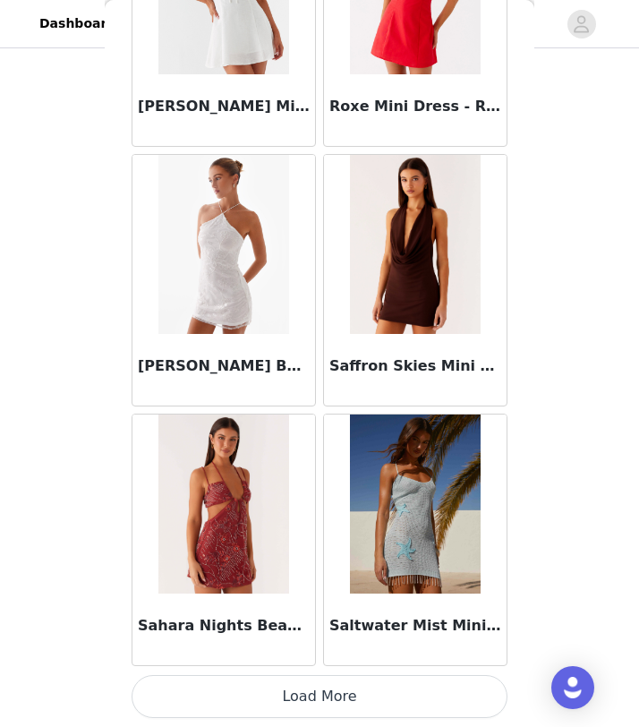
click at [366, 692] on button "Load More" at bounding box center [320, 696] width 376 height 43
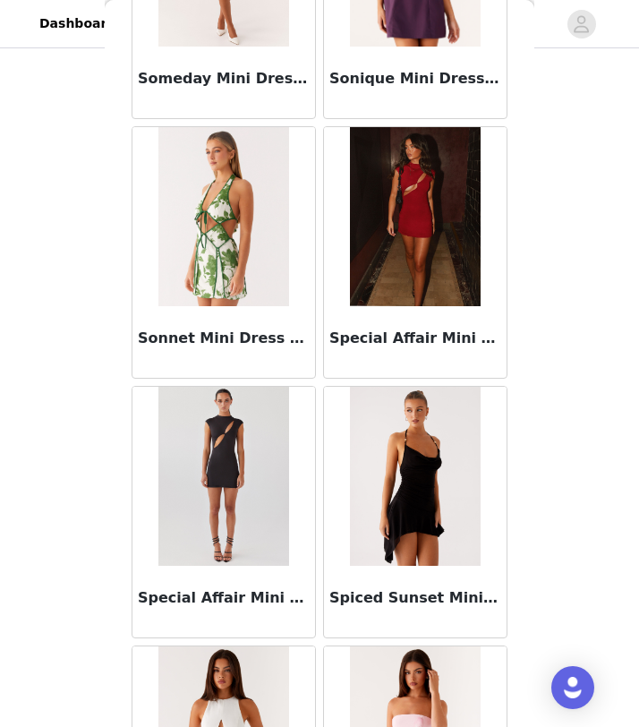
scroll to position [40964, 0]
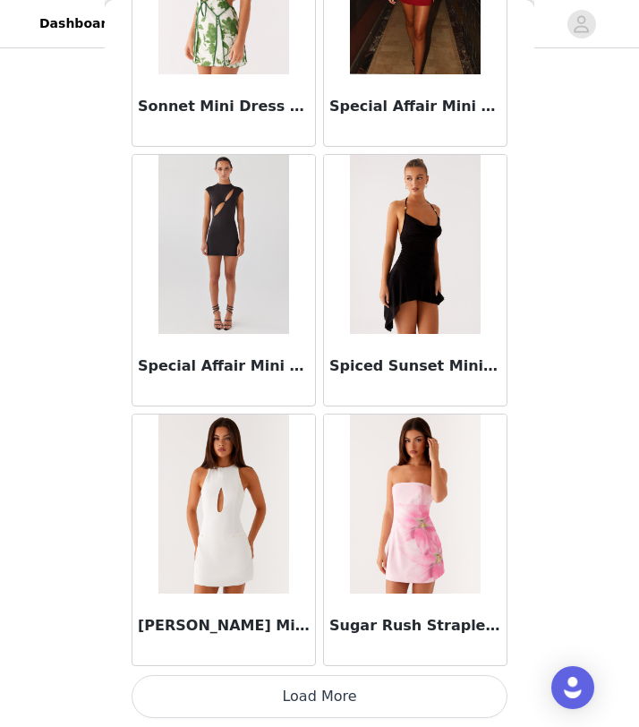
click at [439, 680] on button "Load More" at bounding box center [320, 696] width 376 height 43
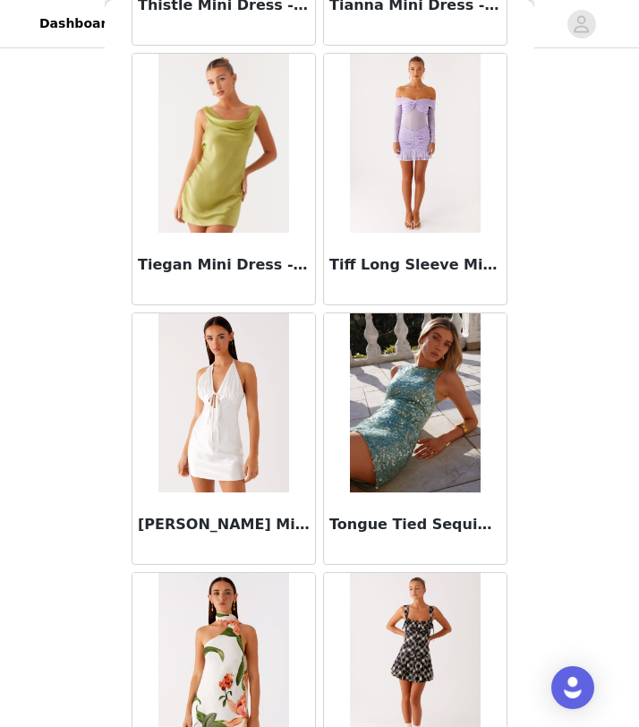
scroll to position [43560, 0]
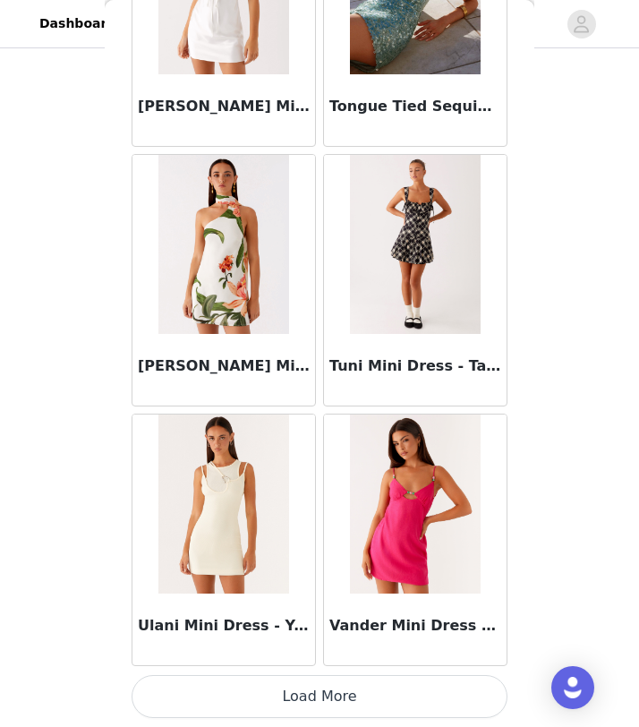
click at [371, 700] on button "Load More" at bounding box center [320, 696] width 376 height 43
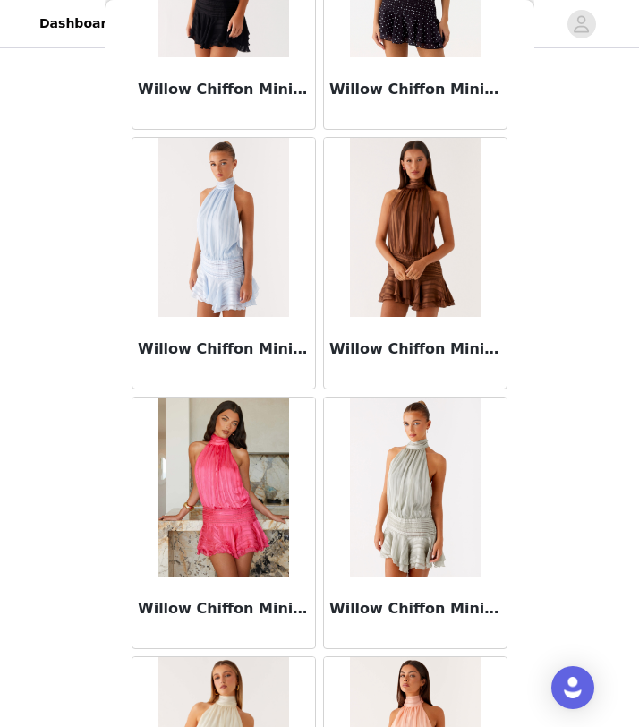
scroll to position [46157, 0]
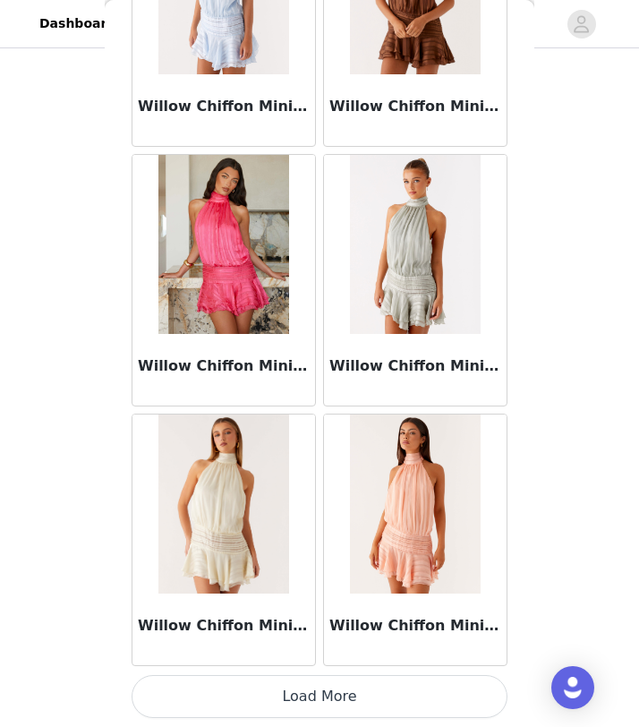
click at [456, 696] on button "Load More" at bounding box center [320, 696] width 376 height 43
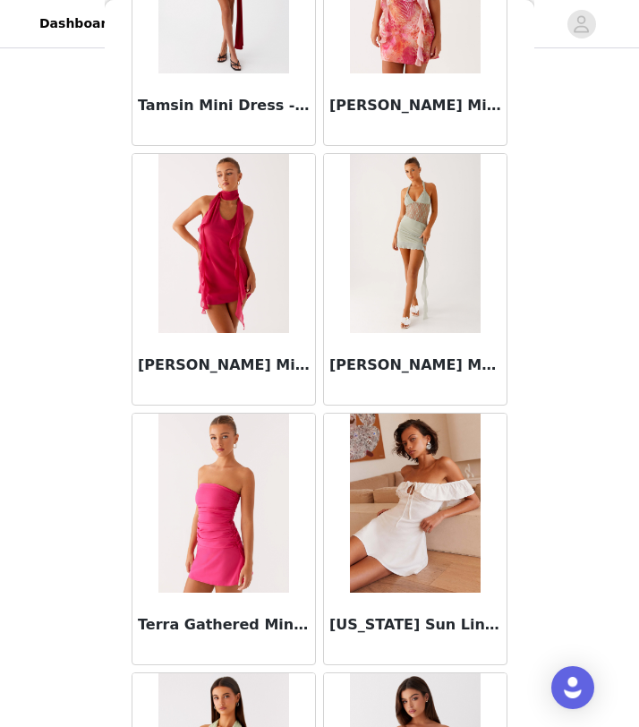
scroll to position [42322, 0]
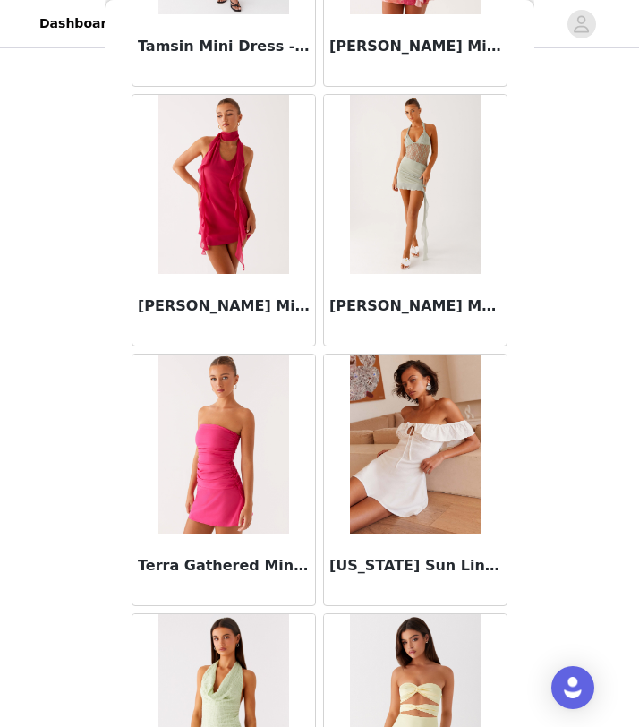
click at [223, 487] on img at bounding box center [223, 444] width 130 height 179
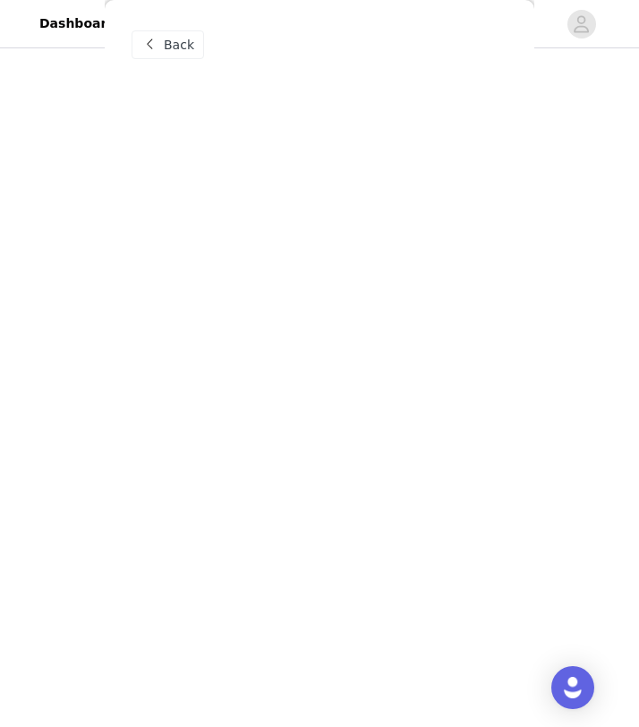
scroll to position [0, 0]
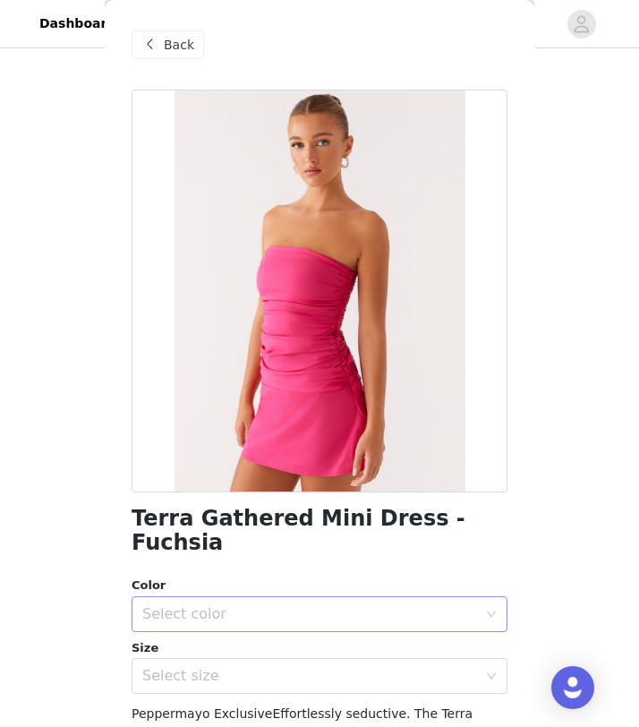
click at [426, 605] on div "Select color" at bounding box center [309, 614] width 335 height 18
click at [356, 621] on li "Fuchisa" at bounding box center [320, 629] width 376 height 29
click at [356, 667] on div "Select size" at bounding box center [309, 676] width 335 height 18
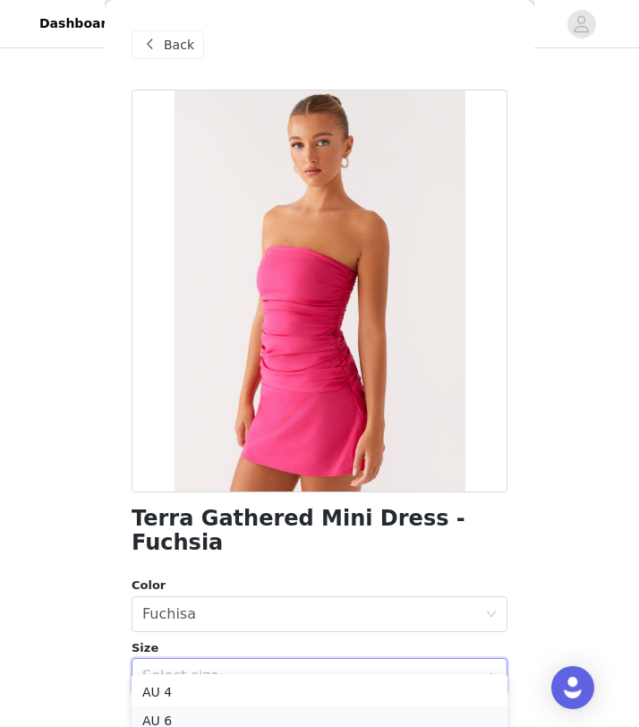
click at [263, 725] on li "AU 6" at bounding box center [320, 720] width 376 height 29
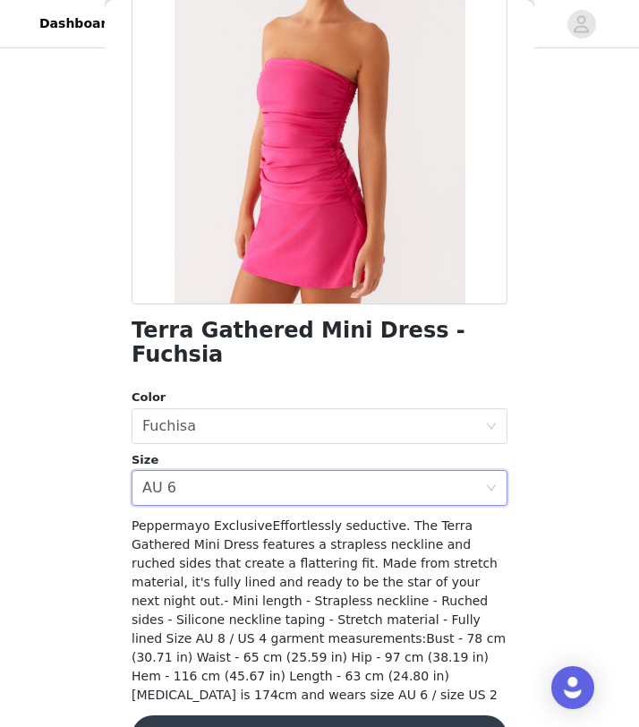
scroll to position [198, 0]
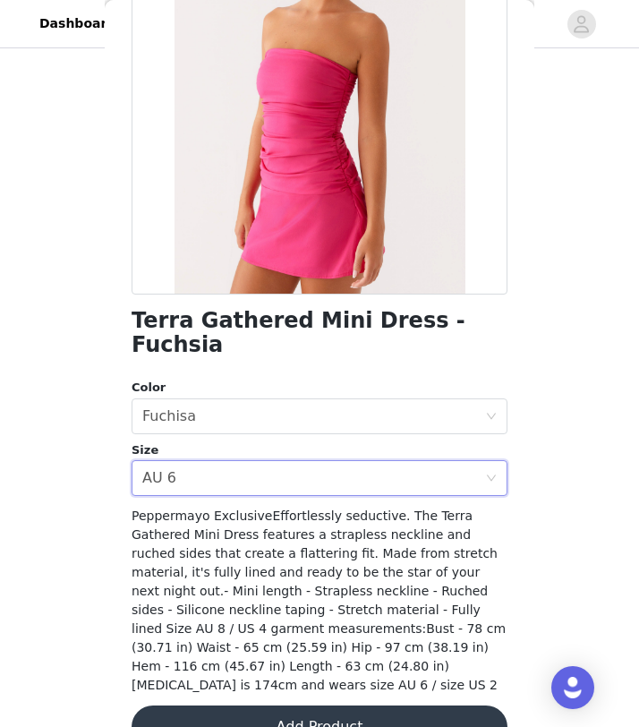
click at [356, 706] on button "Add Product" at bounding box center [320, 727] width 376 height 43
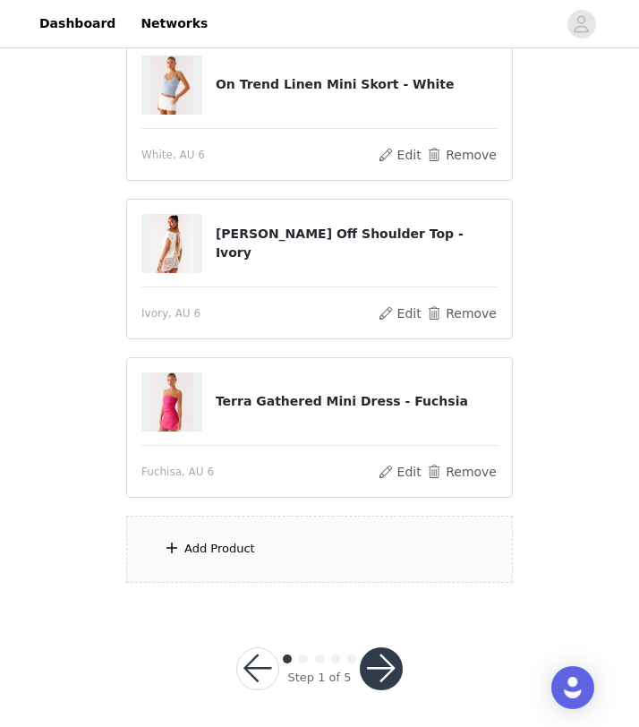
scroll to position [366, 0]
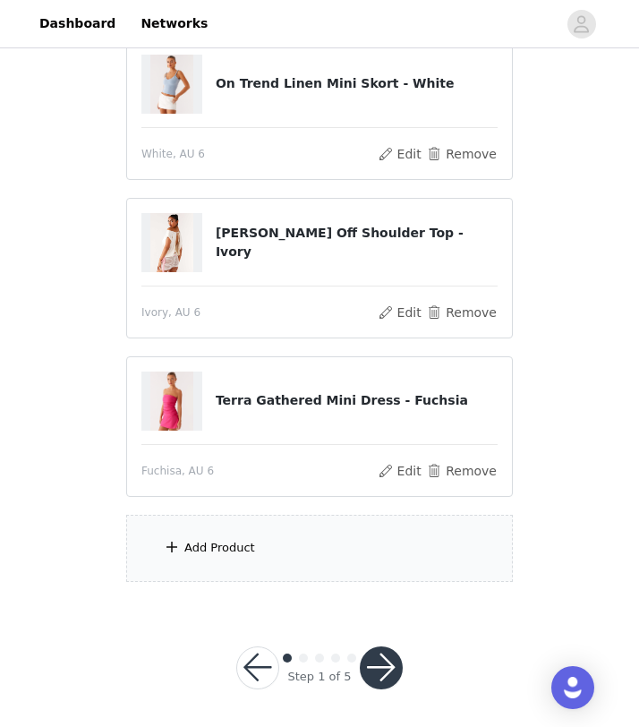
click at [358, 550] on div "Add Product" at bounding box center [319, 548] width 387 height 67
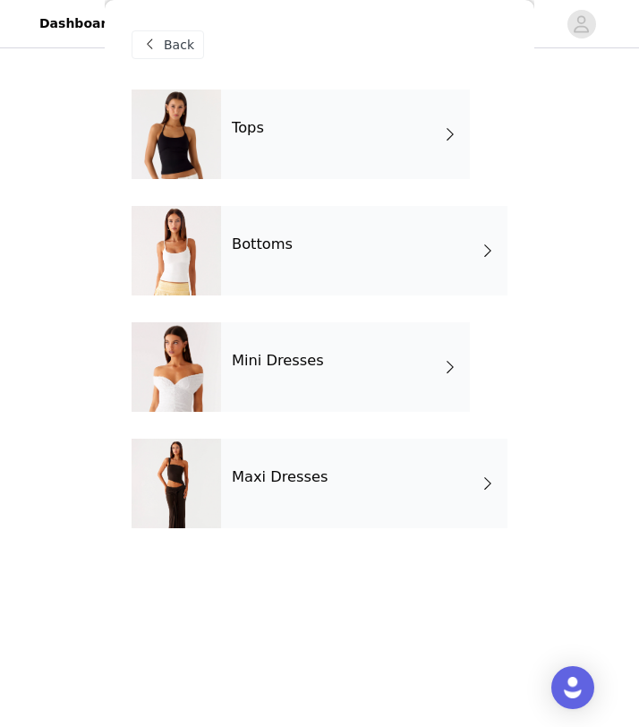
click at [348, 484] on div "Maxi Dresses" at bounding box center [364, 484] width 287 height 90
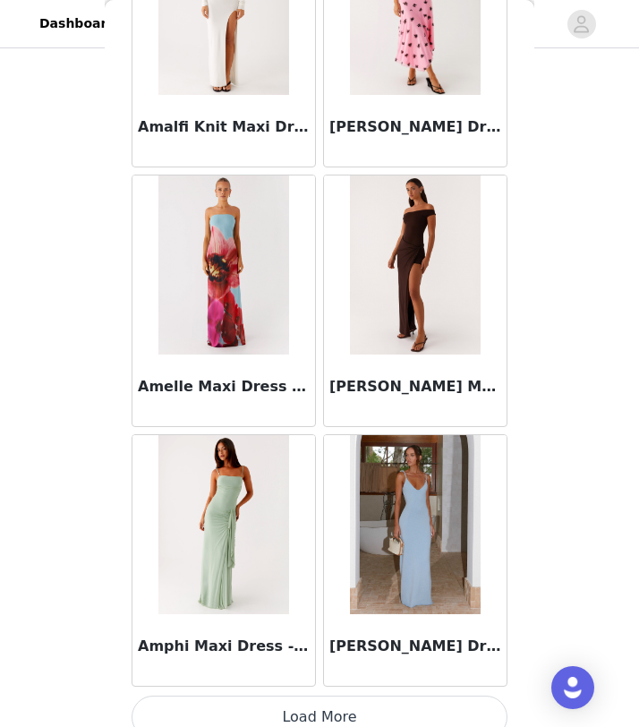
scroll to position [2013, 0]
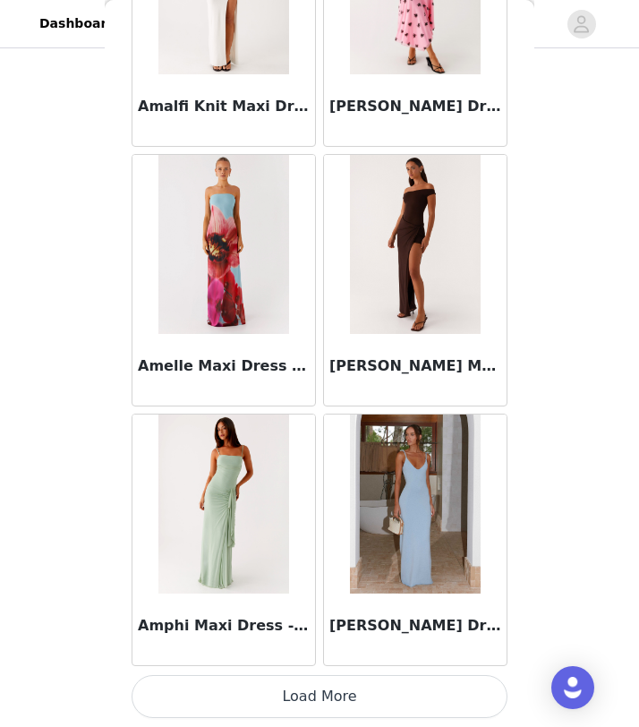
click at [437, 683] on button "Load More" at bounding box center [320, 696] width 376 height 43
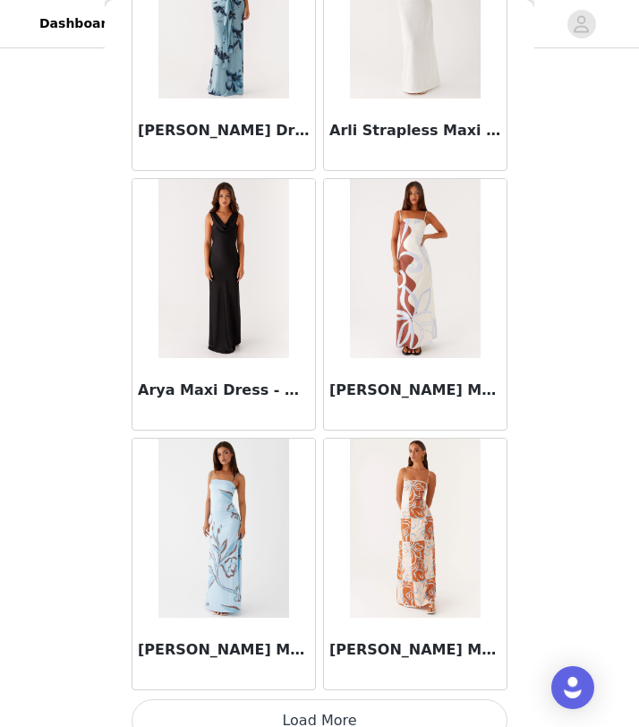
scroll to position [4610, 0]
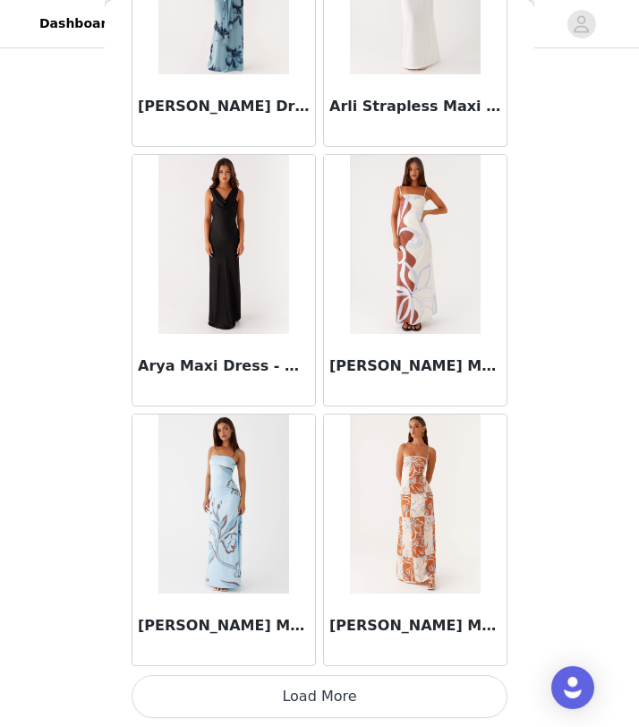
click at [443, 705] on button "Load More" at bounding box center [320, 696] width 376 height 43
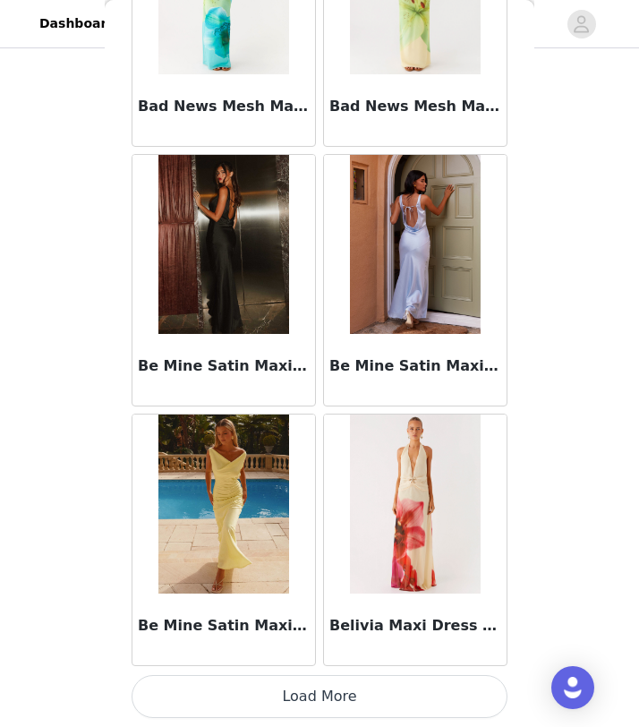
scroll to position [371, 0]
click at [385, 696] on button "Load More" at bounding box center [320, 696] width 376 height 43
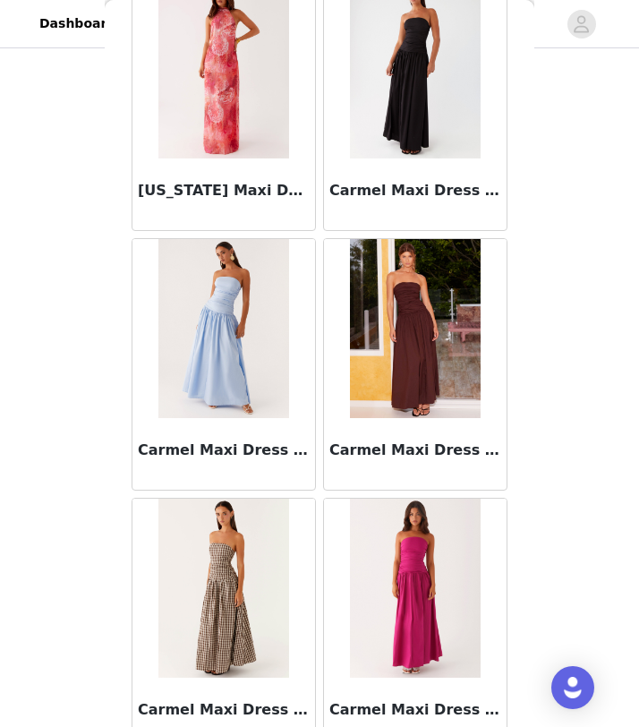
scroll to position [9803, 0]
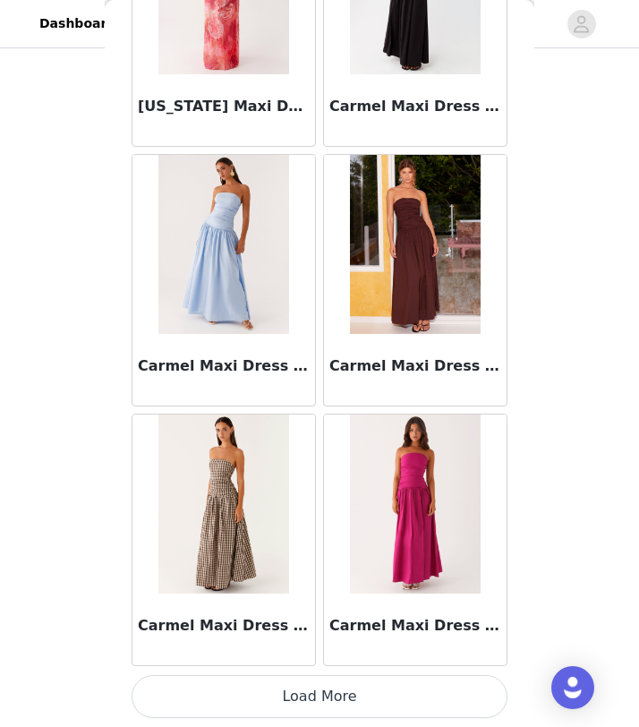
click at [423, 695] on button "Load More" at bounding box center [320, 696] width 376 height 43
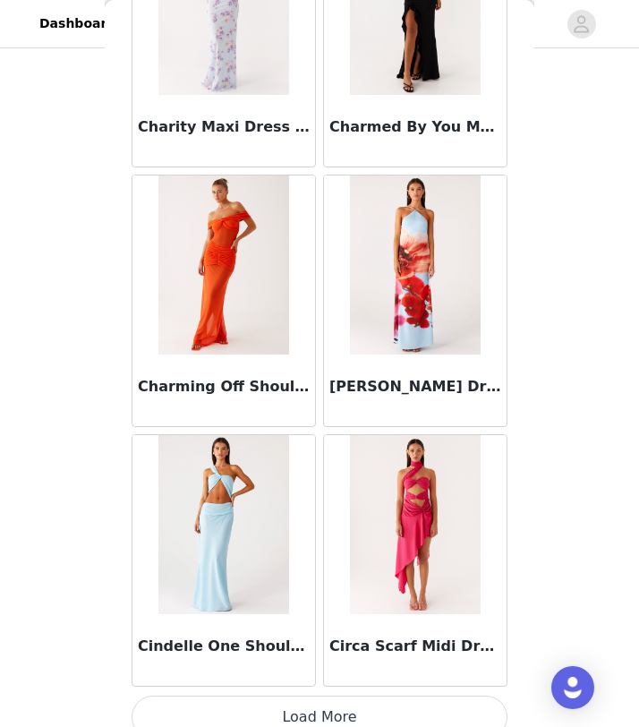
scroll to position [12400, 0]
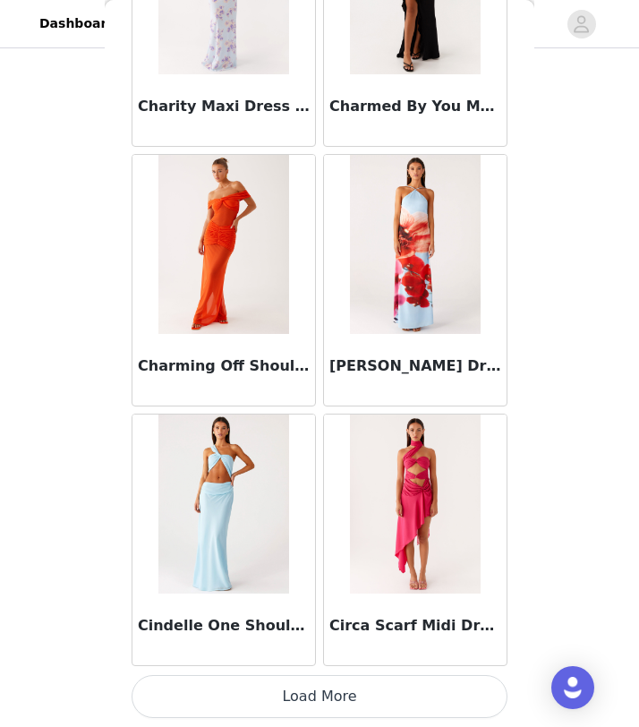
click at [399, 700] on button "Load More" at bounding box center [320, 696] width 376 height 43
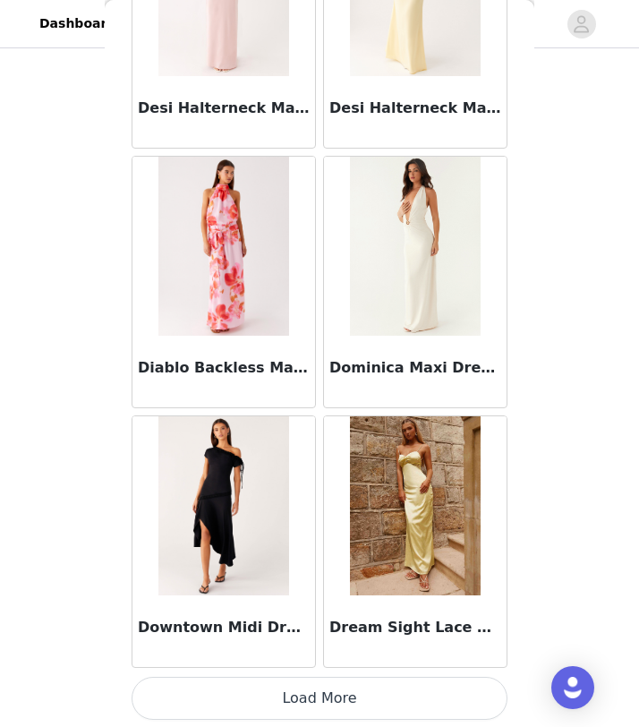
scroll to position [14996, 0]
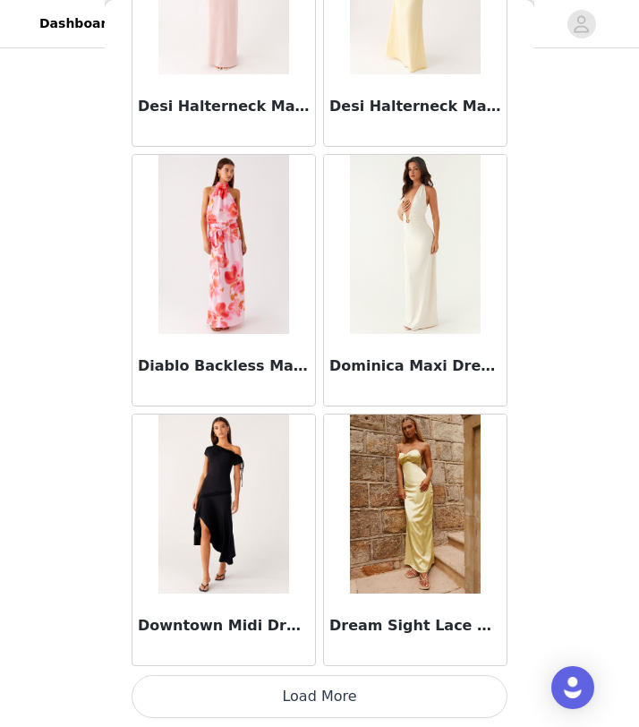
click at [434, 703] on button "Load More" at bounding box center [320, 696] width 376 height 43
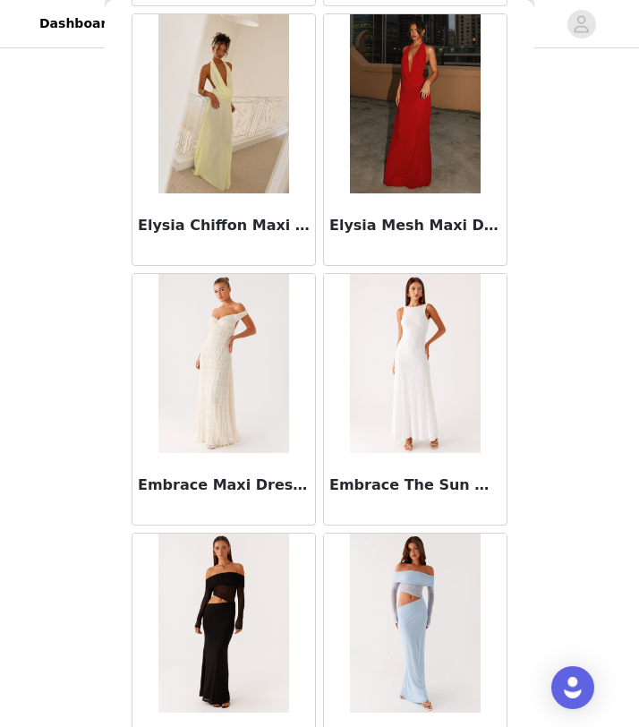
scroll to position [17593, 0]
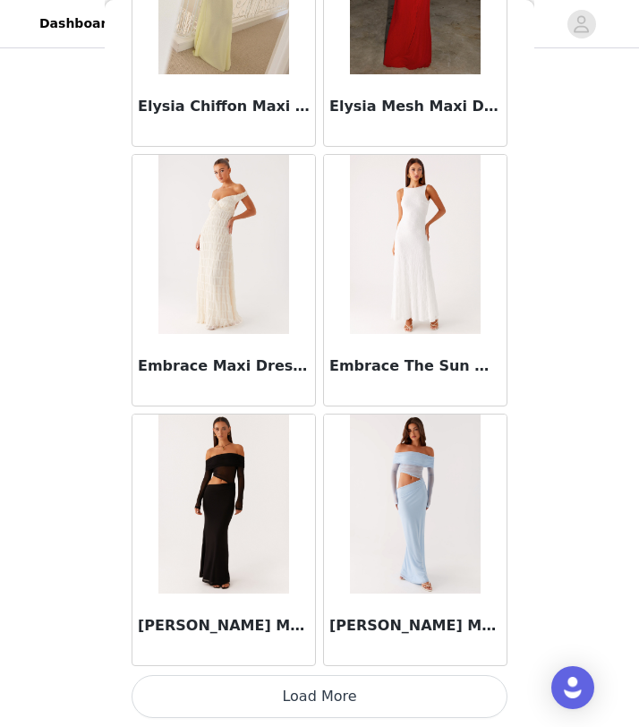
click at [450, 708] on button "Load More" at bounding box center [320, 696] width 376 height 43
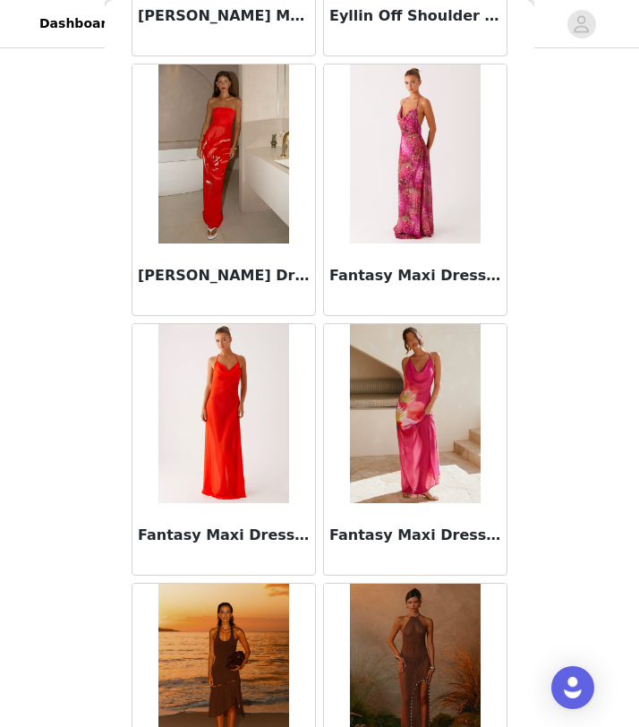
scroll to position [20190, 0]
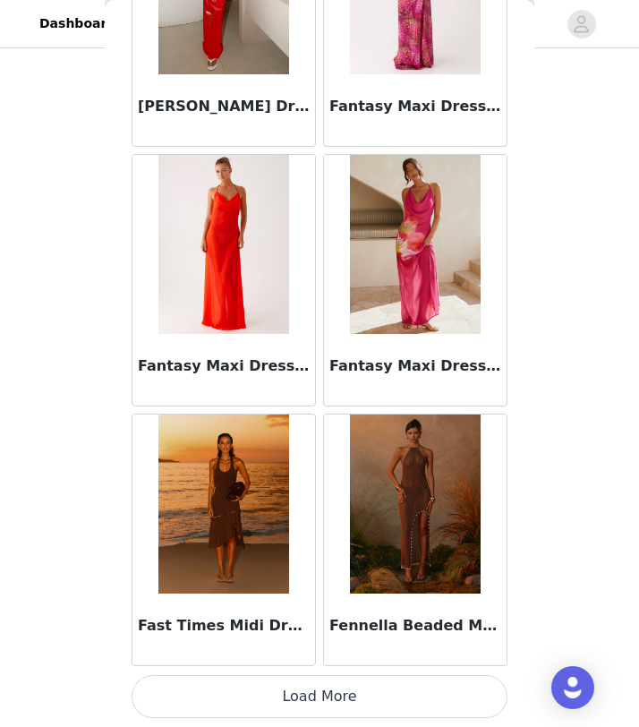
click at [385, 698] on button "Load More" at bounding box center [320, 696] width 376 height 43
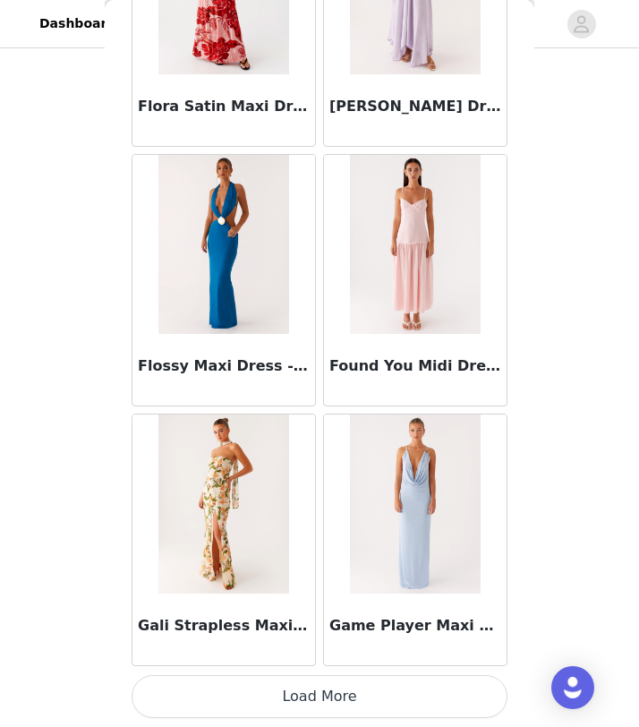
scroll to position [22787, 0]
click at [390, 697] on button "Load More" at bounding box center [320, 696] width 376 height 43
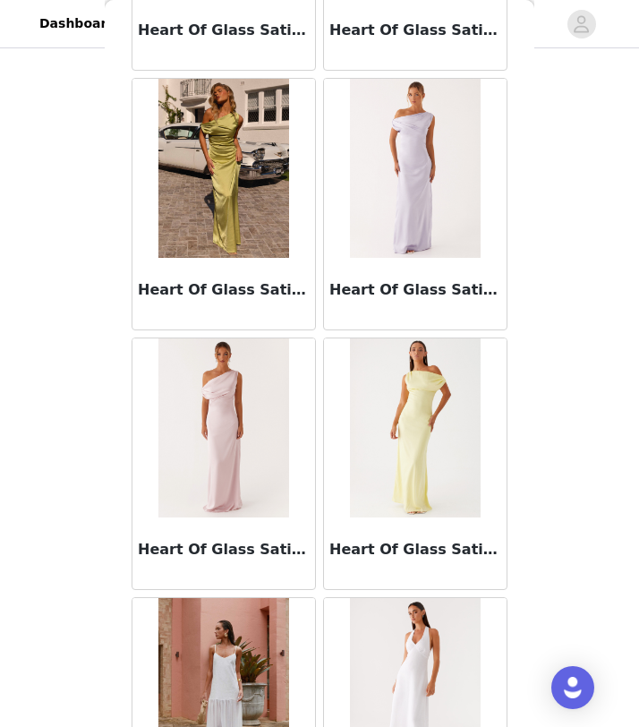
scroll to position [25383, 0]
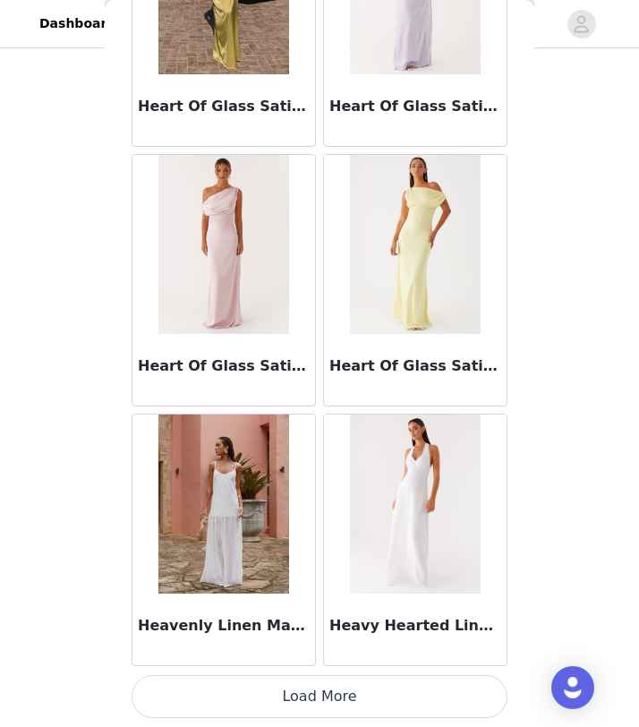
click at [420, 684] on button "Load More" at bounding box center [320, 696] width 376 height 43
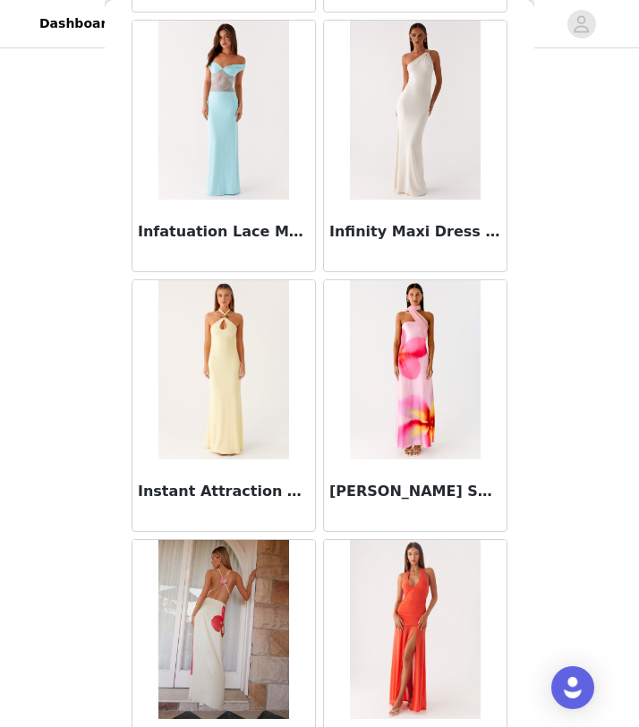
scroll to position [27980, 0]
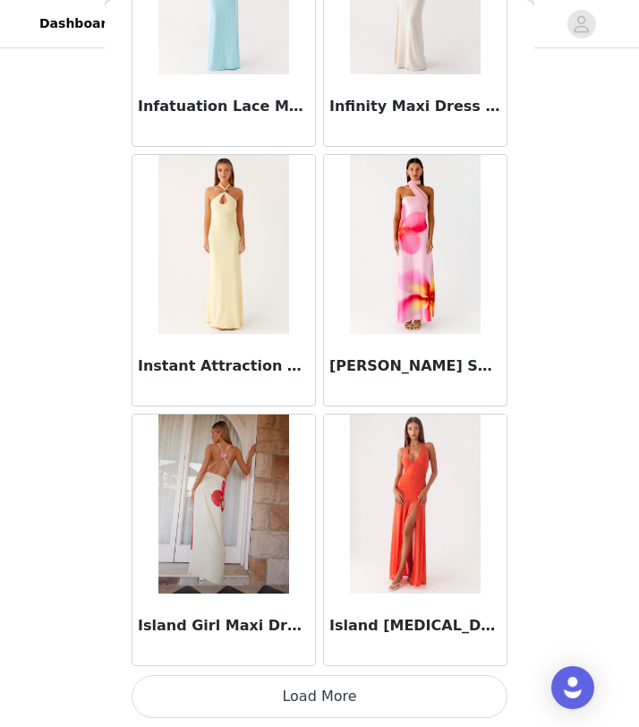
click at [357, 699] on button "Load More" at bounding box center [320, 696] width 376 height 43
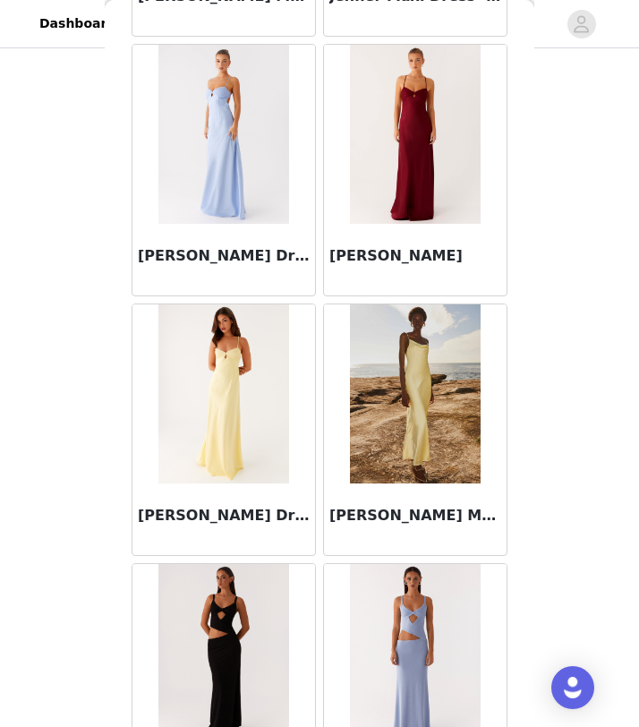
scroll to position [30577, 0]
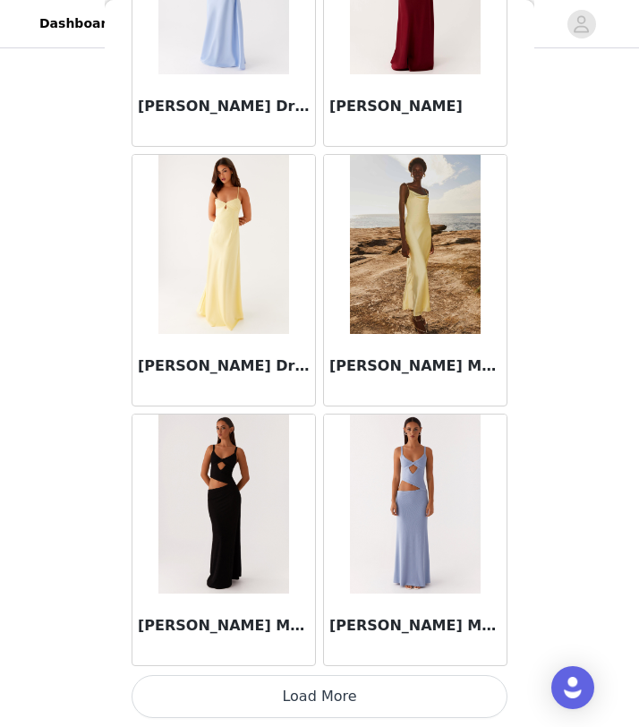
click at [338, 693] on button "Load More" at bounding box center [320, 696] width 376 height 43
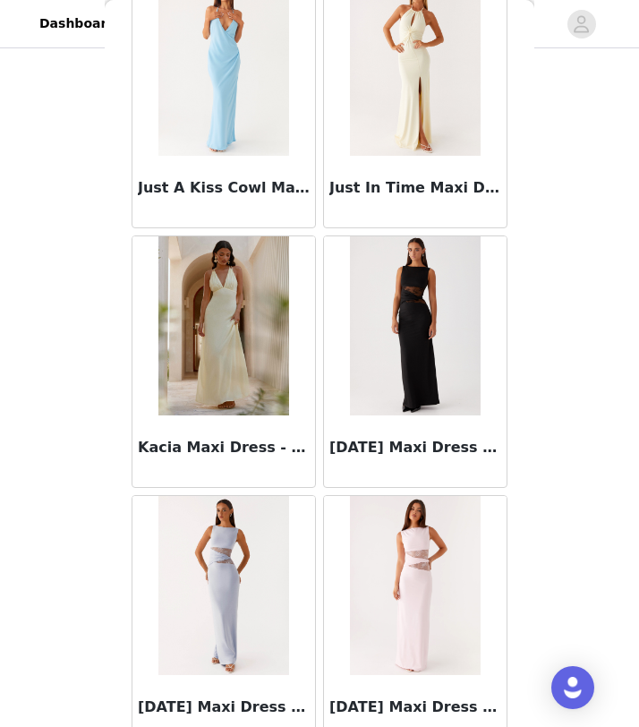
scroll to position [33174, 0]
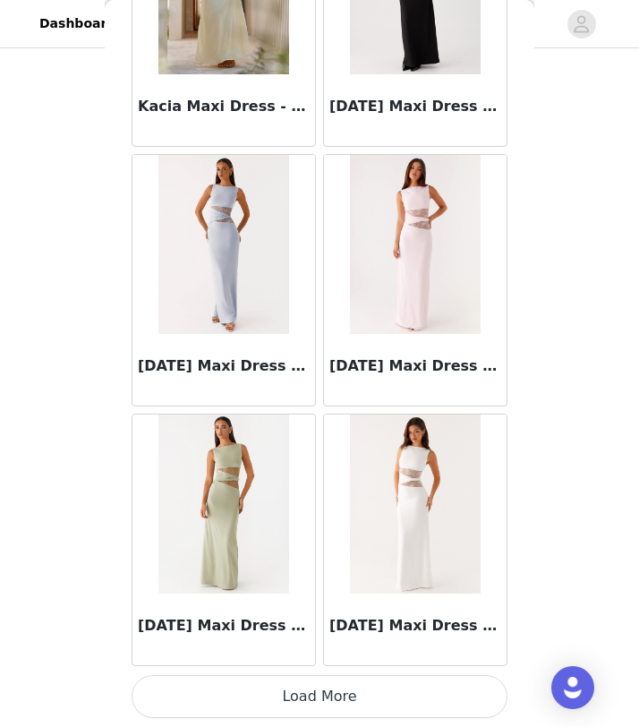
click at [311, 697] on button "Load More" at bounding box center [320, 696] width 376 height 43
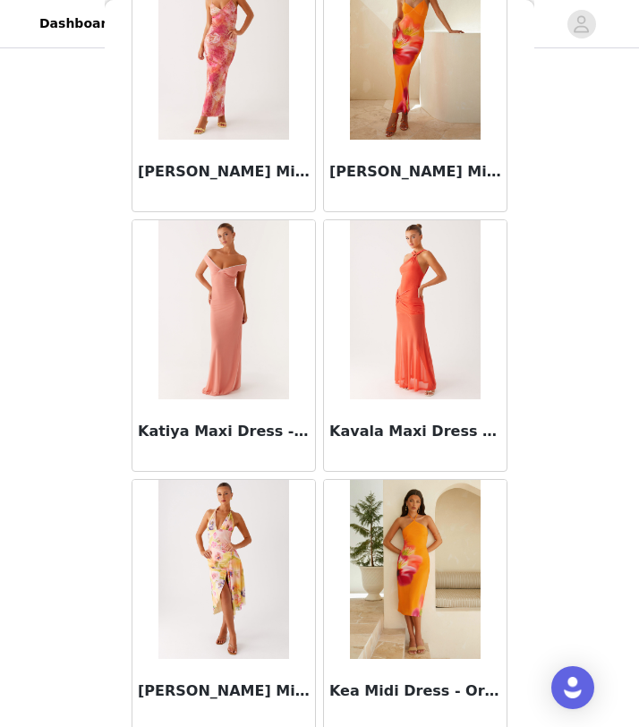
scroll to position [34141, 0]
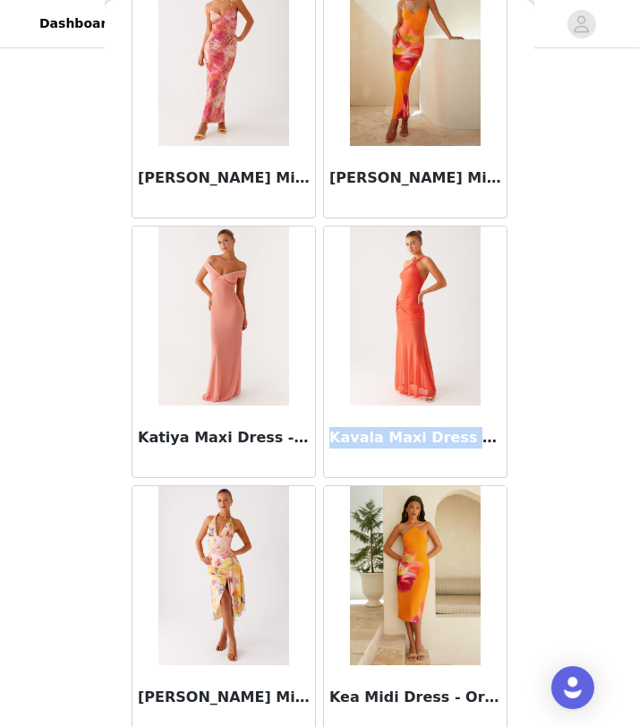
drag, startPoint x: 329, startPoint y: 434, endPoint x: 531, endPoint y: 444, distance: 202.6
click at [531, 444] on div "Back Aamari Maxi Dress - Red Adalie Halter Neck Midi Dress - Black Adrienne Lin…" at bounding box center [320, 363] width 430 height 727
copy h3 "Kavala Maxi Dress - Coral"
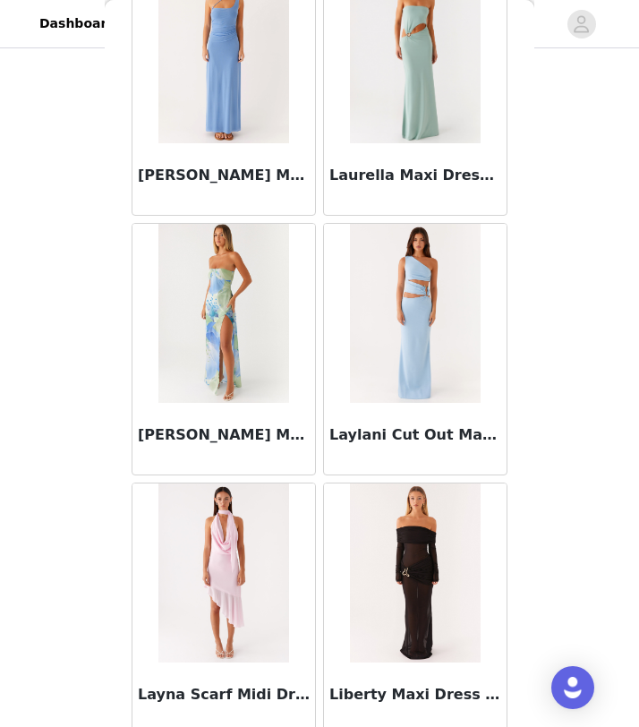
scroll to position [35770, 0]
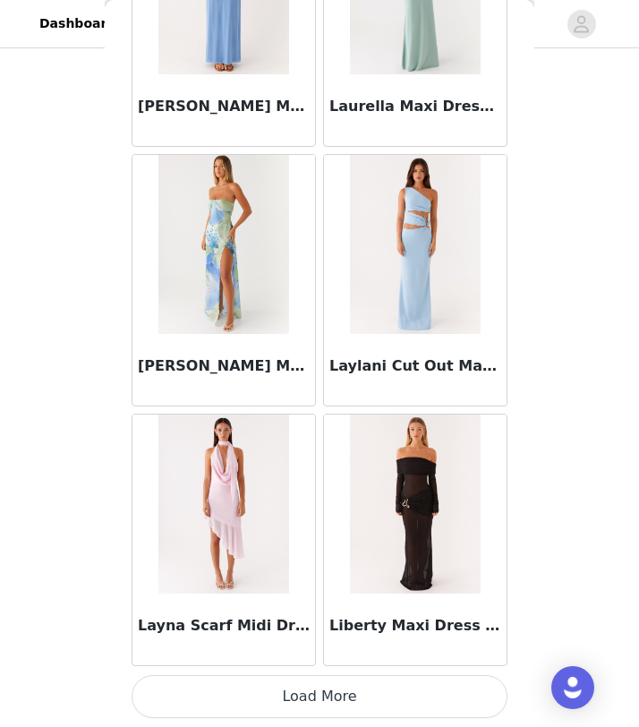
click at [320, 703] on button "Load More" at bounding box center [320, 696] width 376 height 43
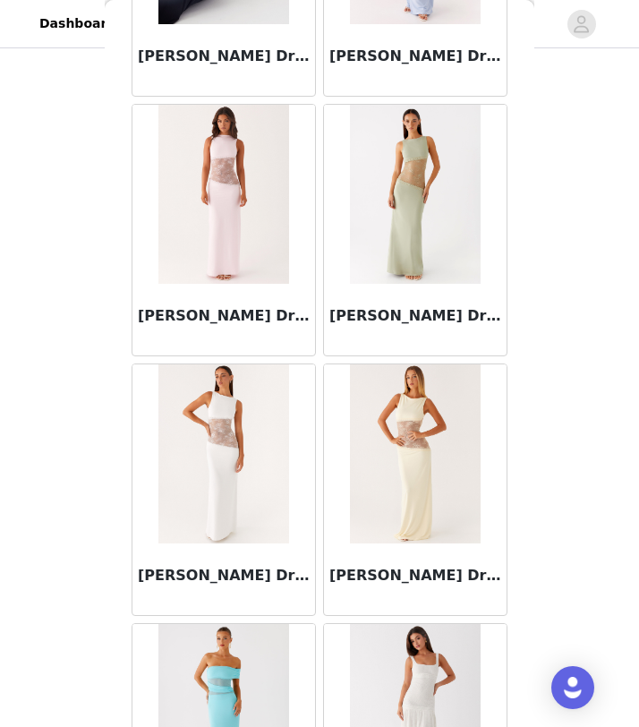
scroll to position [38367, 0]
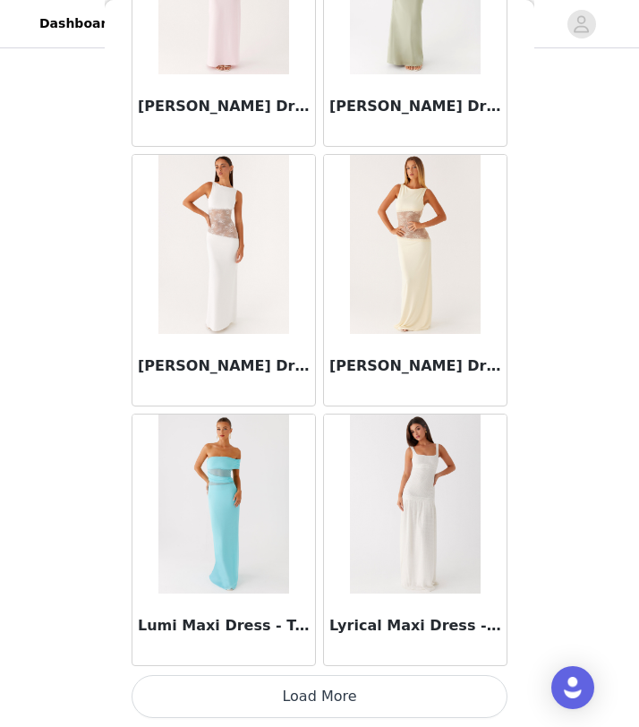
click at [318, 706] on button "Load More" at bounding box center [320, 696] width 376 height 43
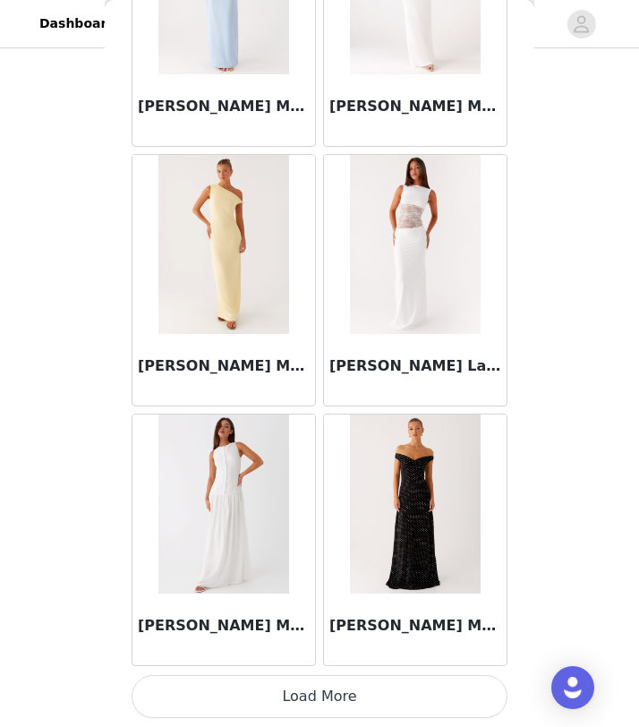
scroll to position [40962, 0]
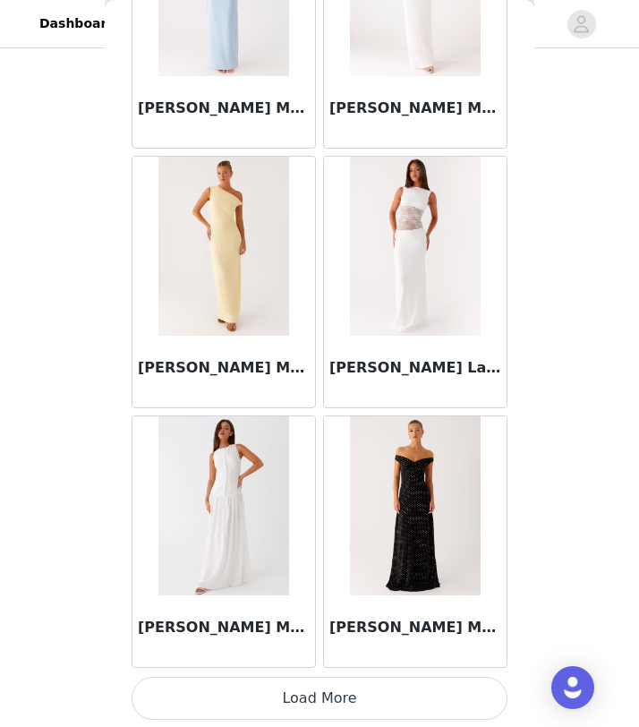
click at [313, 704] on button "Load More" at bounding box center [320, 698] width 376 height 43
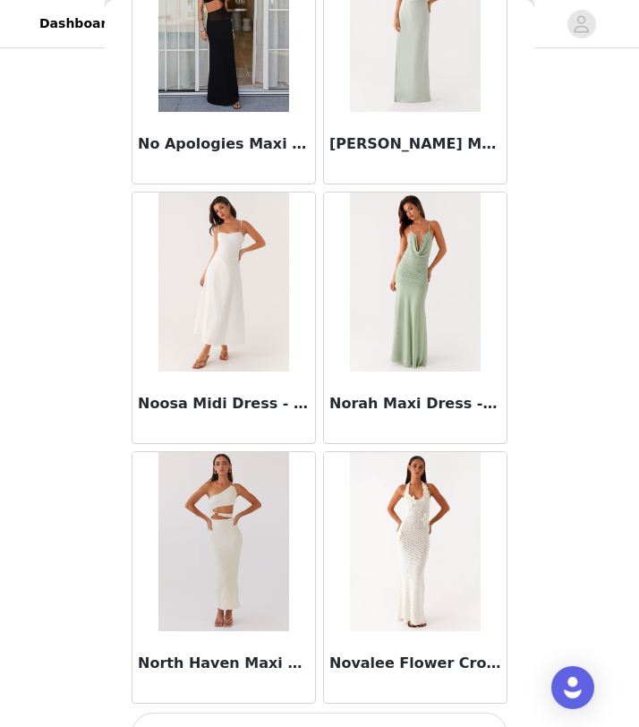
scroll to position [43560, 0]
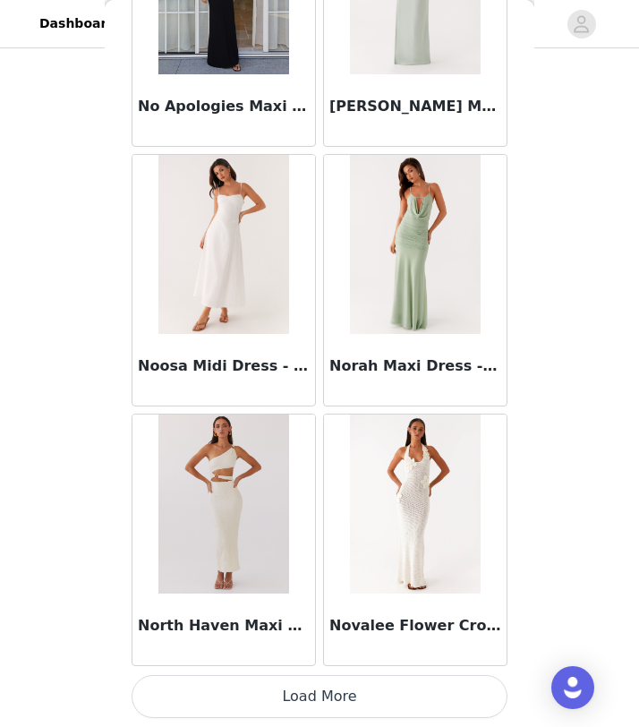
click at [304, 708] on button "Load More" at bounding box center [320, 696] width 376 height 43
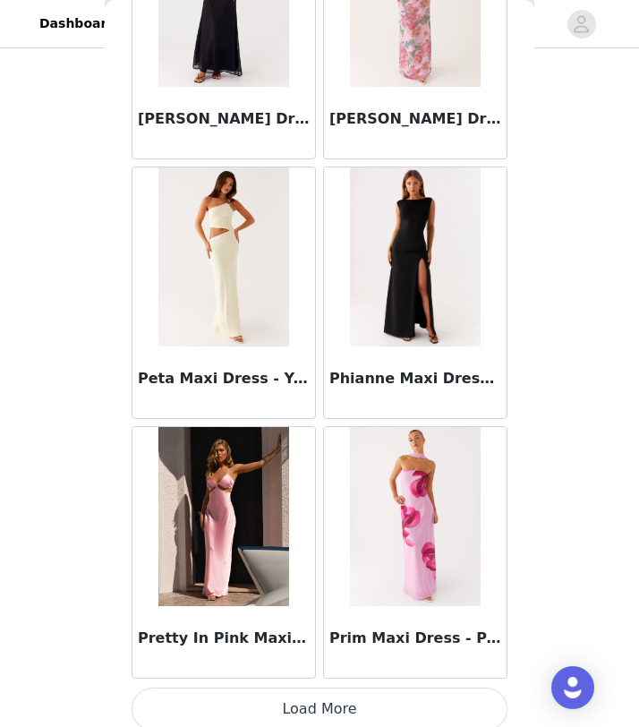
scroll to position [46157, 0]
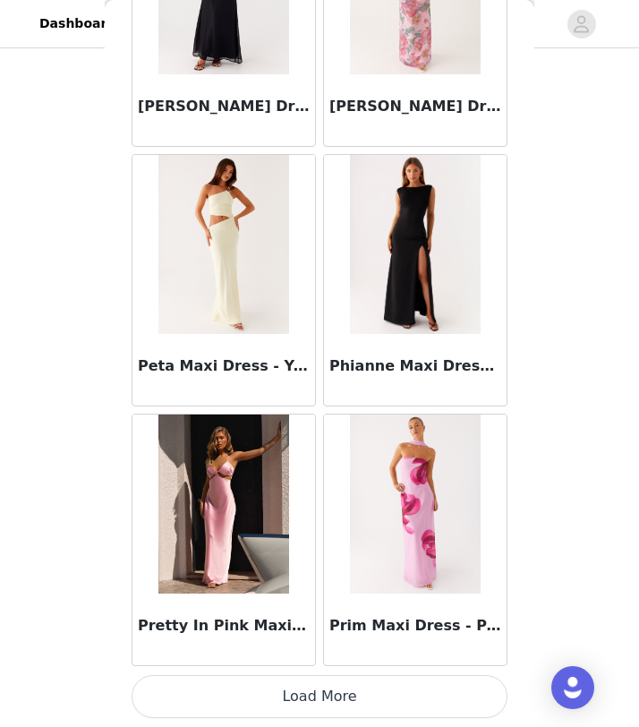
click at [313, 706] on button "Load More" at bounding box center [320, 696] width 376 height 43
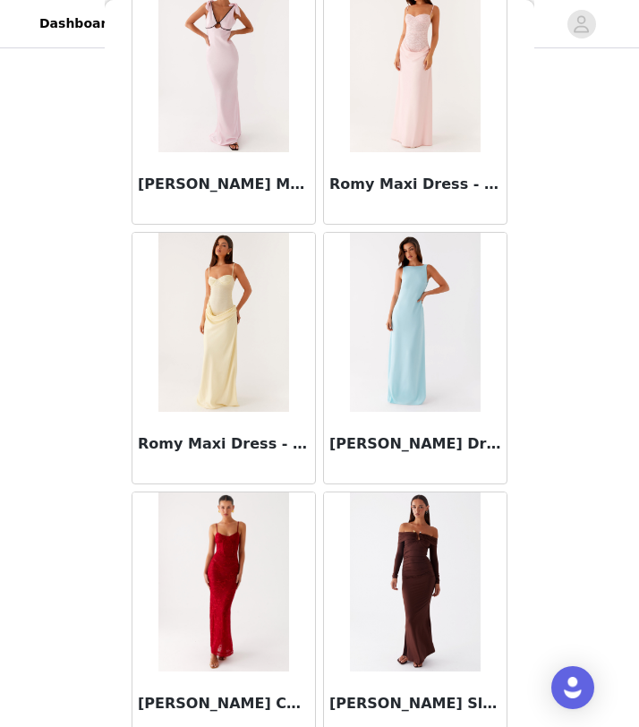
scroll to position [48754, 0]
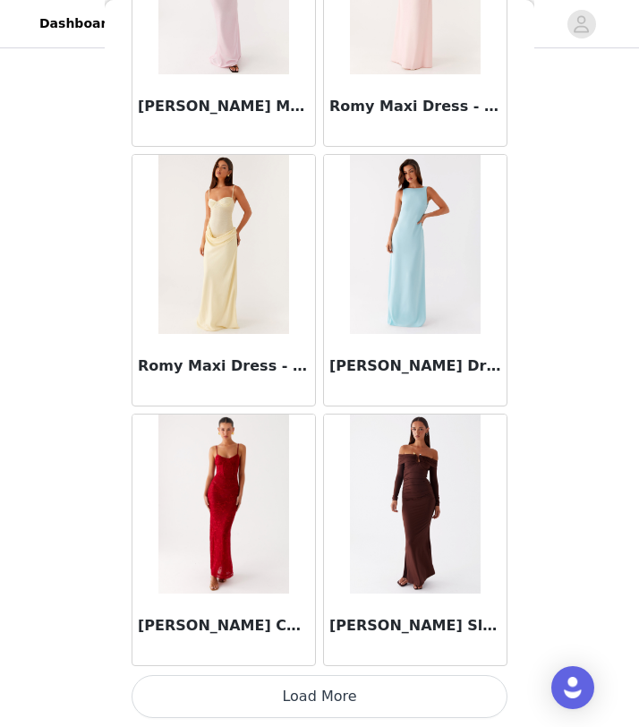
click at [307, 699] on button "Load More" at bounding box center [320, 696] width 376 height 43
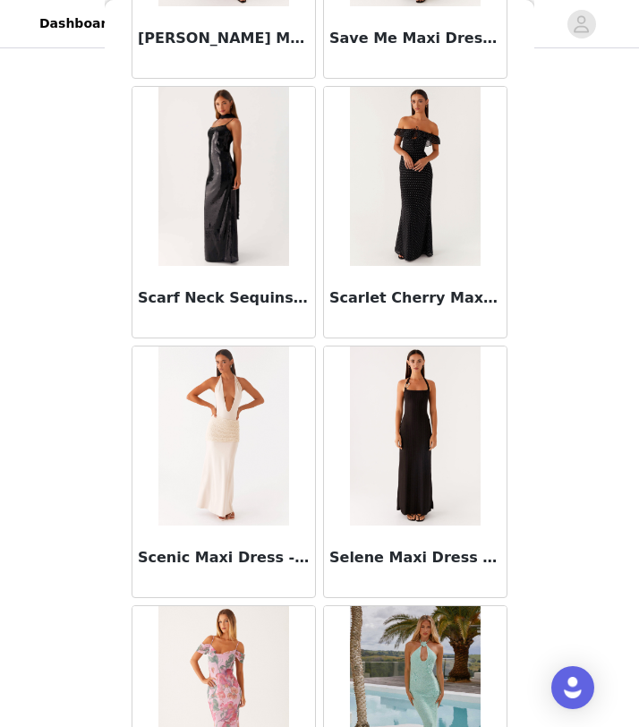
scroll to position [51351, 0]
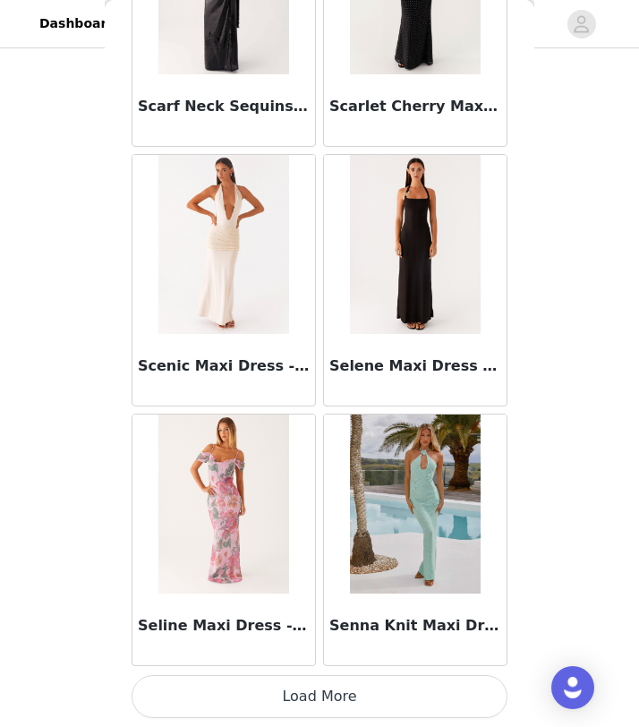
click at [321, 693] on button "Load More" at bounding box center [320, 696] width 376 height 43
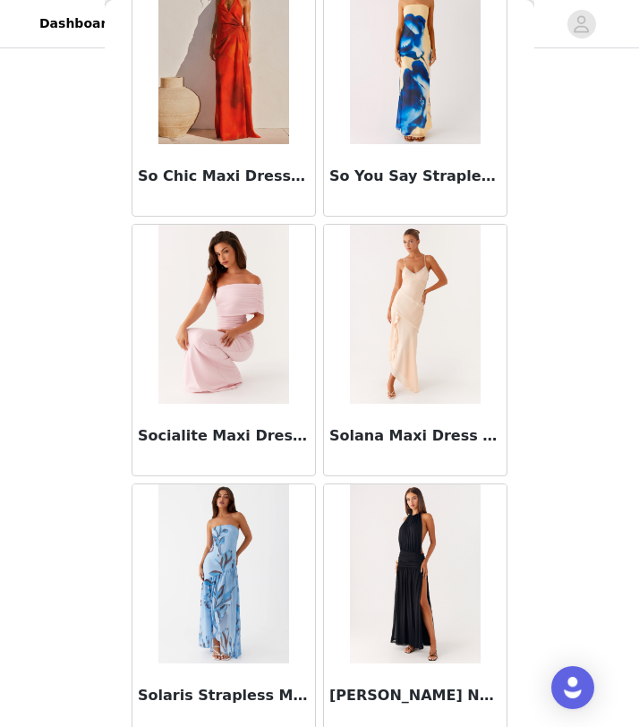
scroll to position [53947, 0]
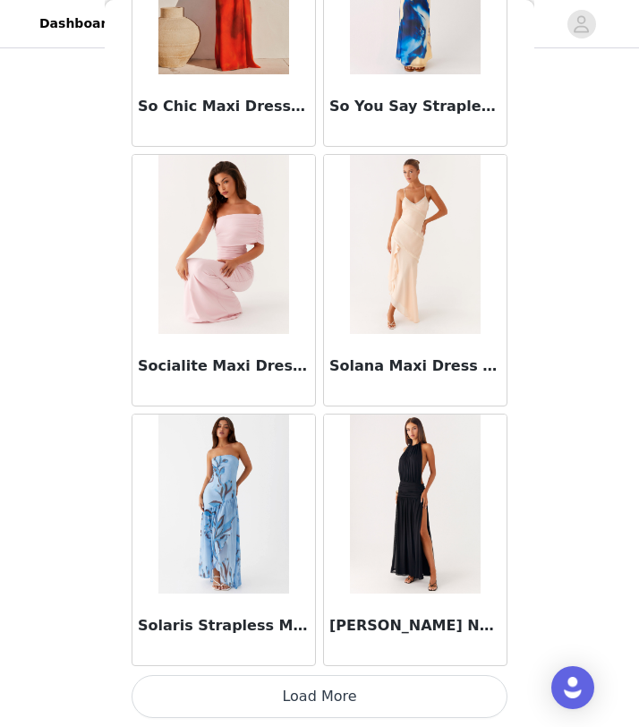
click at [306, 689] on button "Load More" at bounding box center [320, 696] width 376 height 43
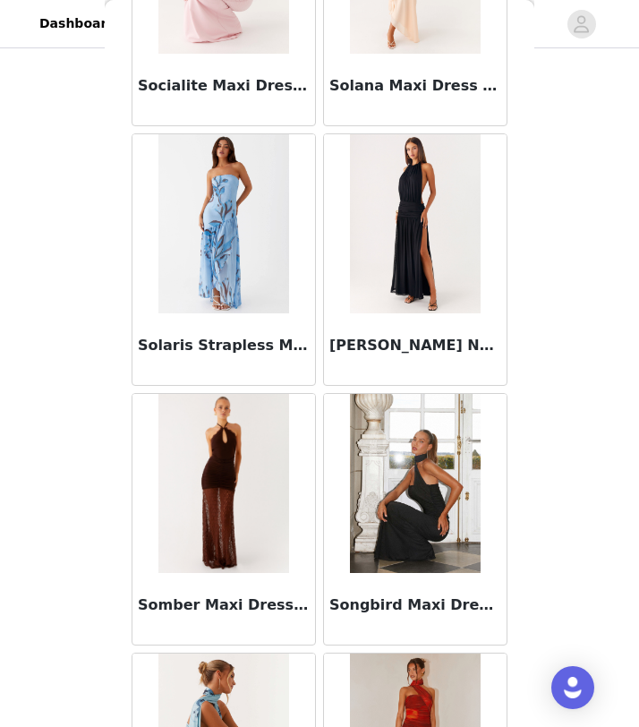
scroll to position [54241, 0]
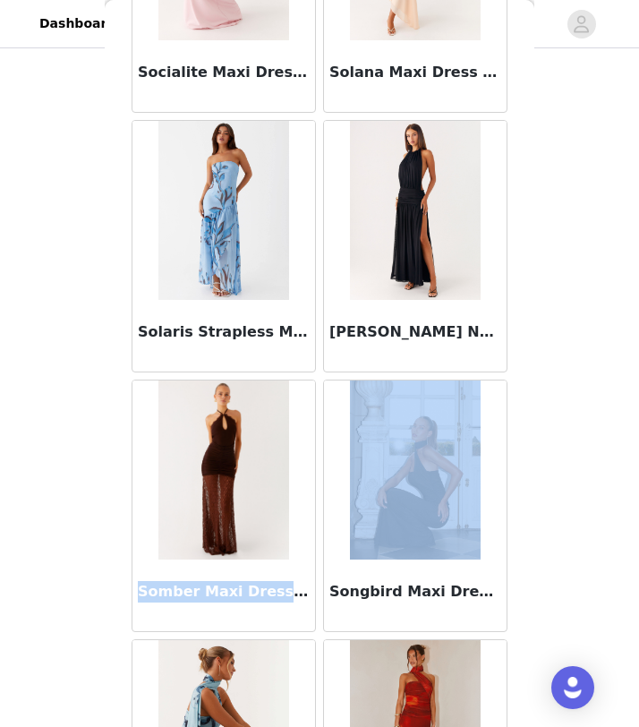
drag, startPoint x: 138, startPoint y: 587, endPoint x: 320, endPoint y: 595, distance: 181.9
copy div "Somber Maxi Dress - Chocolate"
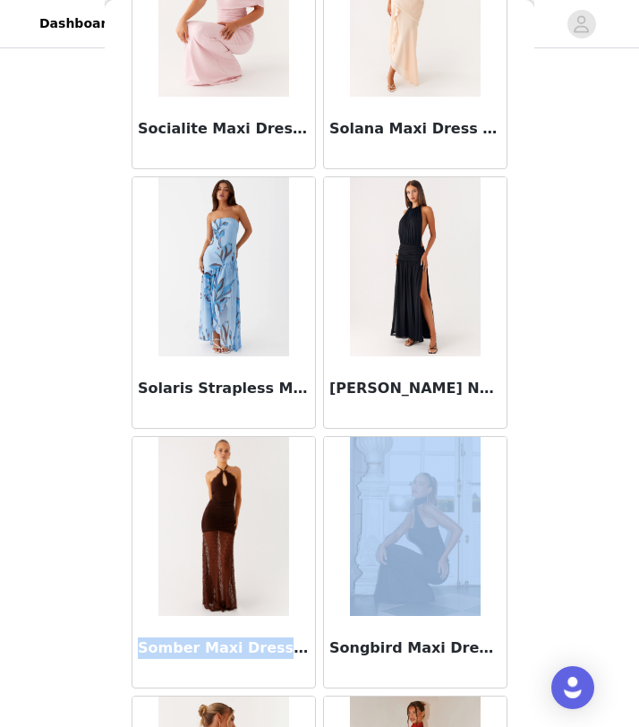
scroll to position [53937, 0]
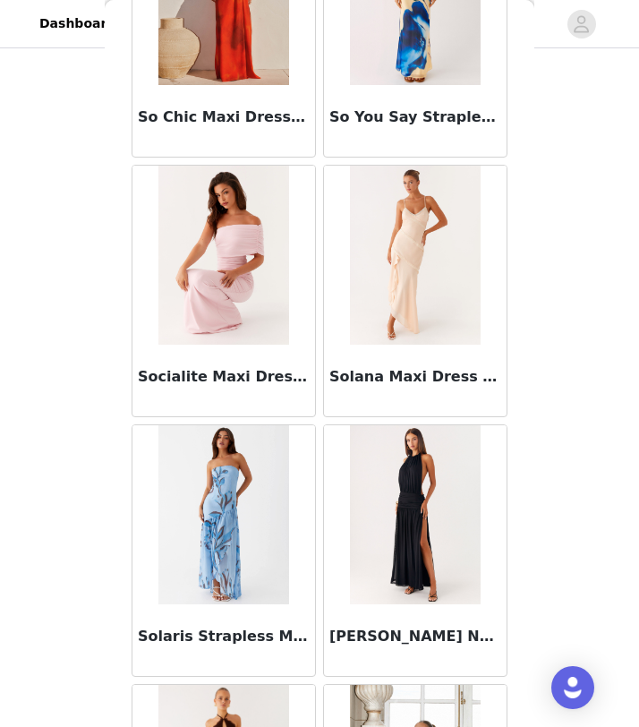
click at [316, 425] on div "Solaris Strapless Maxi Dress - Blue Floral" at bounding box center [224, 551] width 192 height 260
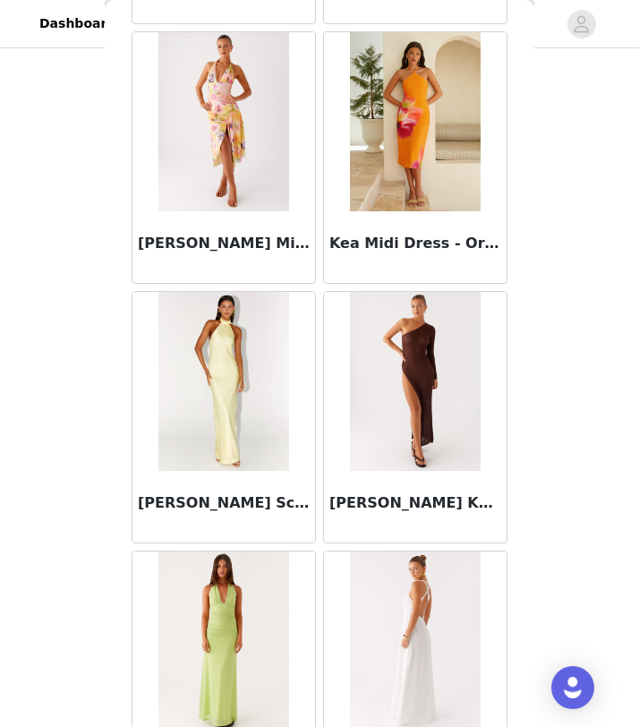
scroll to position [34592, 0]
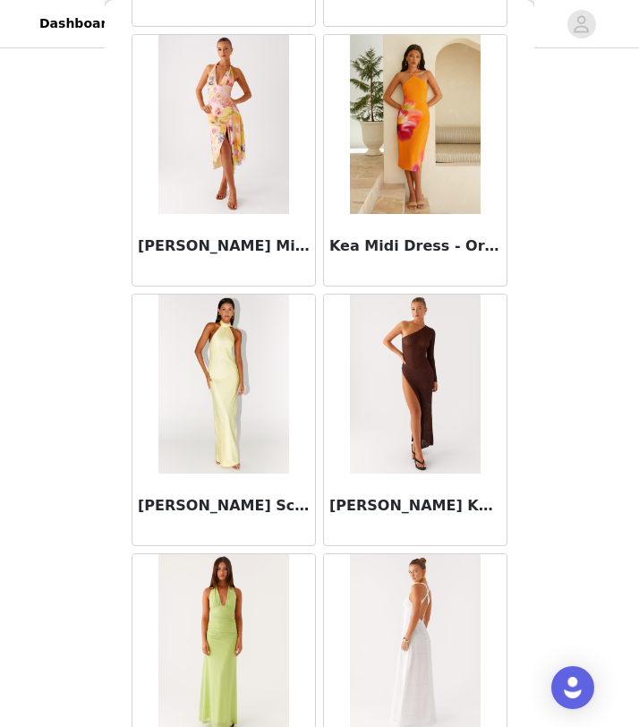
click at [247, 416] on img at bounding box center [223, 384] width 130 height 179
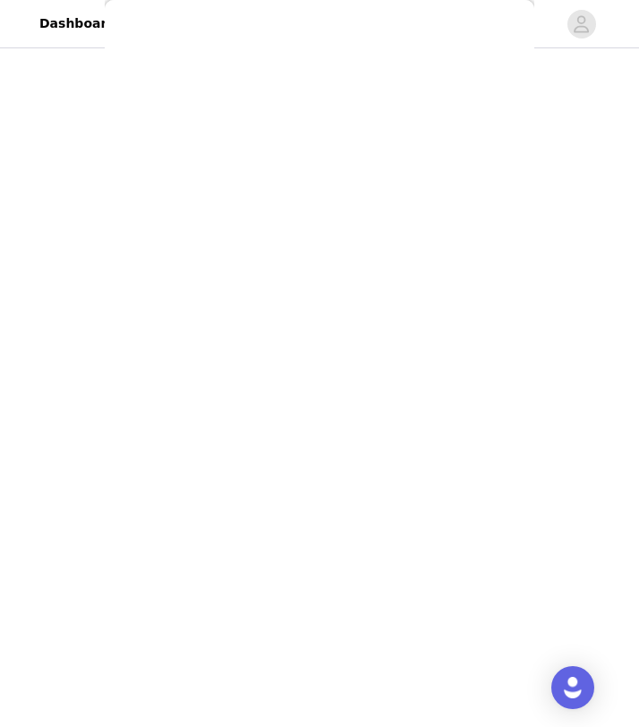
scroll to position [0, 0]
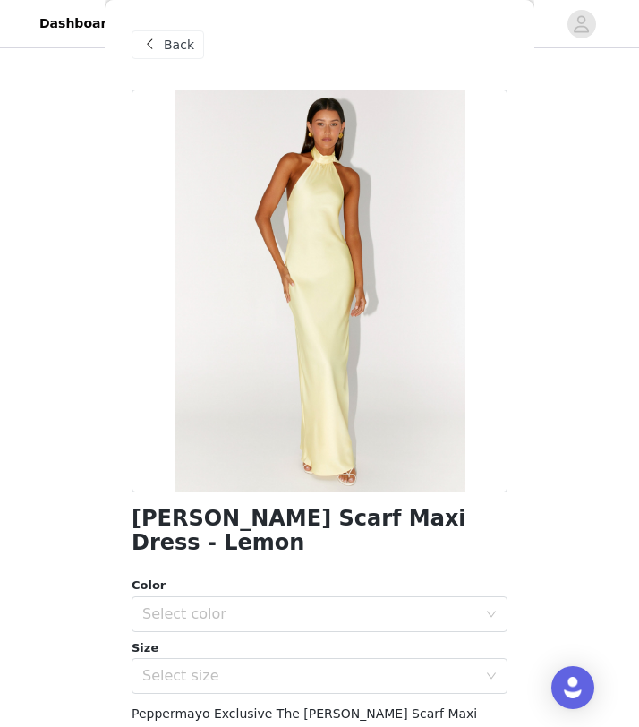
click at [543, 492] on div "STEP 1 OF 5 Select your styles! Please note that the sizes are in AU Sizes 4/6 …" at bounding box center [319, 140] width 639 height 918
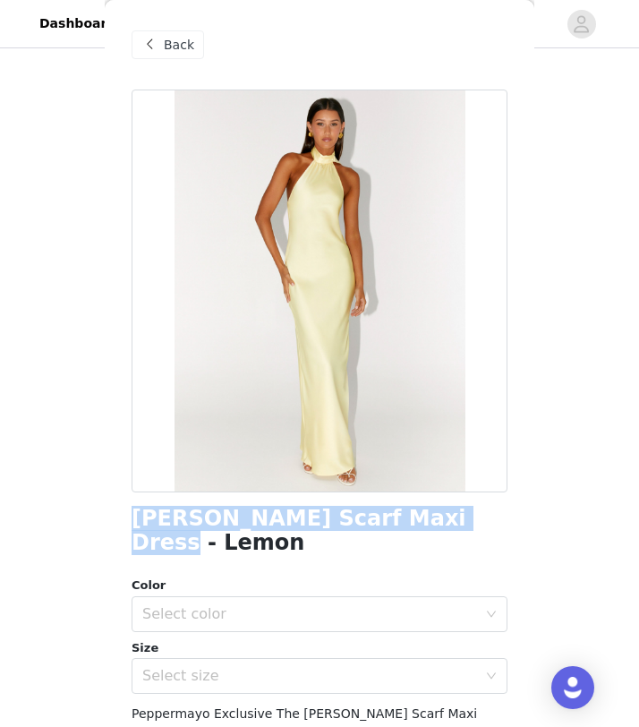
drag, startPoint x: 109, startPoint y: 524, endPoint x: 476, endPoint y: 523, distance: 367.1
click at [476, 523] on div "Back Keena Scarf Maxi Dress - Lemon Color Select color Size Select size Pepperm…" at bounding box center [320, 363] width 430 height 727
copy h1 "Keena Scarf Maxi Dress - Lemon"
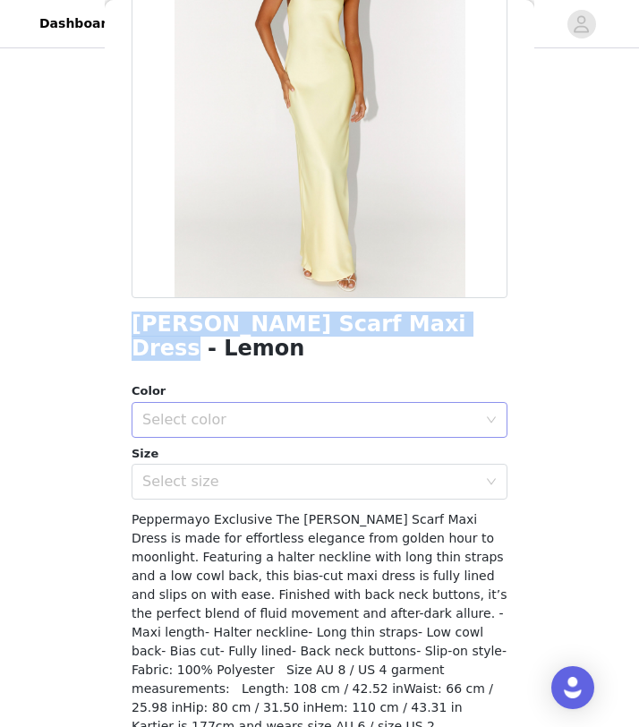
scroll to position [214, 0]
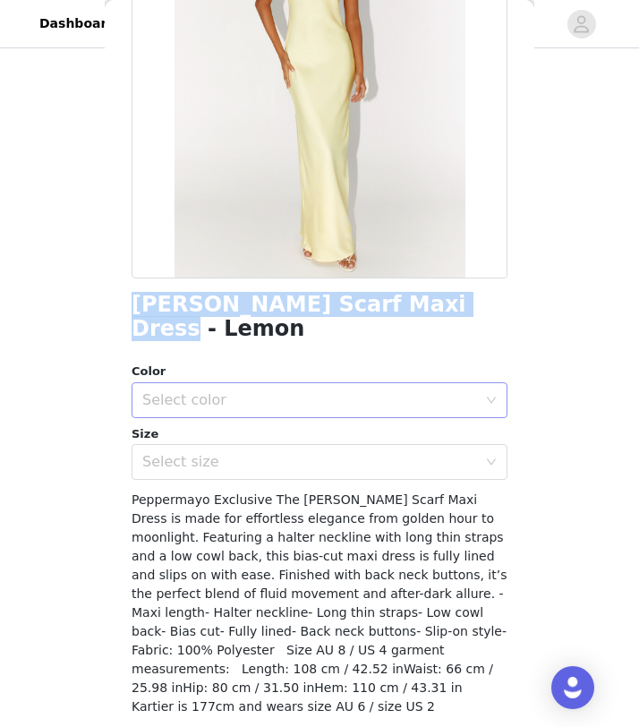
click at [347, 391] on div "Select color" at bounding box center [309, 400] width 335 height 18
click at [330, 415] on li "Lemon" at bounding box center [320, 415] width 376 height 29
click at [330, 453] on div "Select size" at bounding box center [309, 462] width 335 height 18
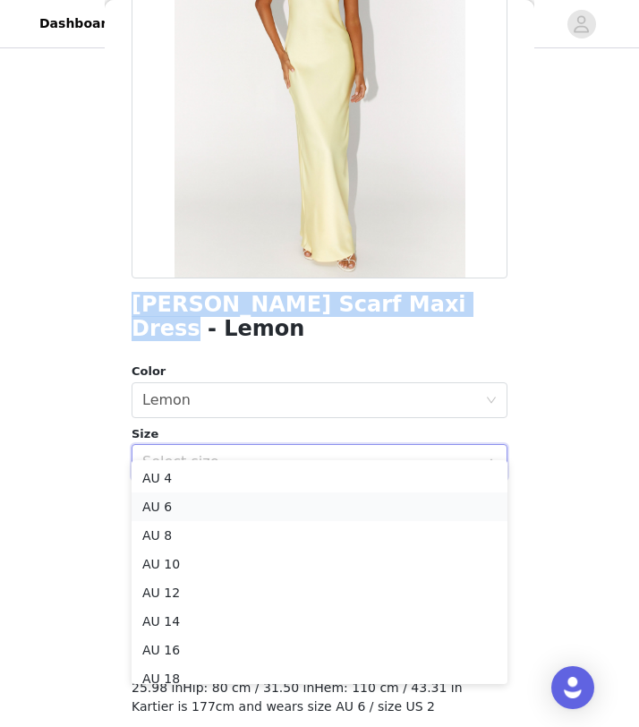
click at [282, 507] on li "AU 6" at bounding box center [320, 506] width 376 height 29
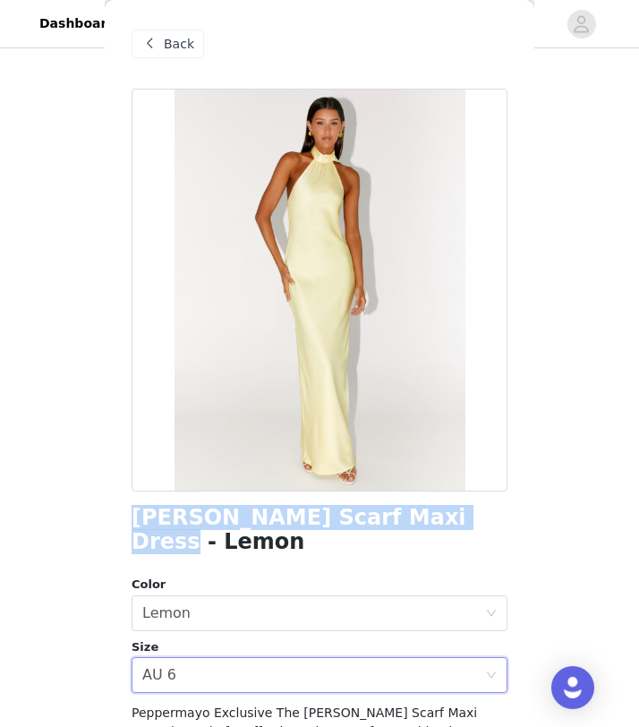
scroll to position [235, 0]
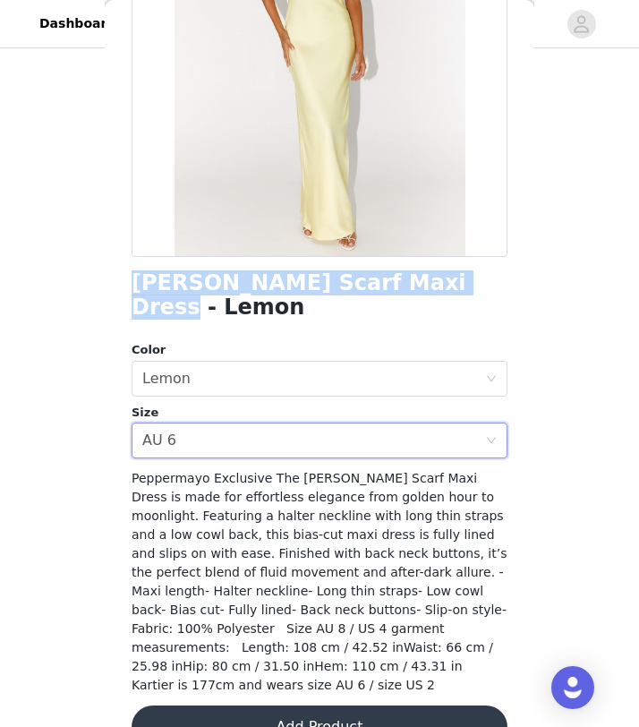
click at [269, 706] on button "Add Product" at bounding box center [320, 727] width 376 height 43
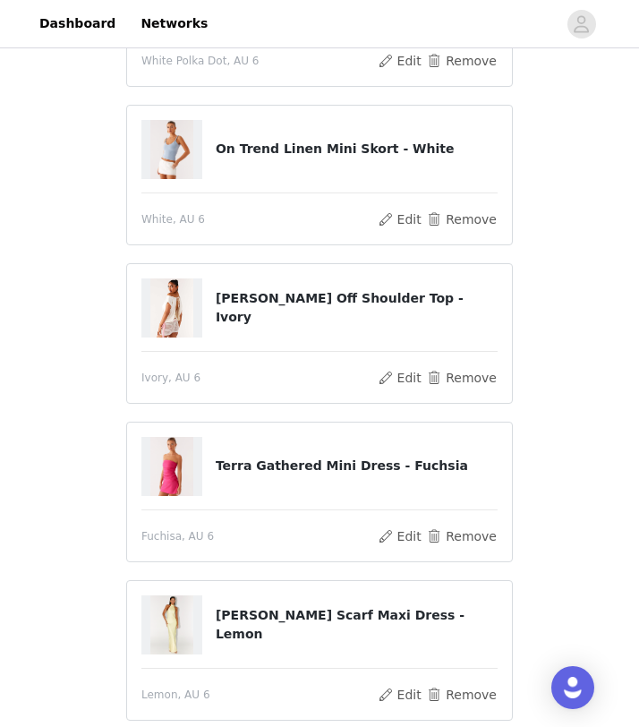
scroll to position [529, 0]
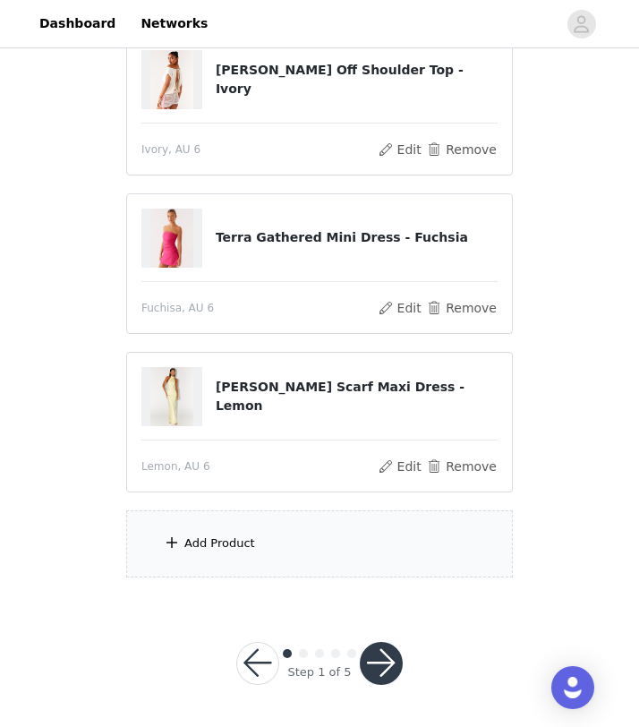
click at [287, 548] on div "Add Product" at bounding box center [319, 543] width 387 height 67
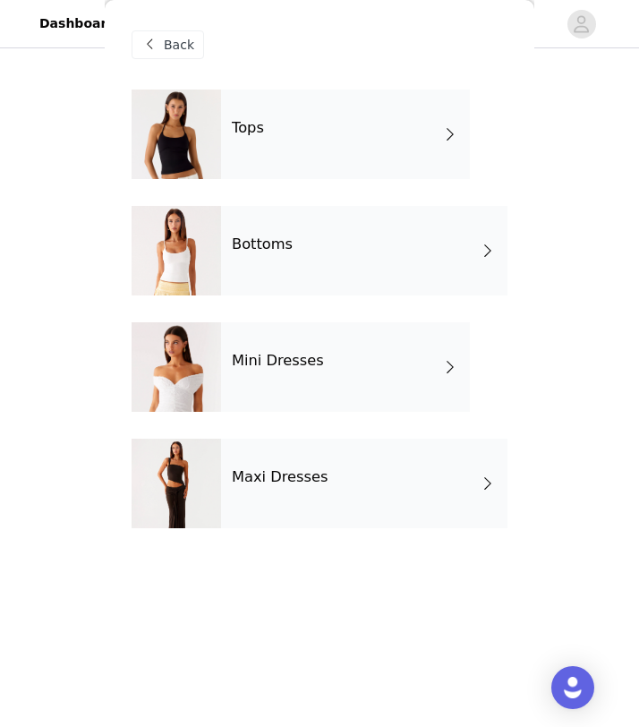
click at [278, 496] on div "Maxi Dresses" at bounding box center [364, 484] width 287 height 90
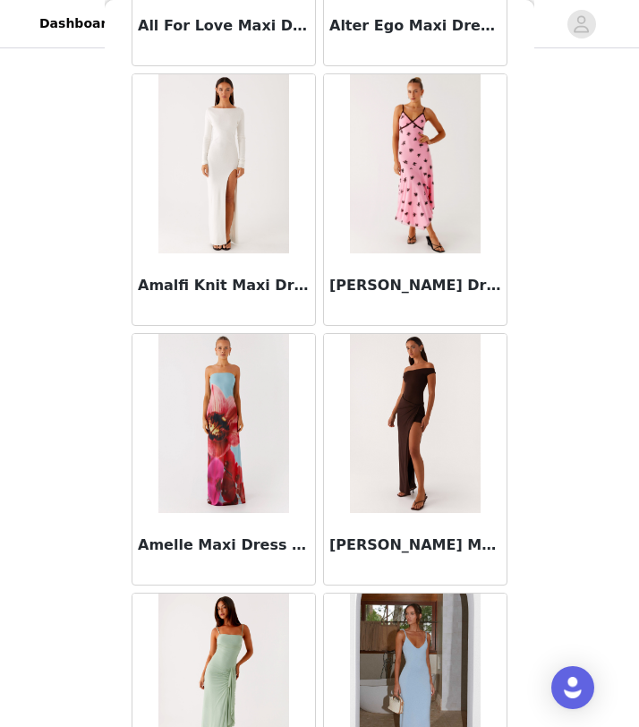
scroll to position [2013, 0]
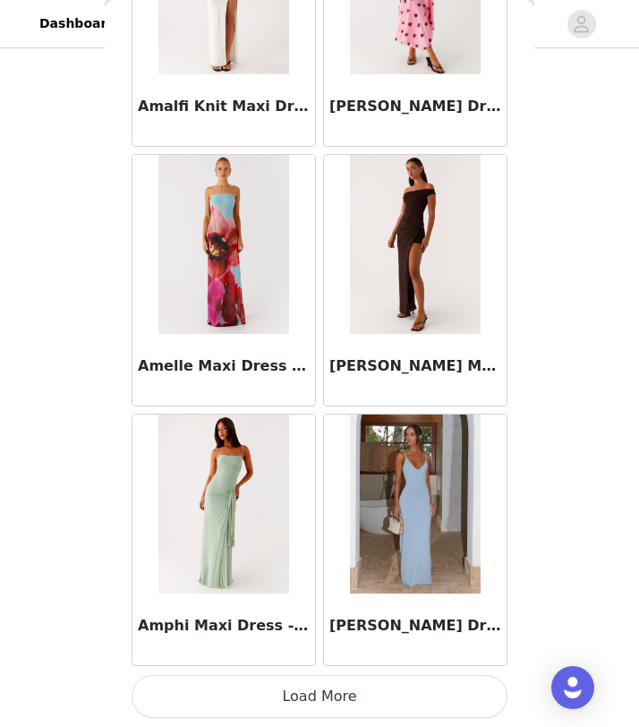
click at [303, 705] on button "Load More" at bounding box center [320, 696] width 376 height 43
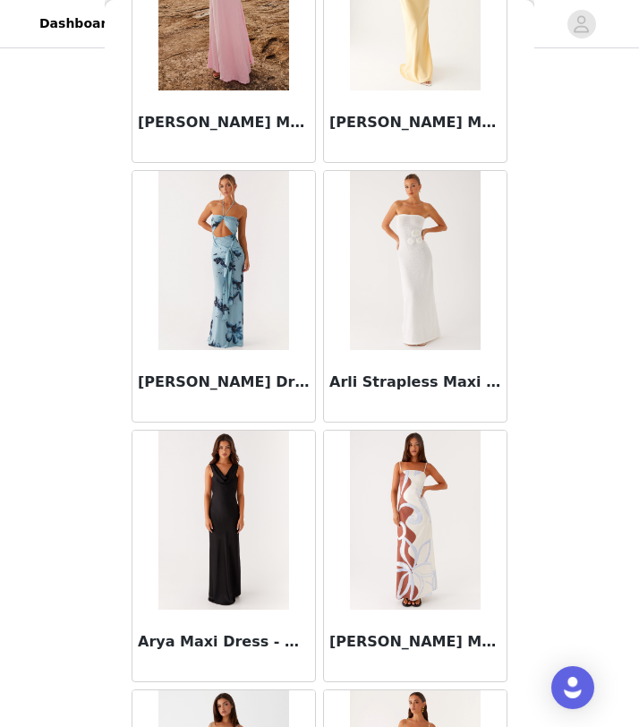
scroll to position [4610, 0]
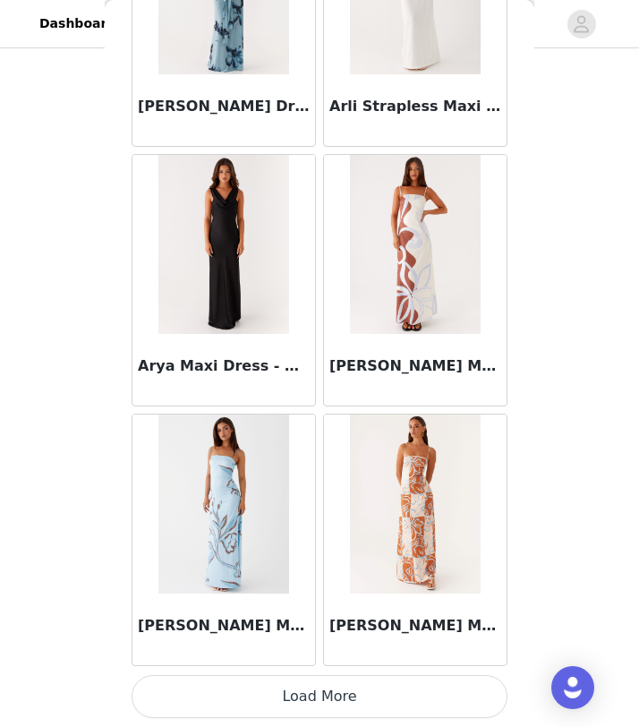
click at [323, 706] on button "Load More" at bounding box center [320, 696] width 376 height 43
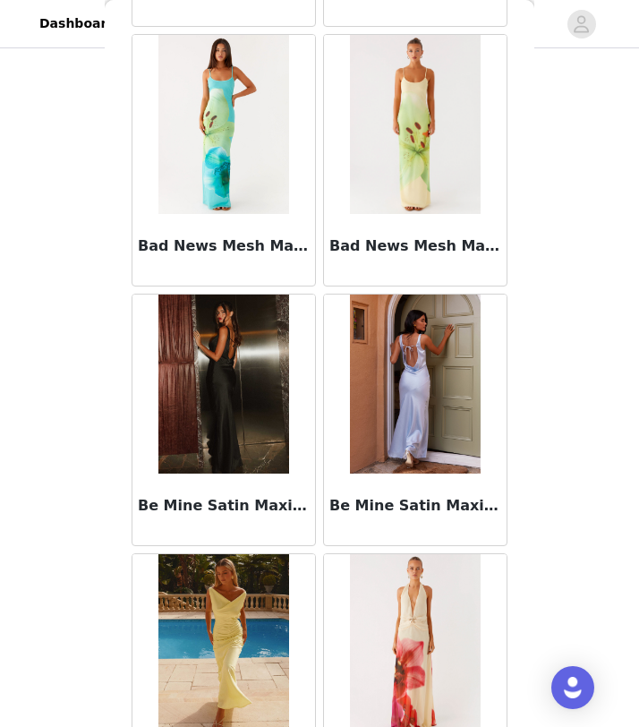
scroll to position [7206, 0]
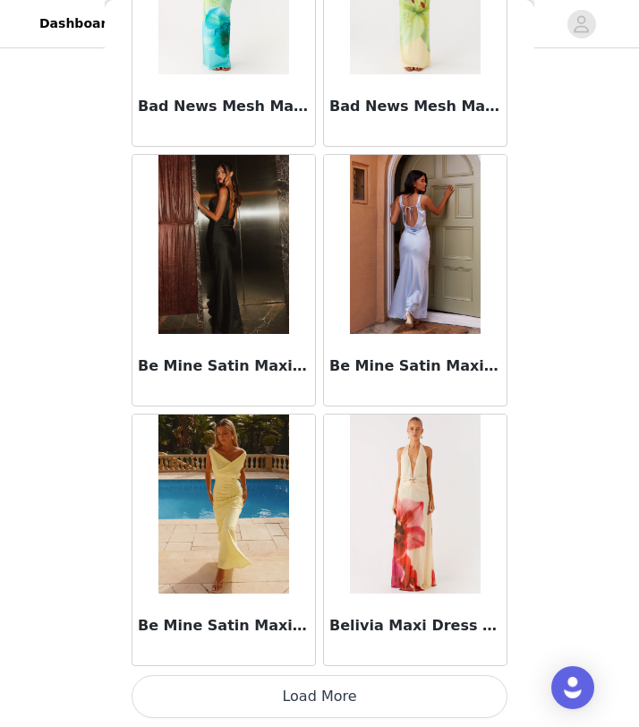
click at [318, 685] on button "Load More" at bounding box center [320, 696] width 376 height 43
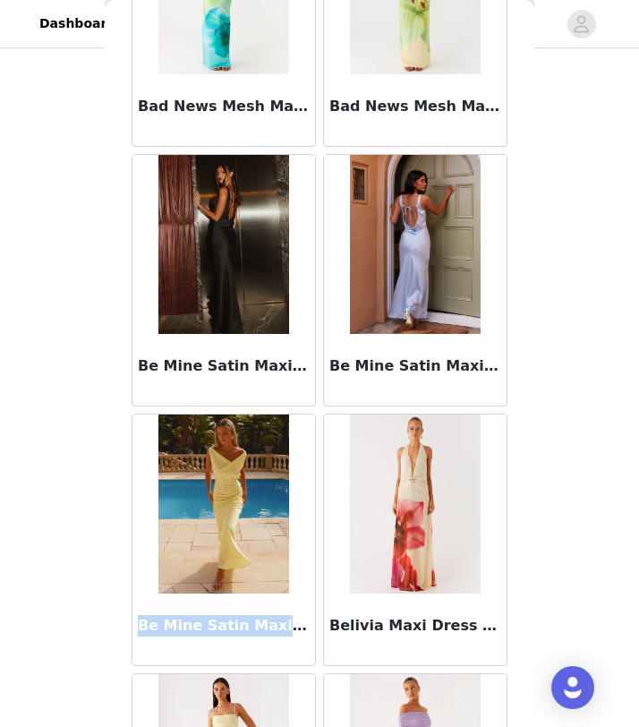
drag, startPoint x: 136, startPoint y: 629, endPoint x: 315, endPoint y: 625, distance: 179.1
click at [315, 625] on article "Be Mine Satin Maxi Dress - Canary" at bounding box center [224, 540] width 184 height 253
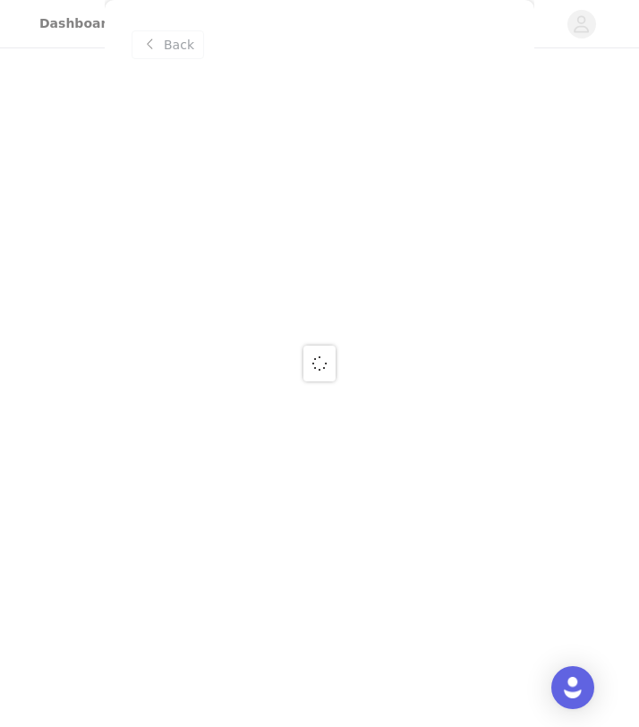
scroll to position [0, 0]
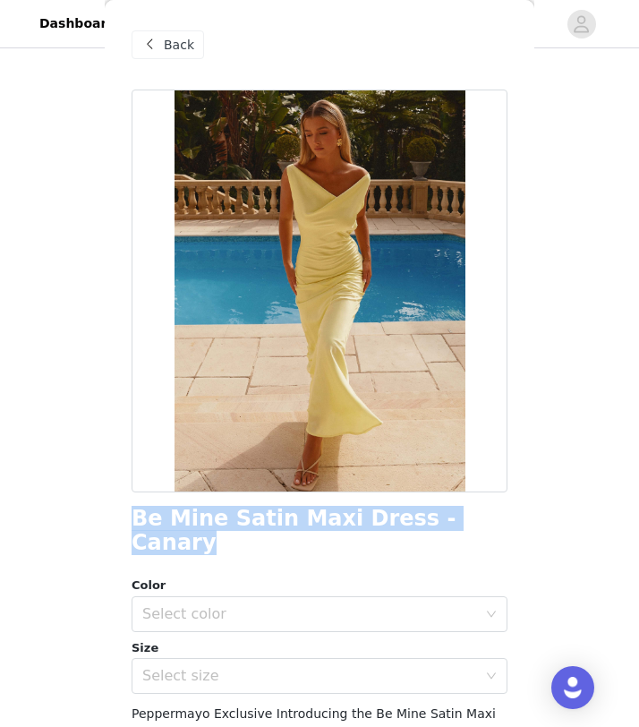
drag, startPoint x: 472, startPoint y: 518, endPoint x: 132, endPoint y: 512, distance: 340.3
click at [132, 512] on div "Be Mine Satin Maxi Dress - Canary" at bounding box center [320, 531] width 376 height 48
copy h1 "Be Mine Satin Maxi Dress - Canary"
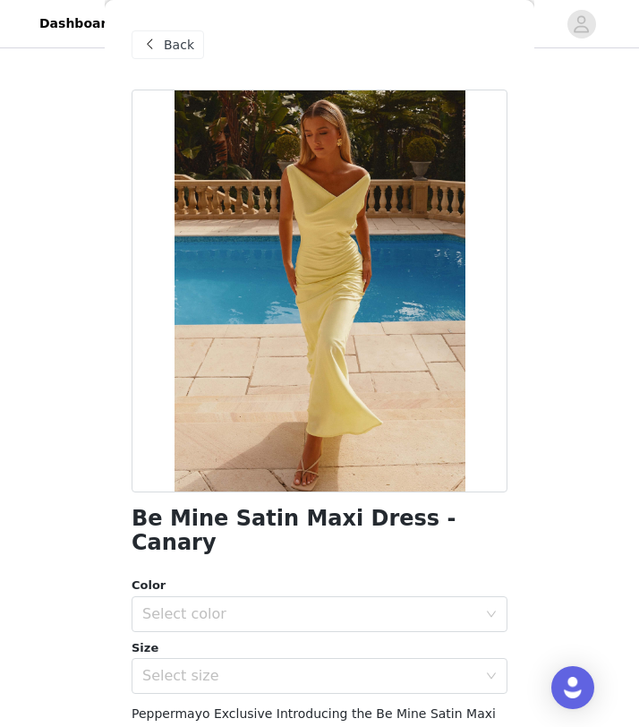
click at [190, 43] on span "Back" at bounding box center [179, 45] width 30 height 19
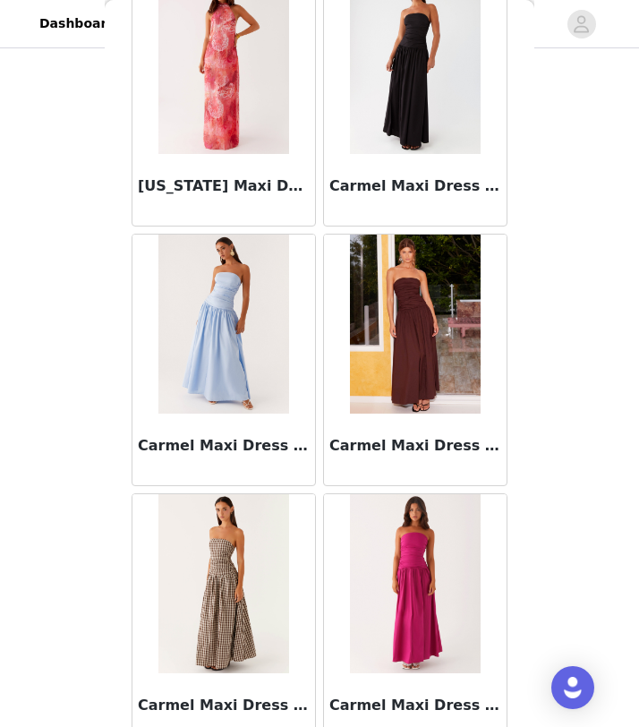
scroll to position [9803, 0]
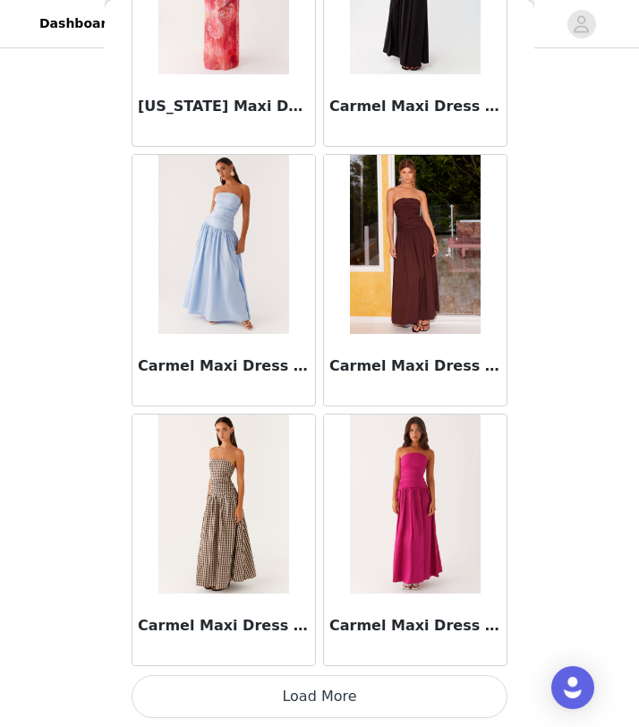
click at [327, 700] on button "Load More" at bounding box center [320, 696] width 376 height 43
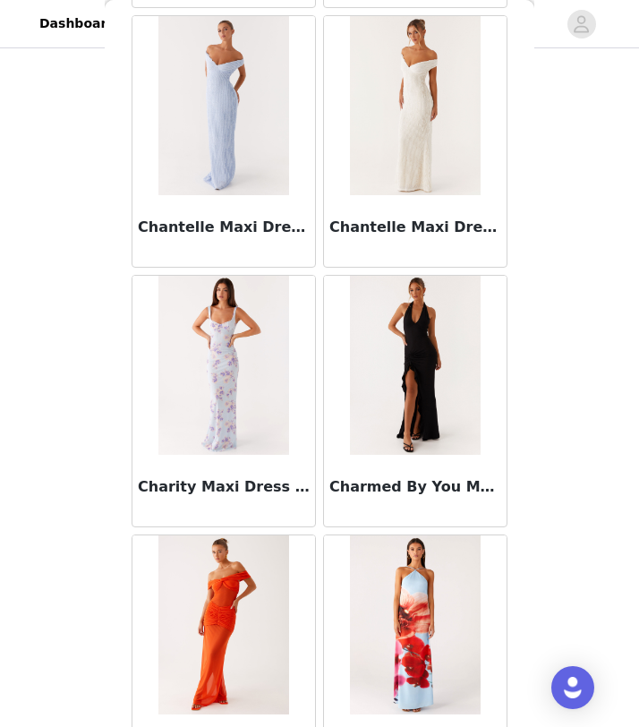
scroll to position [12400, 0]
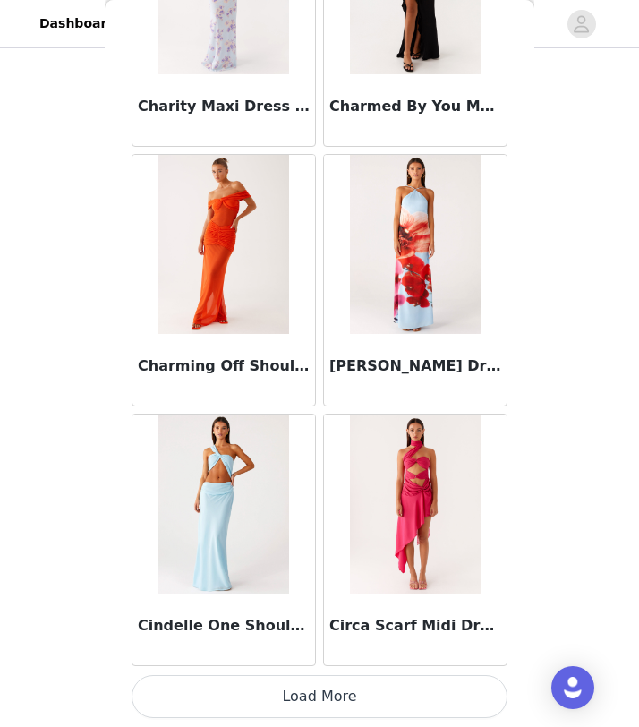
click at [338, 685] on button "Load More" at bounding box center [320, 696] width 376 height 43
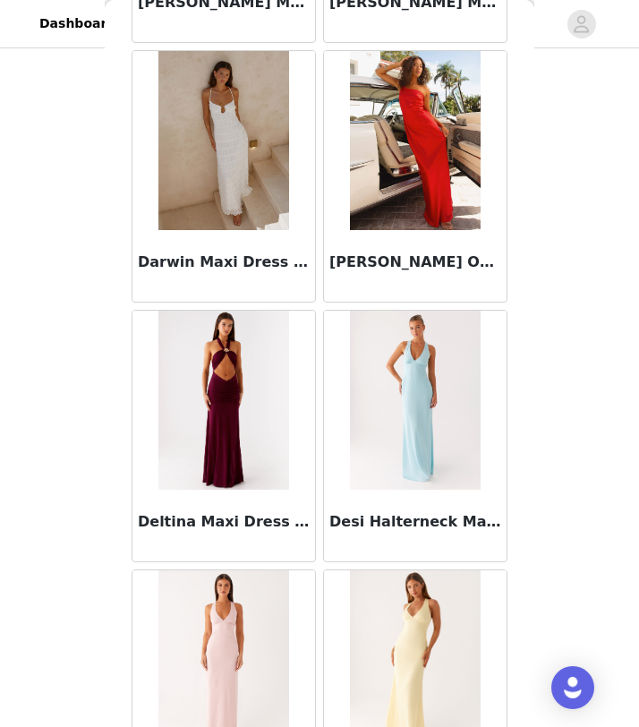
scroll to position [14996, 0]
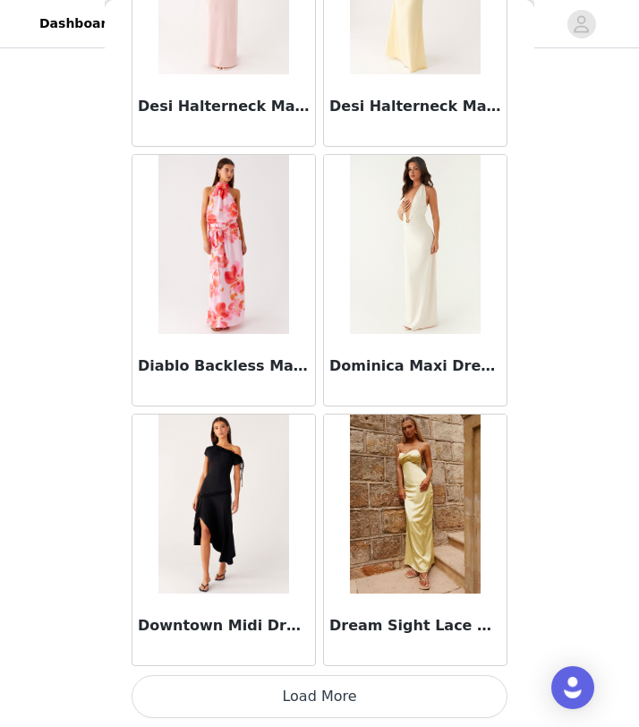
click at [326, 696] on button "Load More" at bounding box center [320, 696] width 376 height 43
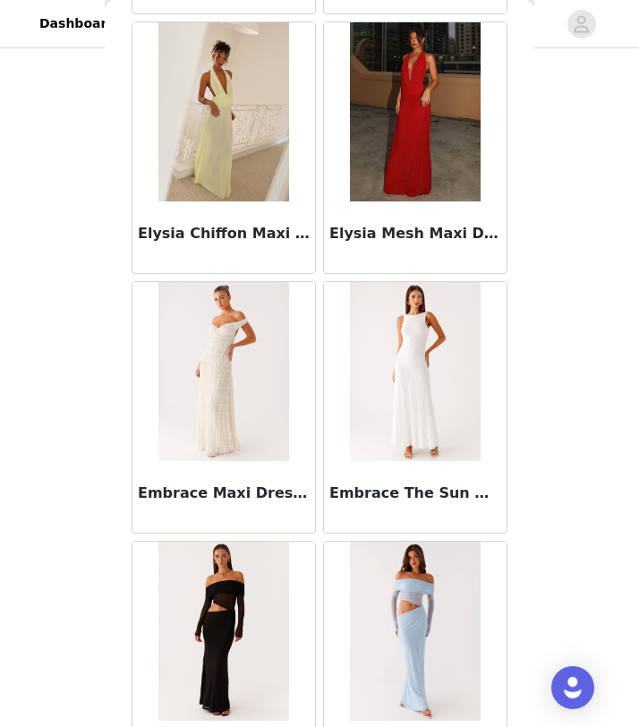
scroll to position [17593, 0]
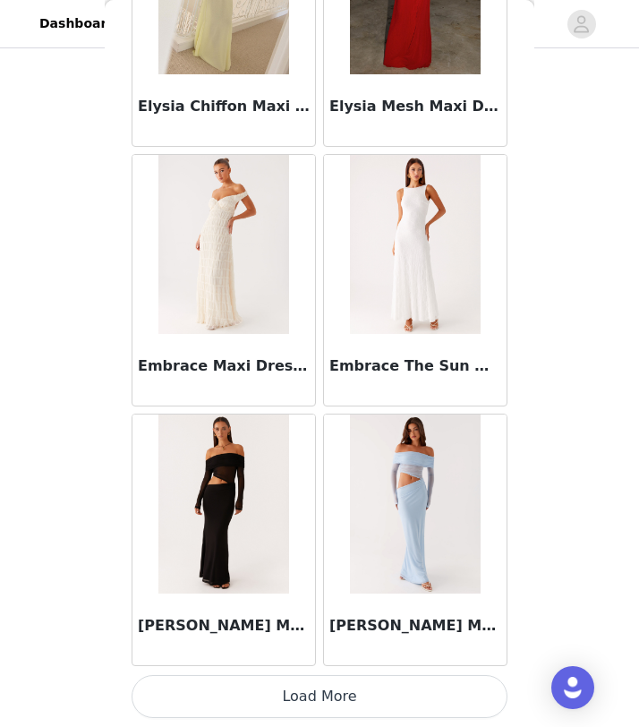
click at [315, 689] on button "Load More" at bounding box center [320, 696] width 376 height 43
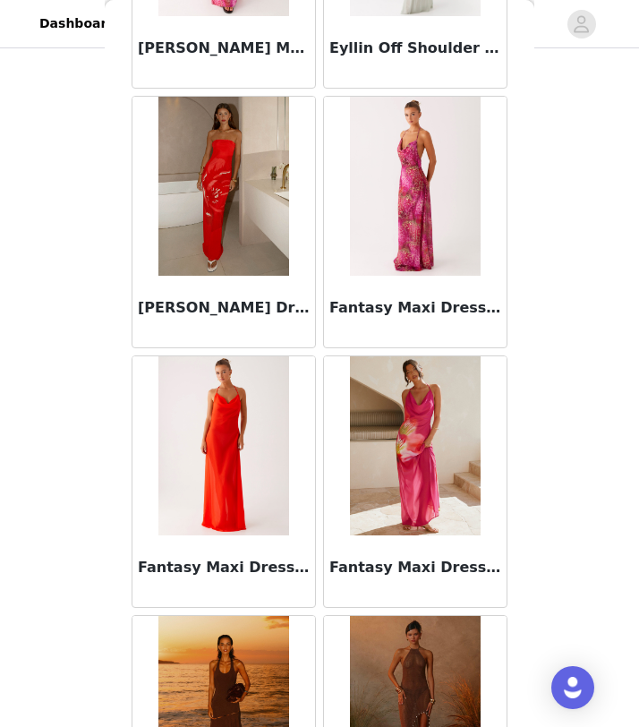
scroll to position [20190, 0]
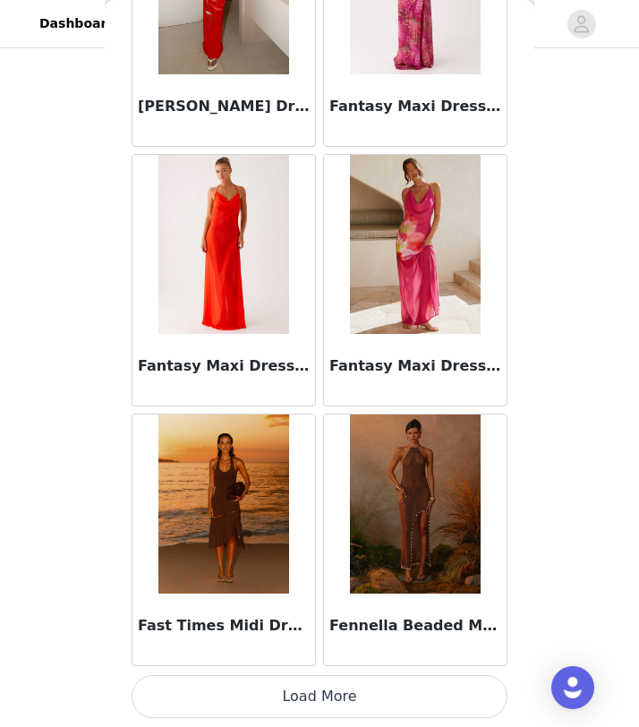
click at [330, 700] on button "Load More" at bounding box center [320, 696] width 376 height 43
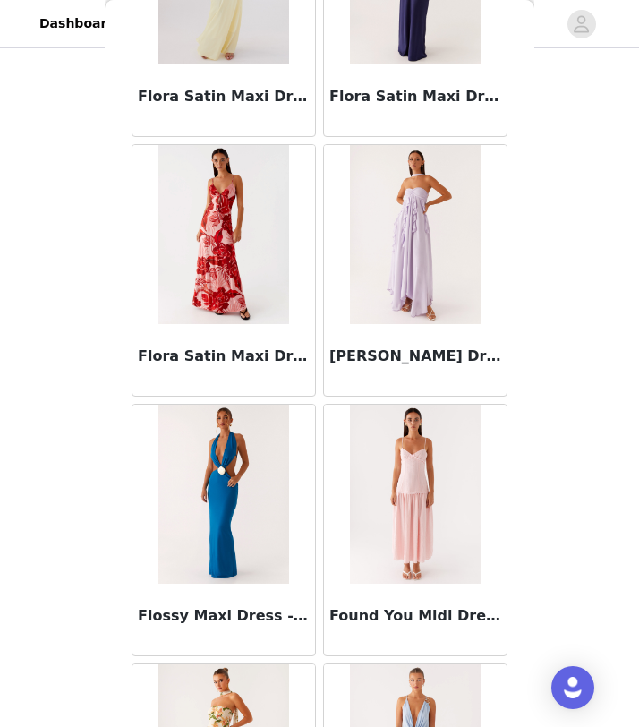
scroll to position [22787, 0]
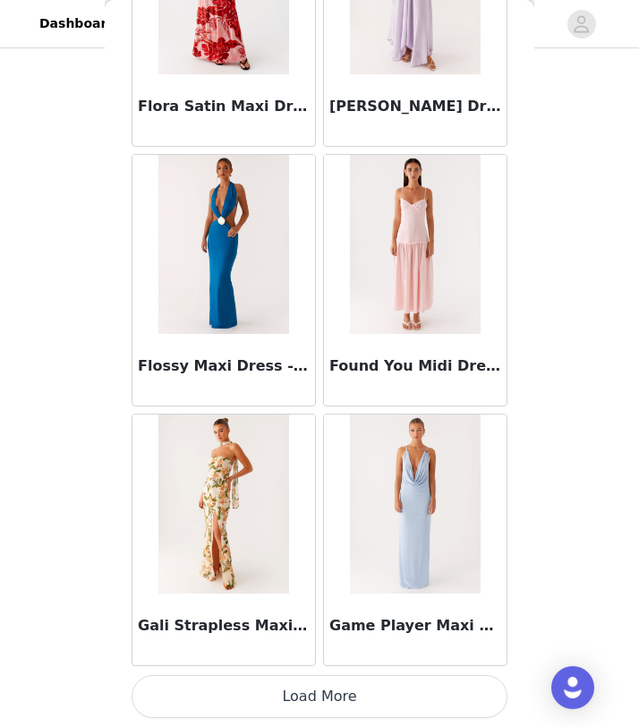
click at [250, 288] on img at bounding box center [223, 244] width 130 height 179
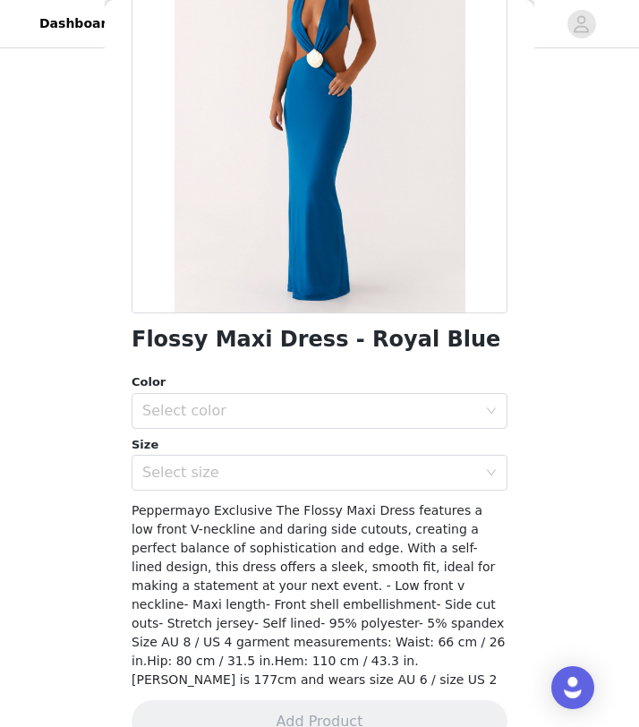
scroll to position [187, 0]
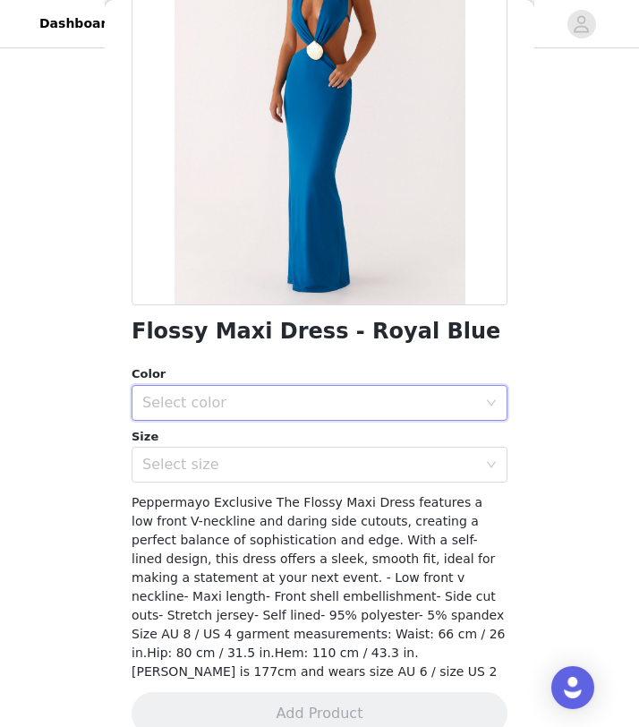
click at [388, 391] on div "Select color" at bounding box center [313, 403] width 343 height 34
click at [330, 440] on li "Royal Blue" at bounding box center [320, 442] width 376 height 29
click at [330, 463] on div "Select size" at bounding box center [309, 465] width 335 height 18
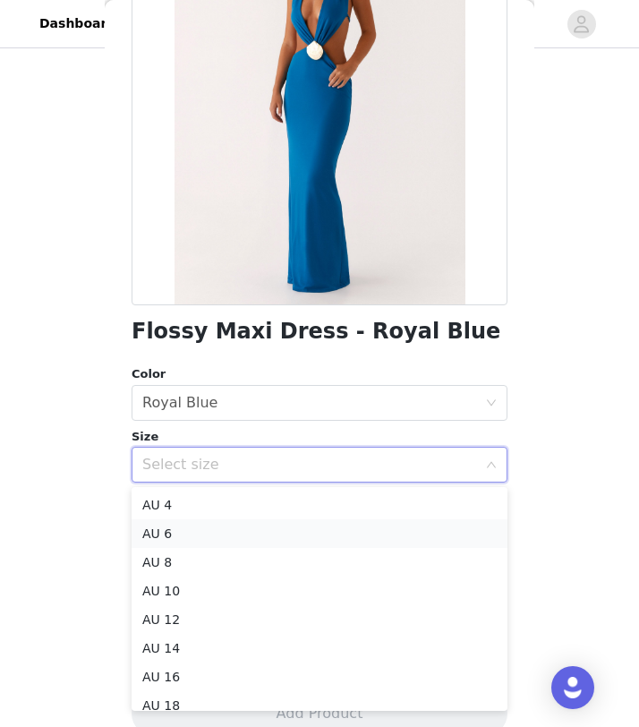
click at [278, 519] on li "AU 6" at bounding box center [320, 533] width 376 height 29
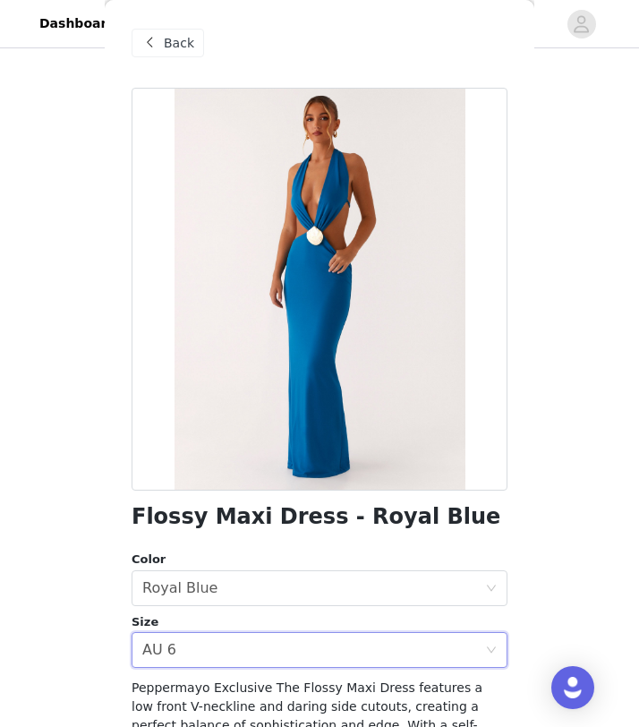
scroll to position [198, 0]
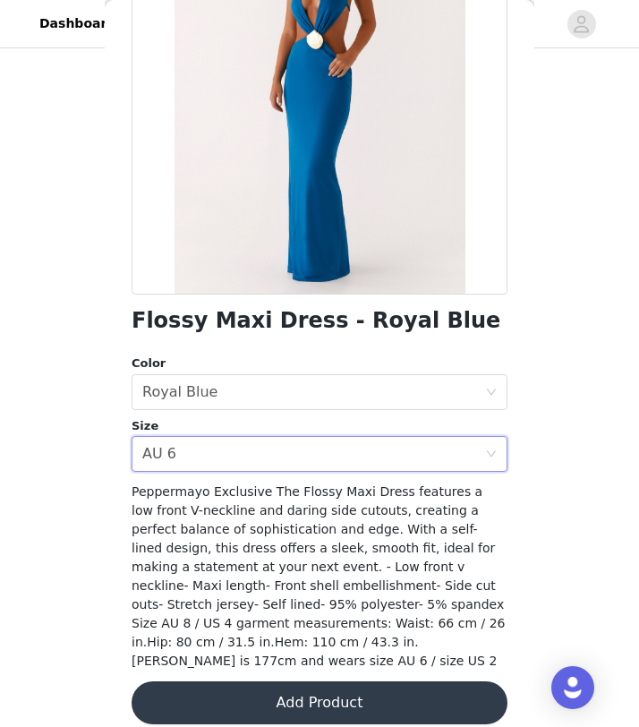
click at [277, 682] on button "Add Product" at bounding box center [320, 702] width 376 height 43
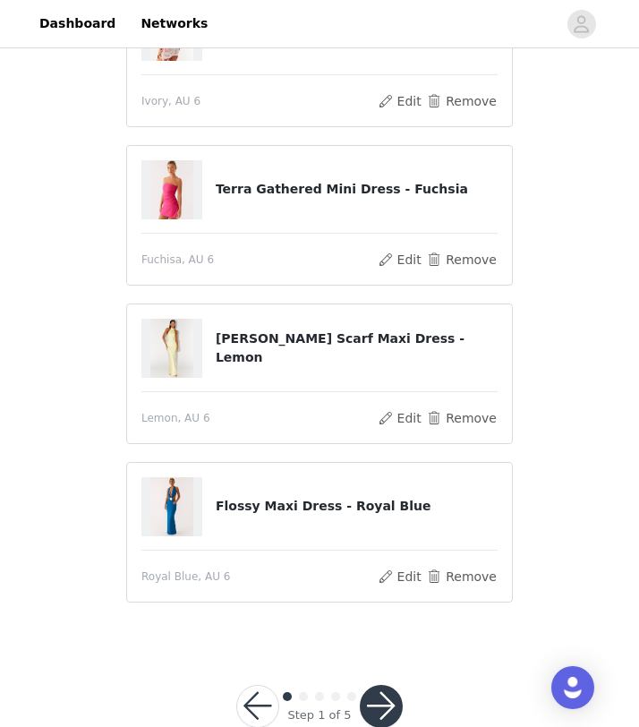
scroll to position [572, 0]
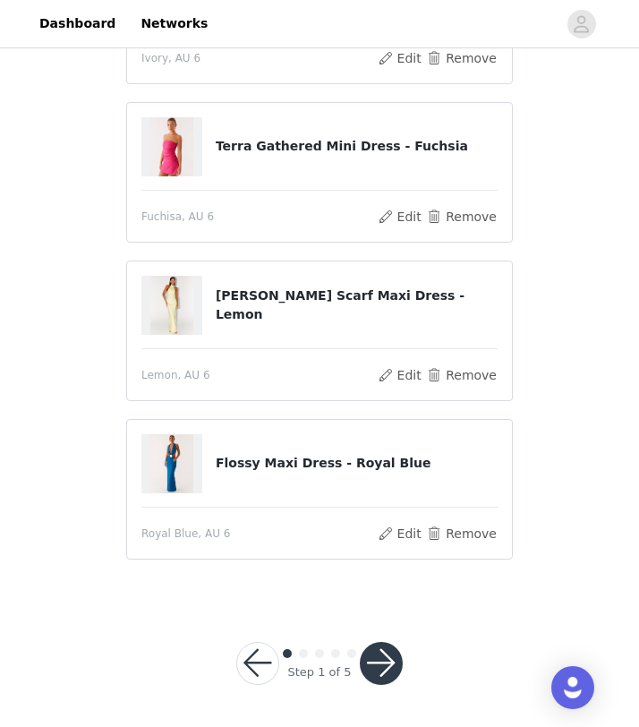
click at [384, 658] on button "button" at bounding box center [381, 663] width 43 height 43
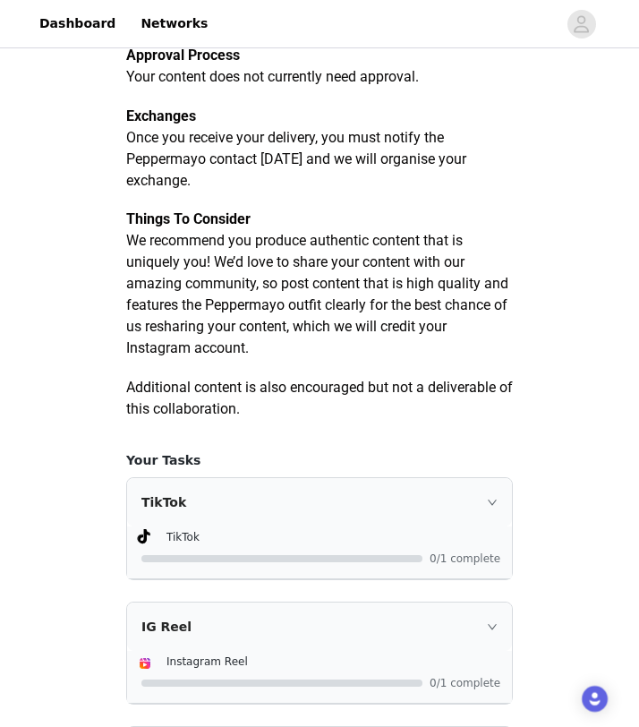
scroll to position [1066, 0]
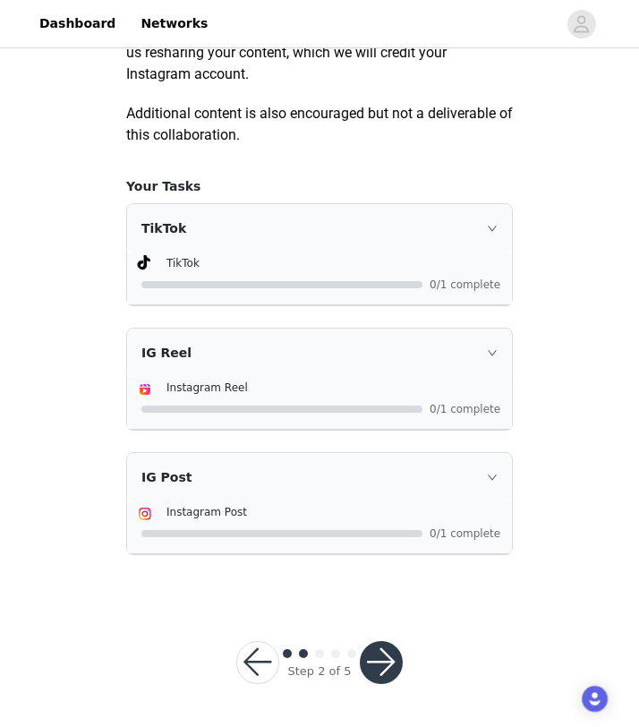
click at [382, 659] on button "button" at bounding box center [381, 662] width 43 height 43
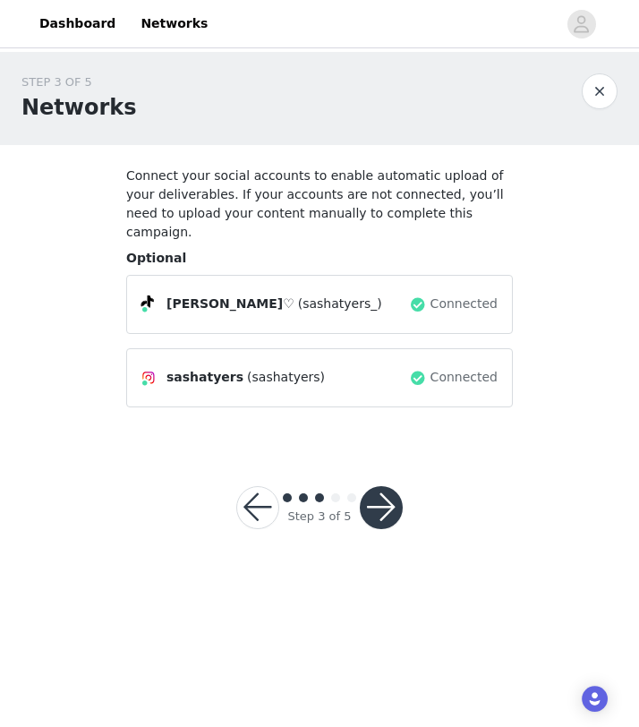
click at [386, 490] on button "button" at bounding box center [381, 507] width 43 height 43
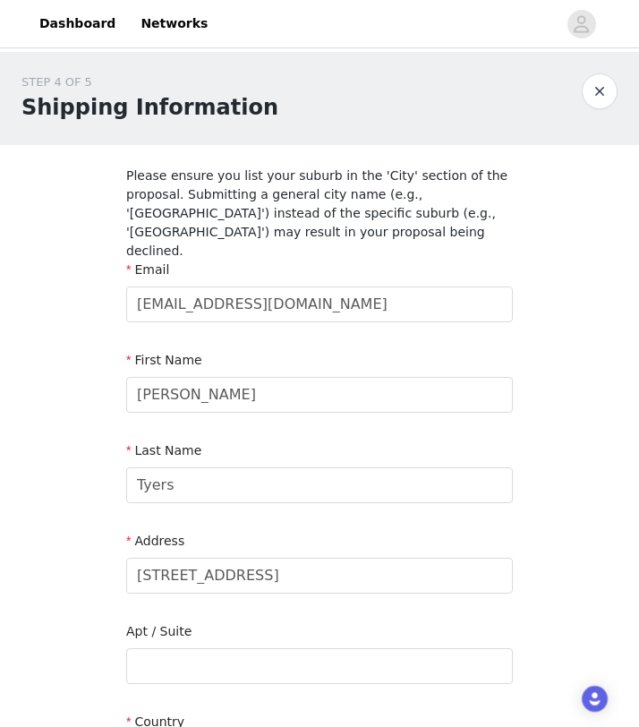
scroll to position [569, 0]
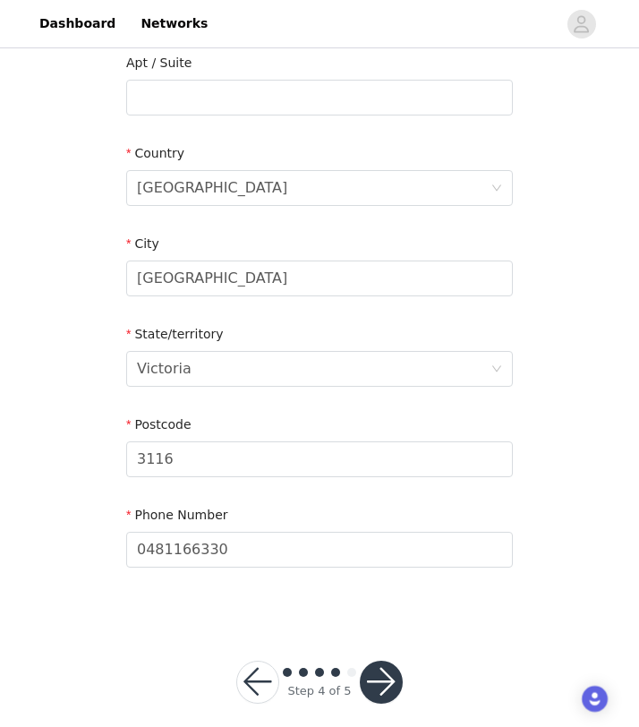
click at [386, 661] on button "button" at bounding box center [381, 682] width 43 height 43
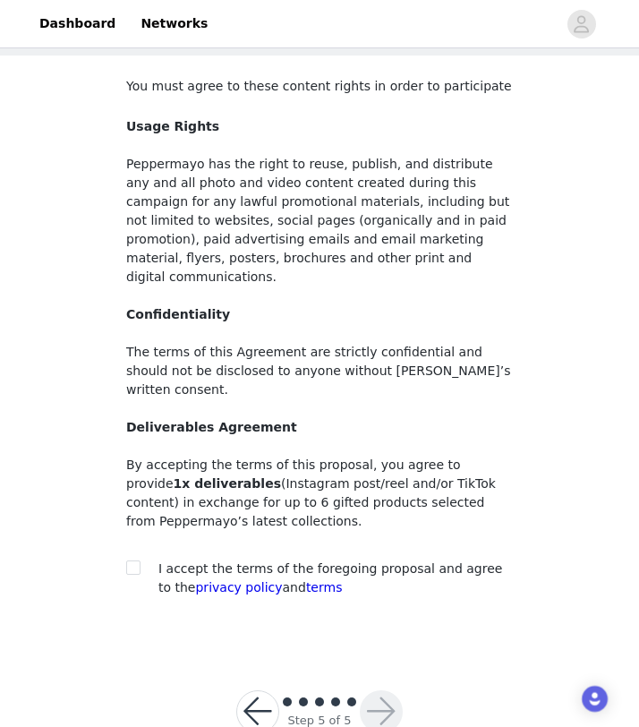
scroll to position [100, 0]
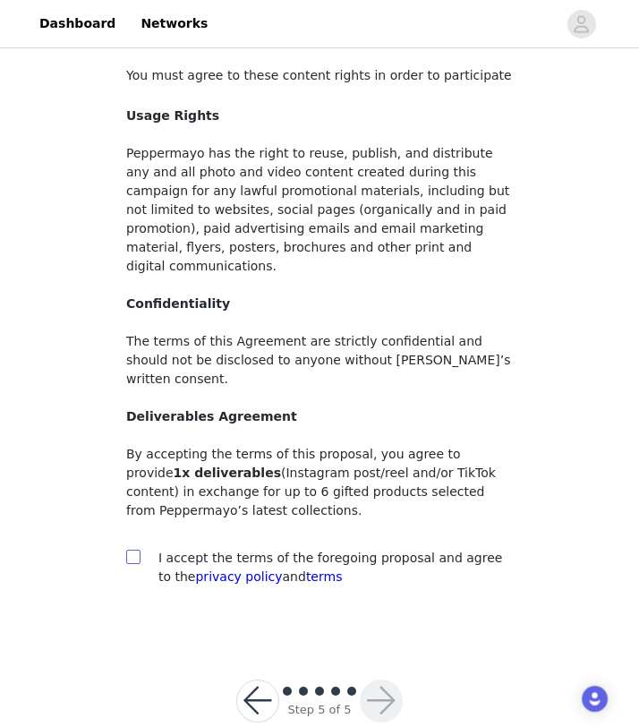
click at [133, 550] on input "checkbox" at bounding box center [132, 556] width 13 height 13
checkbox input "true"
click at [381, 680] on button "button" at bounding box center [381, 701] width 43 height 43
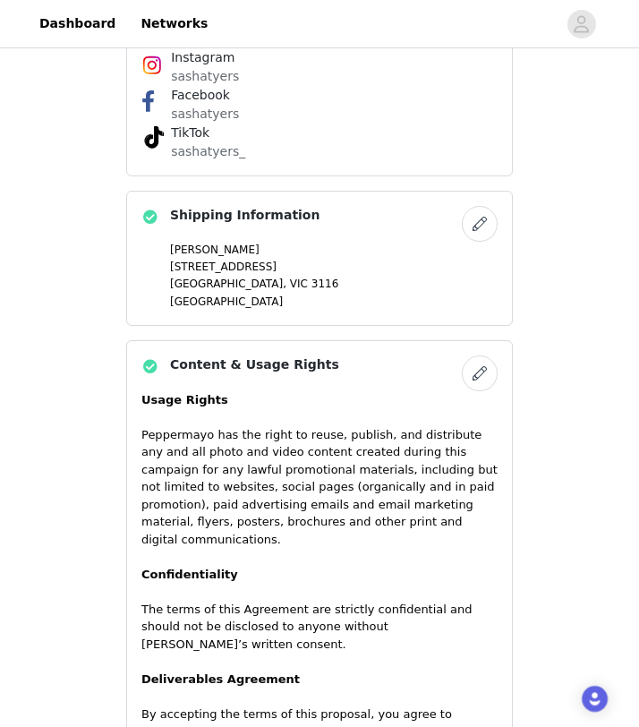
scroll to position [1433, 0]
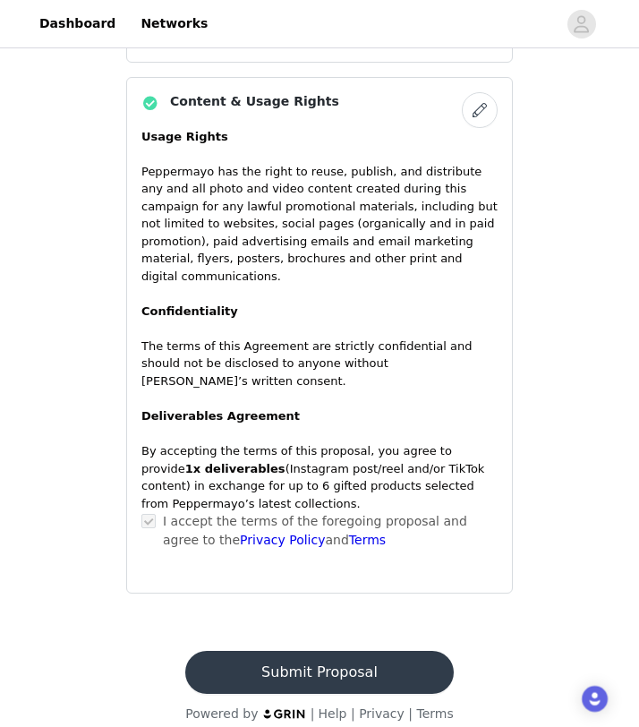
click at [355, 658] on button "Submit Proposal" at bounding box center [319, 672] width 268 height 43
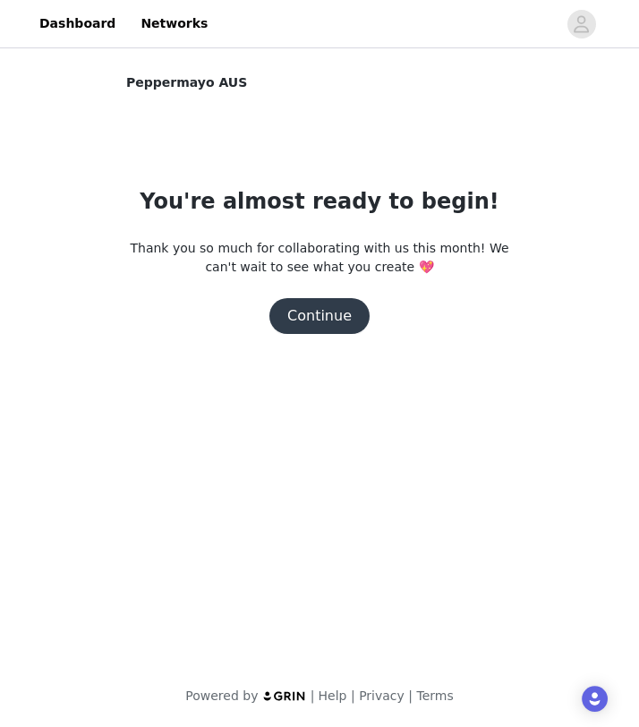
scroll to position [0, 0]
click at [331, 317] on button "Continue" at bounding box center [320, 316] width 100 height 36
